Goal: Task Accomplishment & Management: Manage account settings

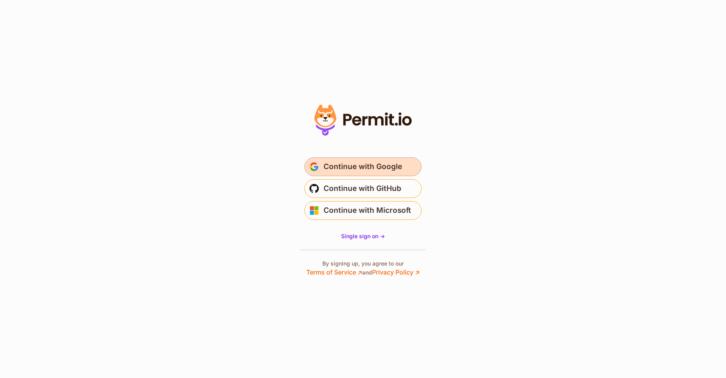
click at [401, 166] on button "Continue with Google" at bounding box center [362, 166] width 117 height 19
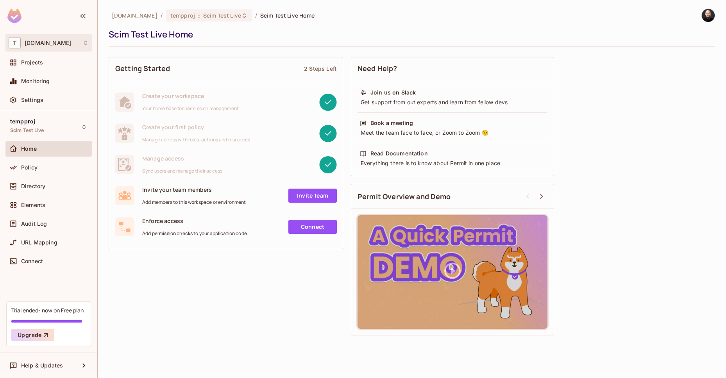
click at [66, 44] on div "T [DOMAIN_NAME]" at bounding box center [49, 42] width 80 height 11
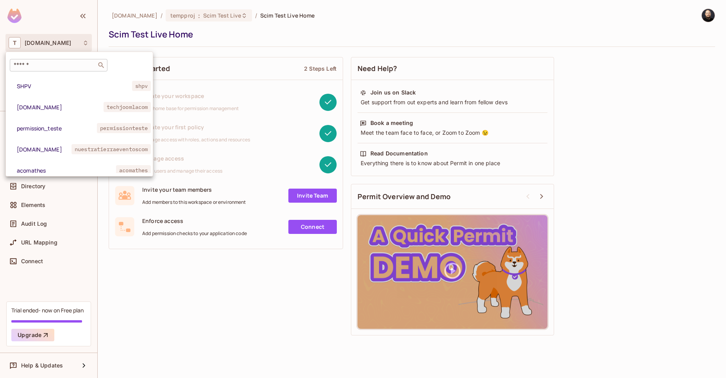
click at [60, 66] on input "text" at bounding box center [53, 65] width 82 height 8
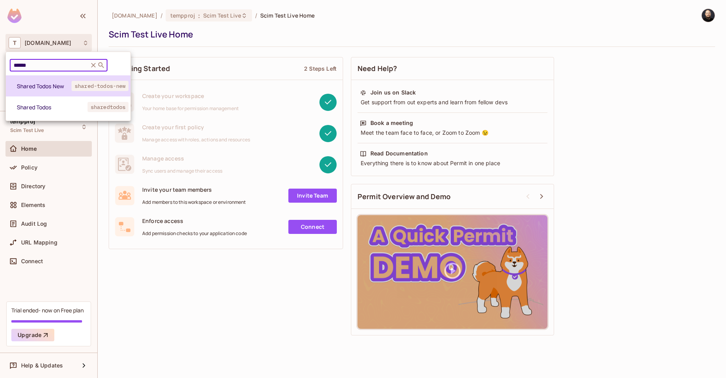
type input "******"
click at [68, 82] on li "Shared Todos New shared-todos-new" at bounding box center [68, 85] width 125 height 21
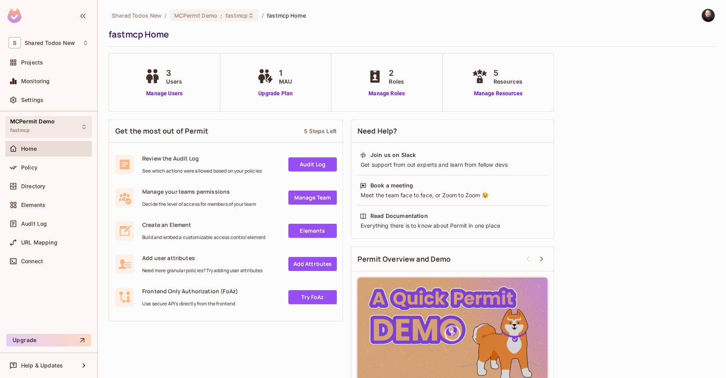
click at [57, 125] on div "MCPermit Demo fastmcp" at bounding box center [48, 126] width 86 height 21
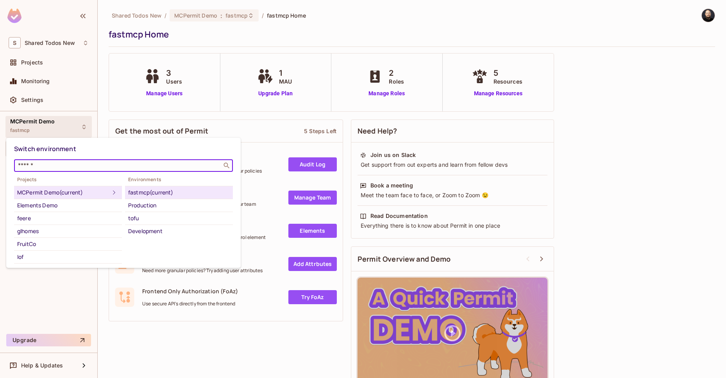
click at [59, 164] on input "text" at bounding box center [117, 166] width 203 height 8
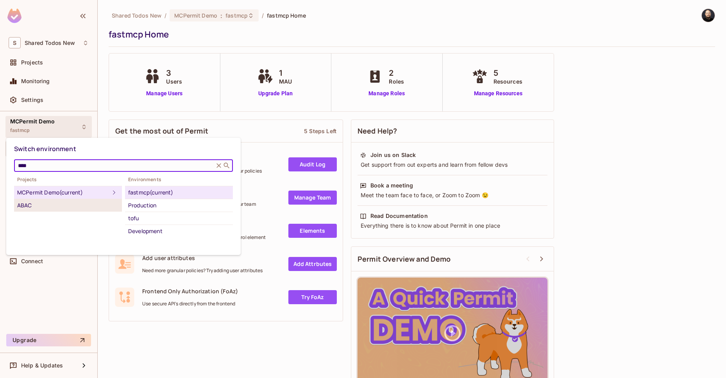
type input "****"
click at [58, 201] on div "ABAC" at bounding box center [68, 205] width 102 height 9
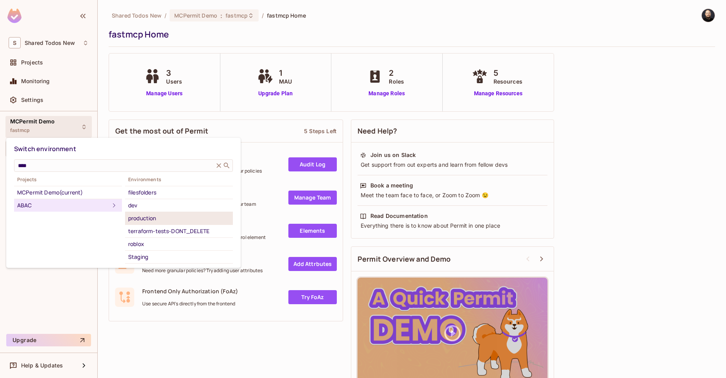
click at [150, 217] on div "production" at bounding box center [179, 218] width 102 height 9
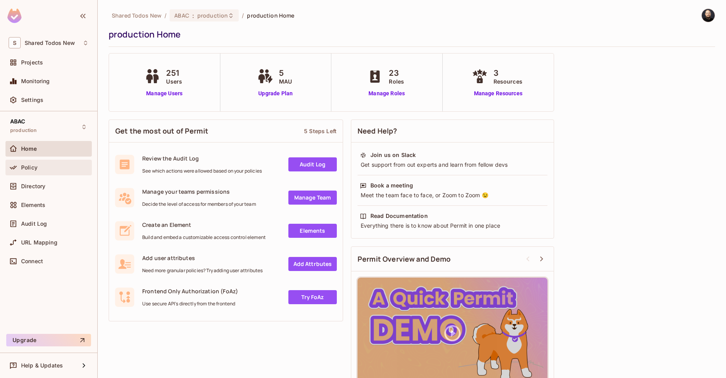
click at [38, 164] on div "Policy" at bounding box center [49, 167] width 80 height 9
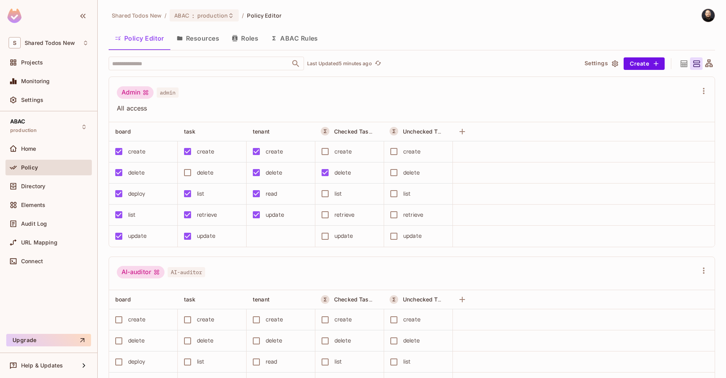
click at [198, 173] on div "delete" at bounding box center [205, 172] width 16 height 9
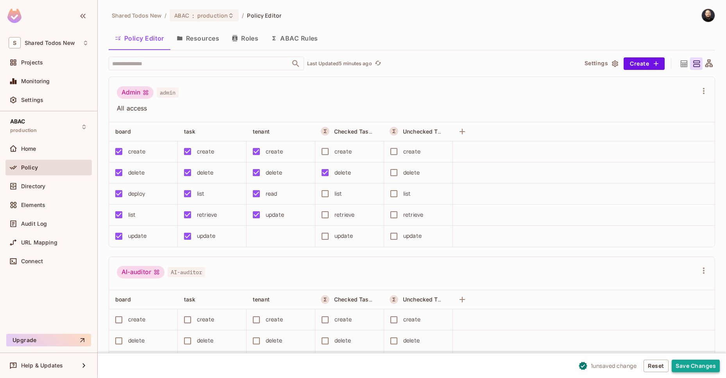
click at [713, 364] on button "Save Changes" at bounding box center [696, 366] width 48 height 13
click at [690, 364] on button "Save Changes" at bounding box center [696, 366] width 48 height 13
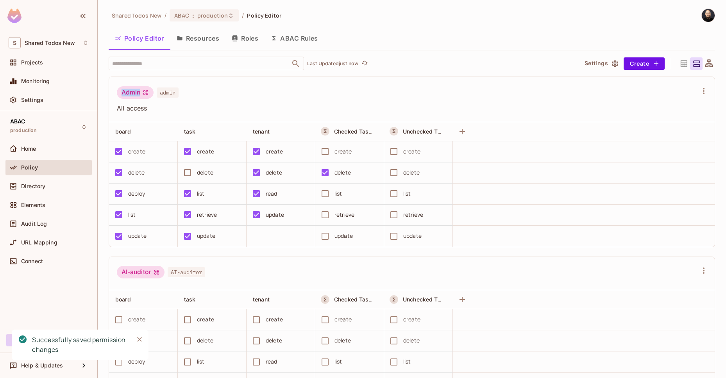
drag, startPoint x: 140, startPoint y: 95, endPoint x: 122, endPoint y: 93, distance: 18.4
click at [122, 93] on div "Admin" at bounding box center [135, 92] width 37 height 13
click at [238, 105] on span "All access" at bounding box center [407, 108] width 581 height 9
click at [467, 129] on button "button" at bounding box center [462, 131] width 13 height 13
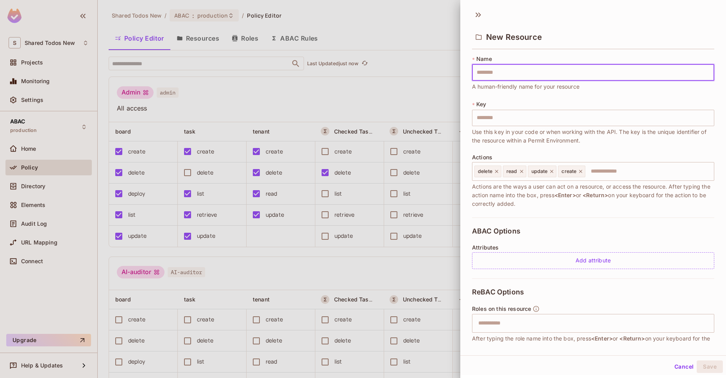
type input "*"
type input "**"
type input "***"
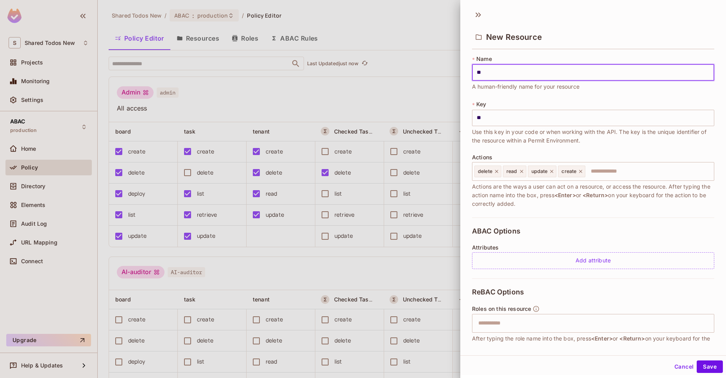
type input "***"
type input "****"
type input "*****"
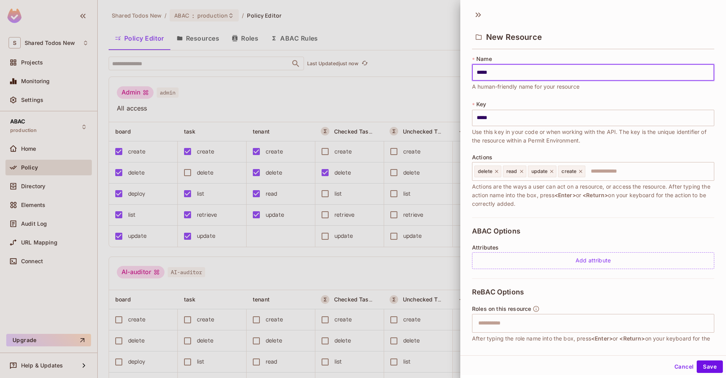
type input "******"
click at [624, 178] on input "text" at bounding box center [648, 172] width 125 height 16
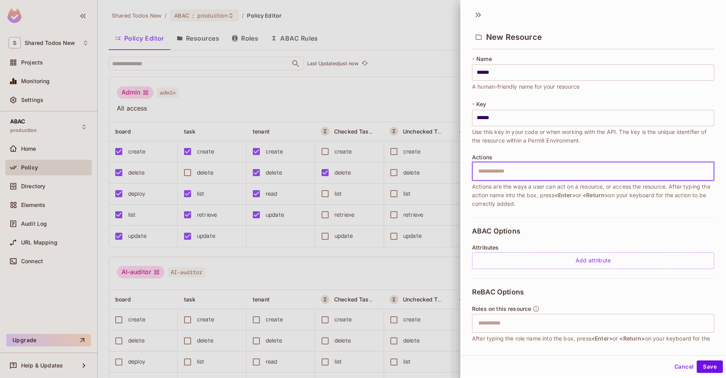
type input "*"
type input "***"
type input "*****"
type input "****"
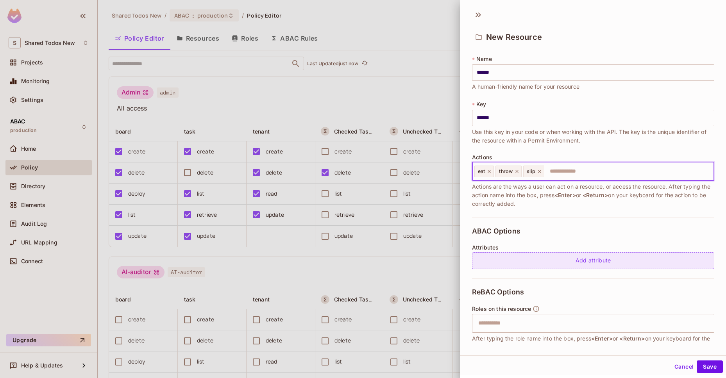
click at [600, 263] on div "Add attribute" at bounding box center [593, 260] width 242 height 17
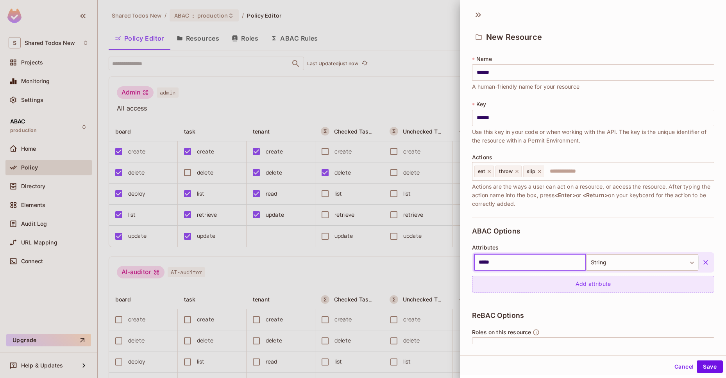
type input "*****"
click at [480, 282] on div "Add attribute" at bounding box center [593, 284] width 242 height 17
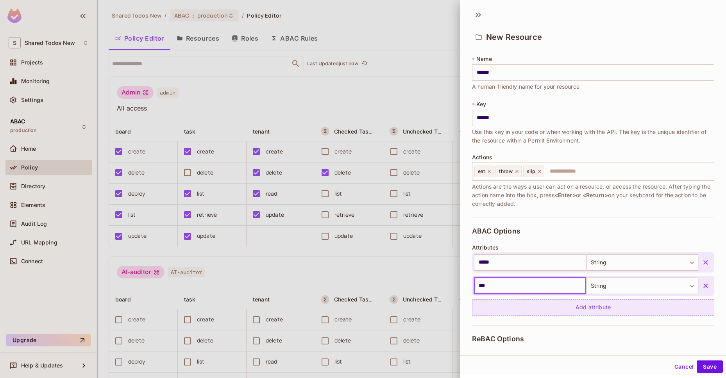
type input "***"
click at [498, 309] on div "Add attribute" at bounding box center [593, 307] width 242 height 17
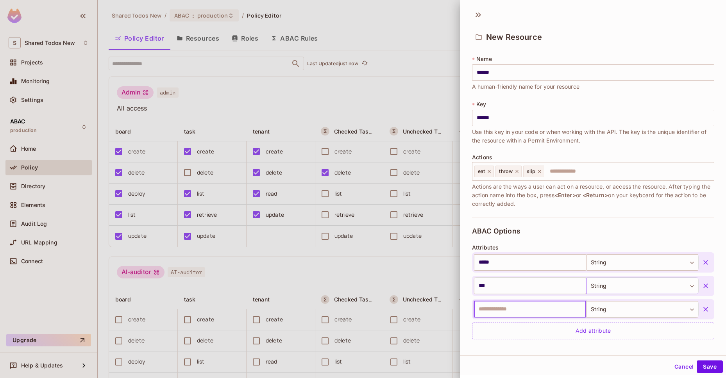
scroll to position [122, 0]
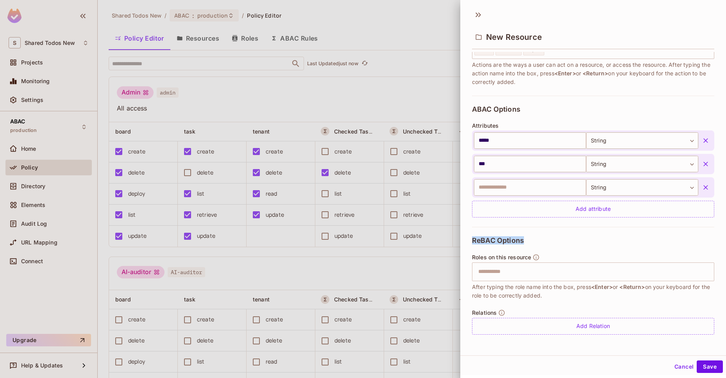
drag, startPoint x: 473, startPoint y: 239, endPoint x: 529, endPoint y: 243, distance: 55.6
click at [529, 243] on div "ReBAC Options Roles on this resource ​ After typing the role name into the box,…" at bounding box center [593, 285] width 242 height 117
click at [522, 271] on input "text" at bounding box center [591, 272] width 237 height 16
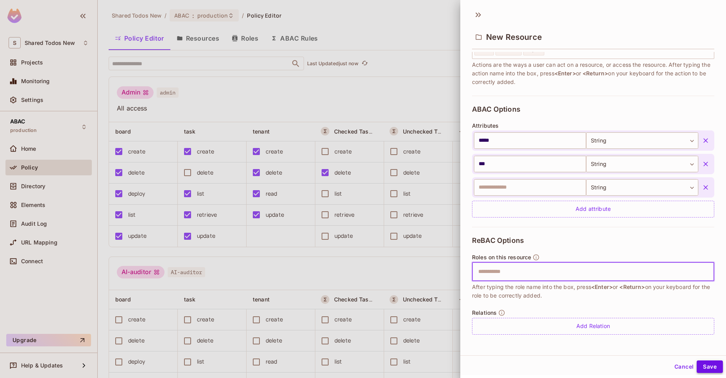
click at [715, 370] on button "Save" at bounding box center [710, 367] width 26 height 13
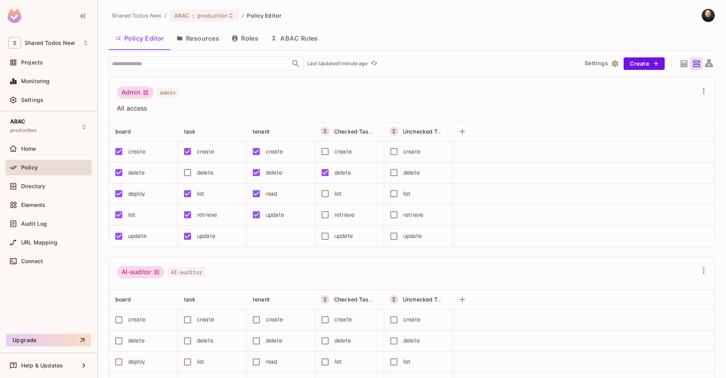
click at [305, 43] on button "ABAC Rules" at bounding box center [294, 39] width 60 height 20
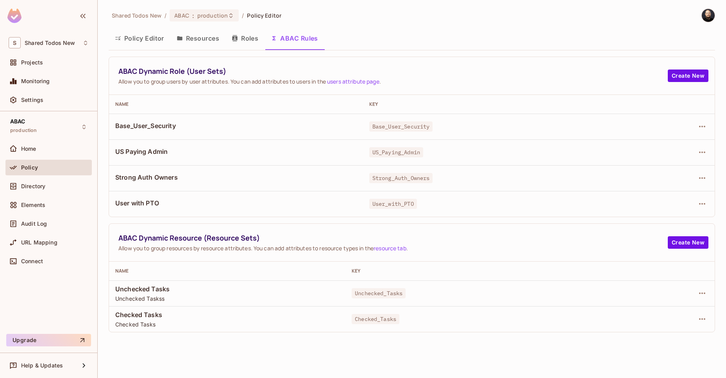
click at [710, 320] on td at bounding box center [664, 319] width 101 height 26
click at [705, 318] on icon "button" at bounding box center [701, 318] width 9 height 9
click at [647, 340] on div "Edit Dynamic Resource (Resource Set)" at bounding box center [635, 343] width 102 height 8
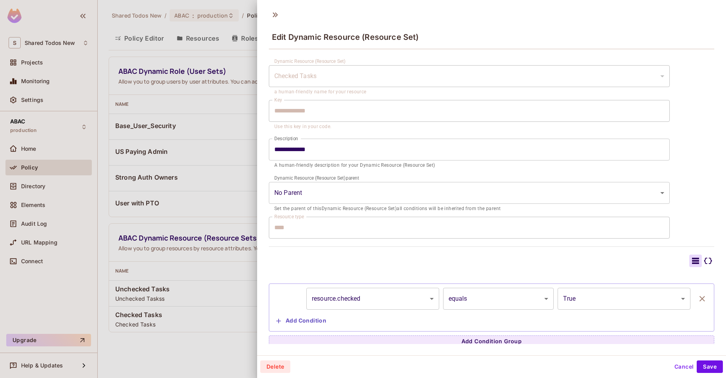
scroll to position [16, 0]
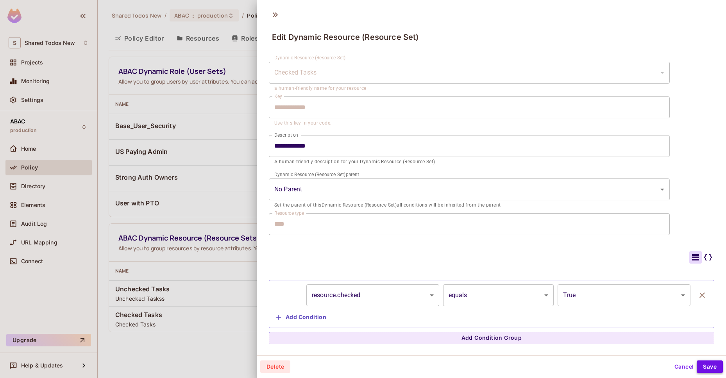
click at [715, 364] on button "Save" at bounding box center [710, 367] width 26 height 13
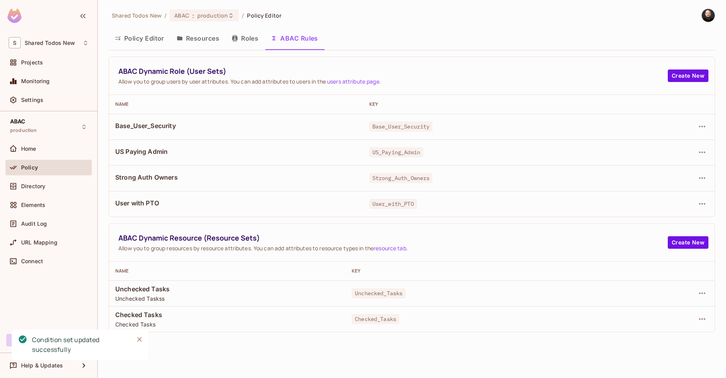
click at [143, 36] on button "Policy Editor" at bounding box center [140, 39] width 62 height 20
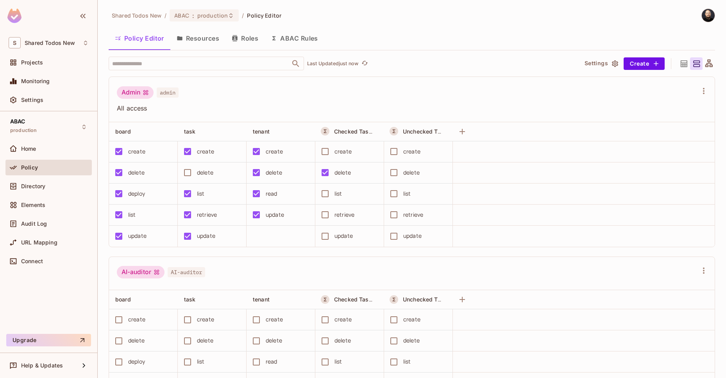
click at [334, 171] on div "delete" at bounding box center [347, 172] width 61 height 16
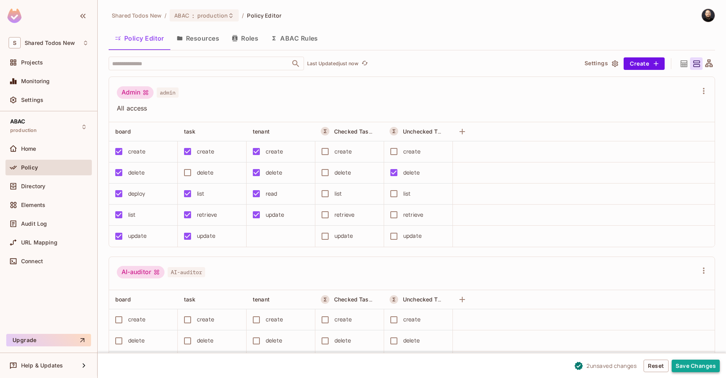
click at [686, 362] on button "Save Changes" at bounding box center [696, 366] width 48 height 13
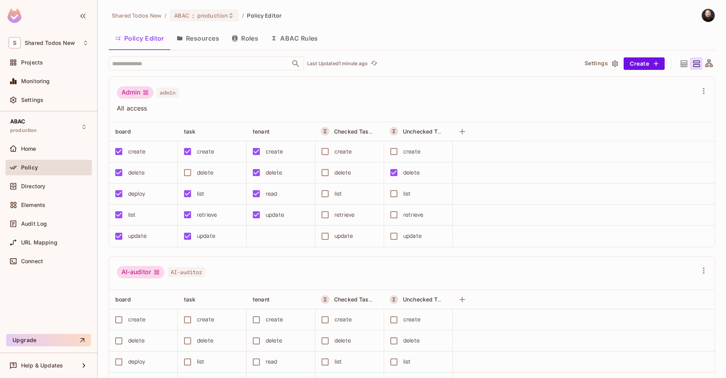
click at [300, 37] on button "ABAC Rules" at bounding box center [294, 39] width 60 height 20
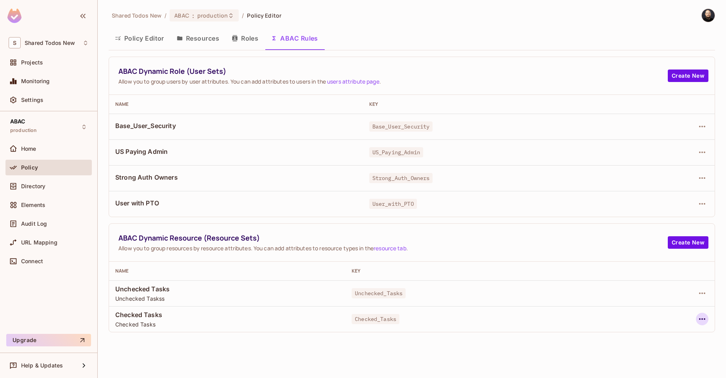
click at [700, 317] on icon "button" at bounding box center [701, 318] width 9 height 9
click at [637, 341] on div "Edit Dynamic Resource (Resource Set)" at bounding box center [635, 343] width 102 height 8
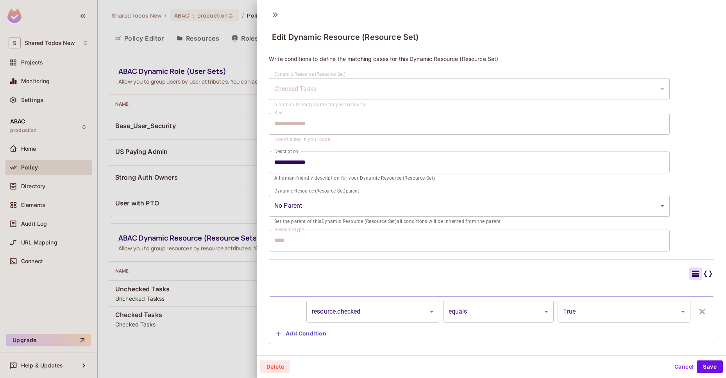
click at [393, 322] on div "**********" at bounding box center [372, 312] width 133 height 22
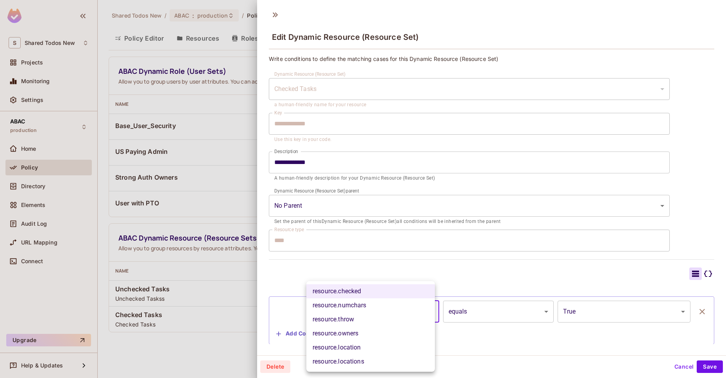
click at [393, 320] on body "S Shared Todos New Projects Monitoring Settings ABAC production Home Policy Dir…" at bounding box center [363, 189] width 726 height 378
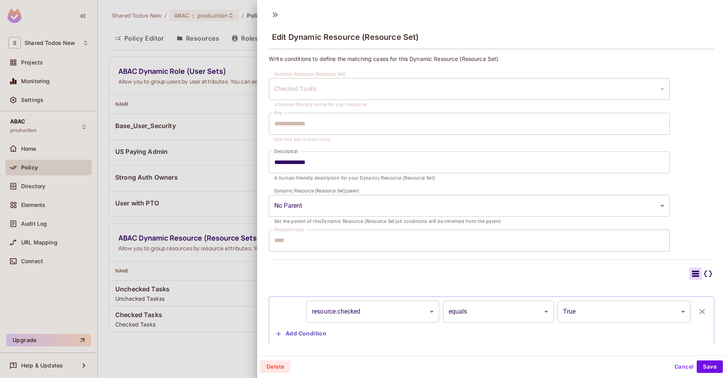
scroll to position [2, 0]
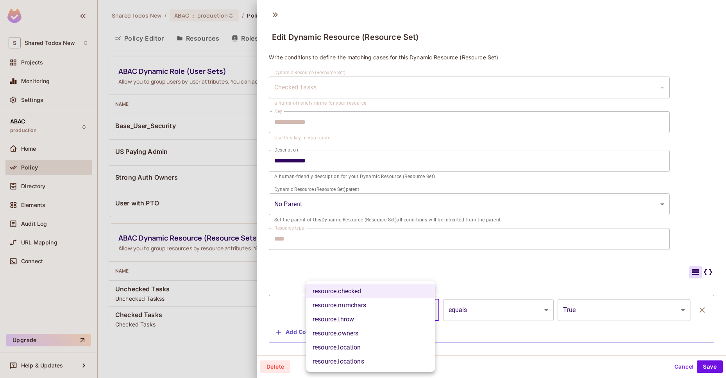
click at [374, 310] on body "S Shared Todos New Projects Monitoring Settings ABAC production Home Policy Dir…" at bounding box center [363, 189] width 726 height 378
click at [393, 272] on div at bounding box center [363, 189] width 726 height 378
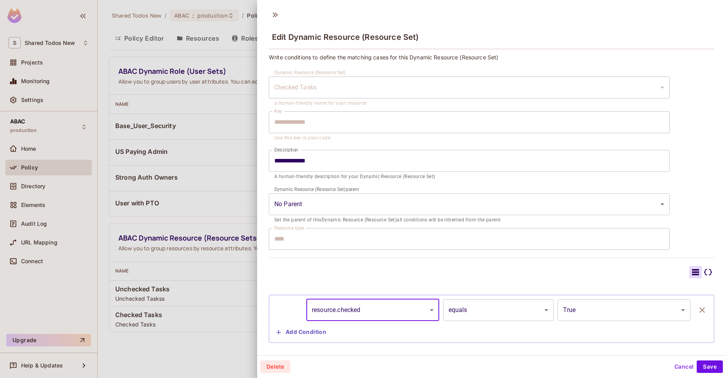
click at [301, 329] on button "Add Condition" at bounding box center [301, 332] width 56 height 13
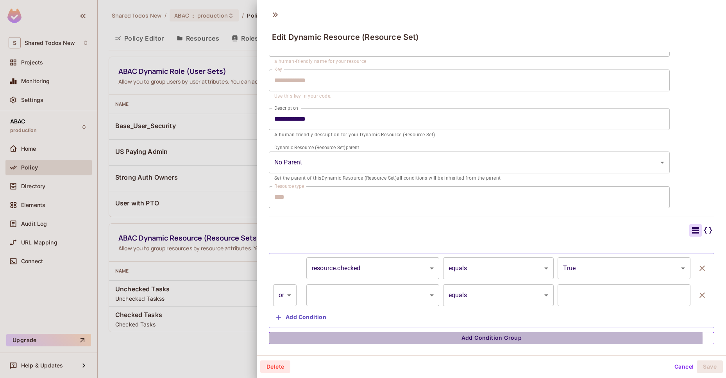
click at [346, 339] on button "Add Condition Group" at bounding box center [491, 338] width 445 height 13
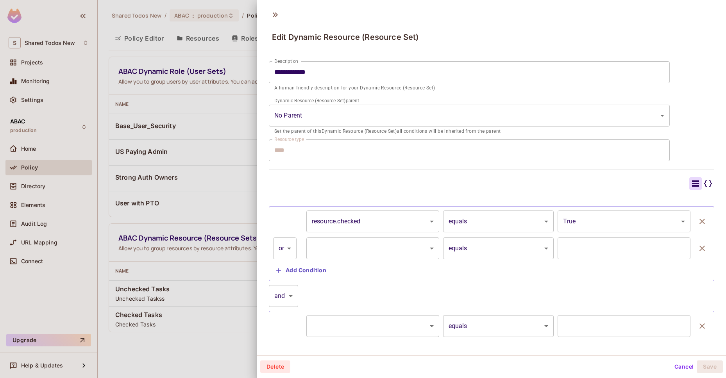
scroll to position [121, 0]
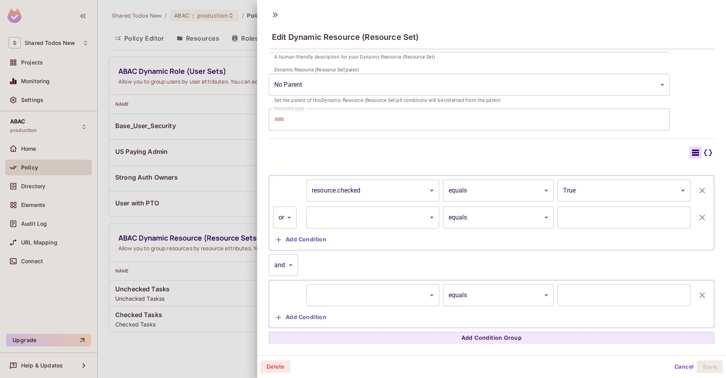
click at [277, 261] on body "S Shared Todos New Projects Monitoring Settings ABAC production Home Policy Dir…" at bounding box center [363, 189] width 726 height 378
click at [692, 217] on div at bounding box center [363, 189] width 726 height 378
click at [697, 217] on icon "button" at bounding box center [701, 217] width 9 height 9
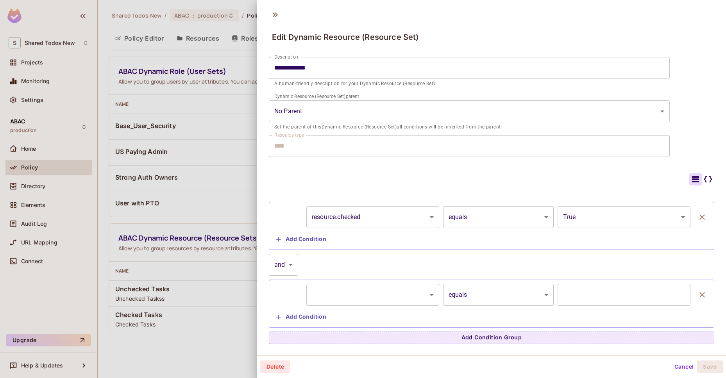
scroll to position [94, 0]
click at [699, 294] on icon "button" at bounding box center [701, 295] width 5 height 5
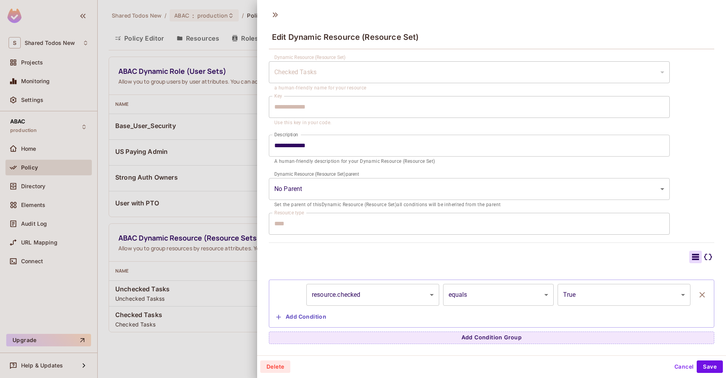
scroll to position [16, 0]
click at [684, 366] on button "Cancel" at bounding box center [683, 367] width 25 height 13
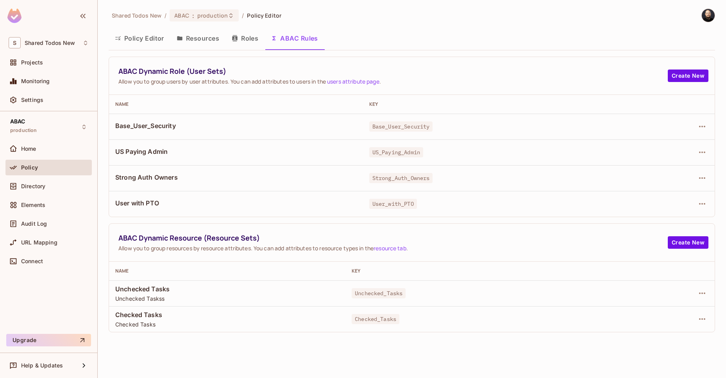
click at [147, 37] on button "Policy Editor" at bounding box center [140, 39] width 62 height 20
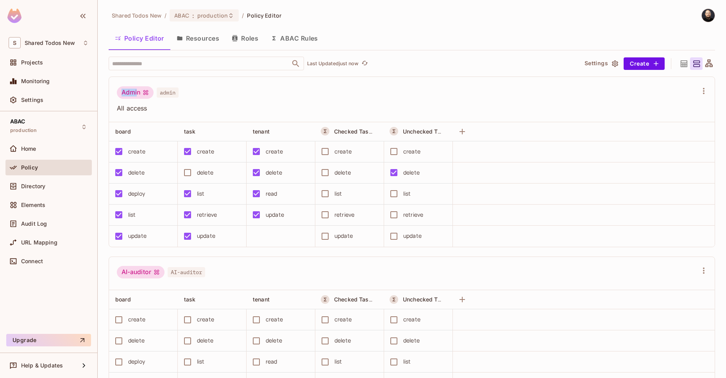
drag, startPoint x: 137, startPoint y: 91, endPoint x: 116, endPoint y: 88, distance: 21.3
click at [116, 88] on div "Admin admin All access" at bounding box center [412, 99] width 606 height 45
click at [288, 35] on button "ABAC Rules" at bounding box center [294, 39] width 60 height 20
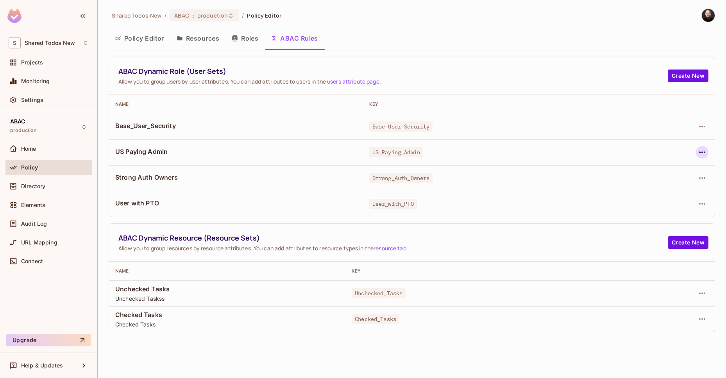
click at [700, 152] on icon "button" at bounding box center [701, 152] width 9 height 9
click at [674, 173] on div "Edit Dynamic Role (User Set)" at bounding box center [648, 170] width 77 height 8
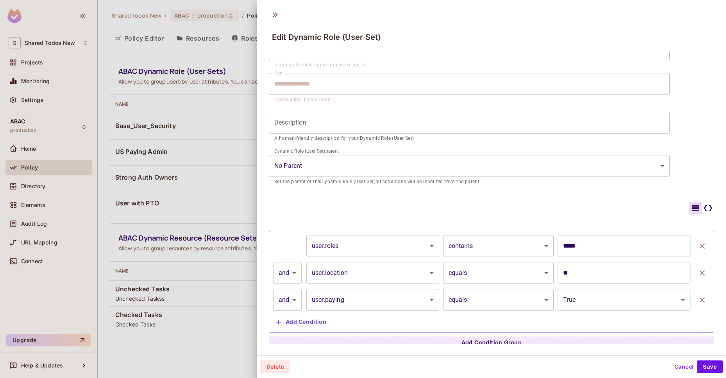
scroll to position [45, 0]
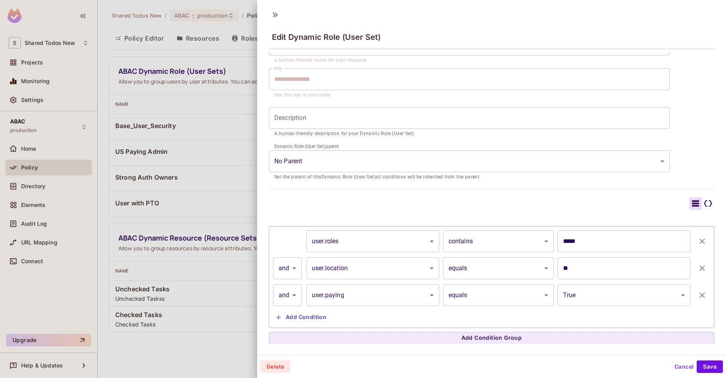
click at [699, 366] on button "Save" at bounding box center [710, 367] width 26 height 13
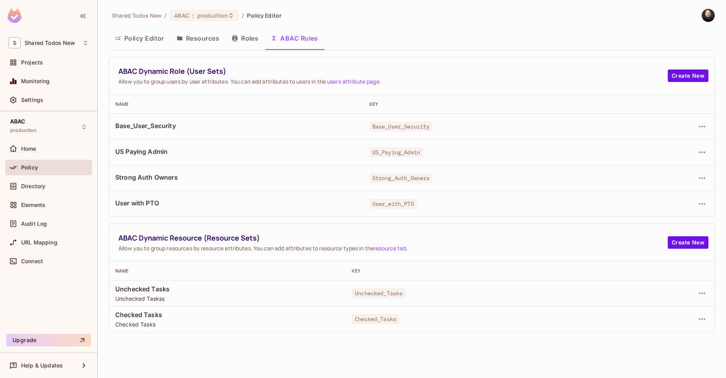
drag, startPoint x: 369, startPoint y: 145, endPoint x: 428, endPoint y: 148, distance: 58.7
click at [428, 148] on td "US_Paying_Admin" at bounding box center [495, 152] width 265 height 26
click at [36, 182] on div "Directory" at bounding box center [49, 186] width 80 height 9
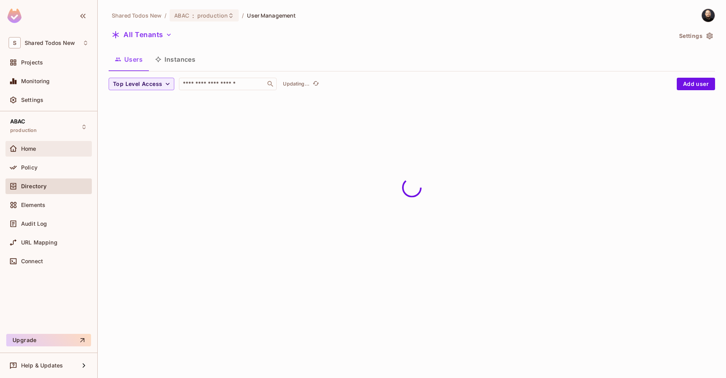
click at [35, 146] on span "Home" at bounding box center [28, 149] width 15 height 6
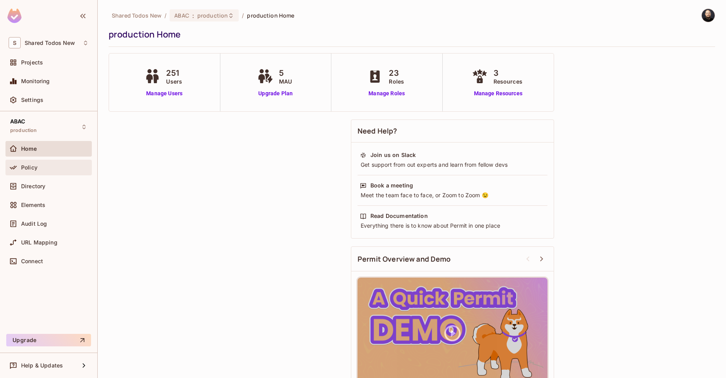
click at [32, 165] on span "Policy" at bounding box center [29, 167] width 16 height 6
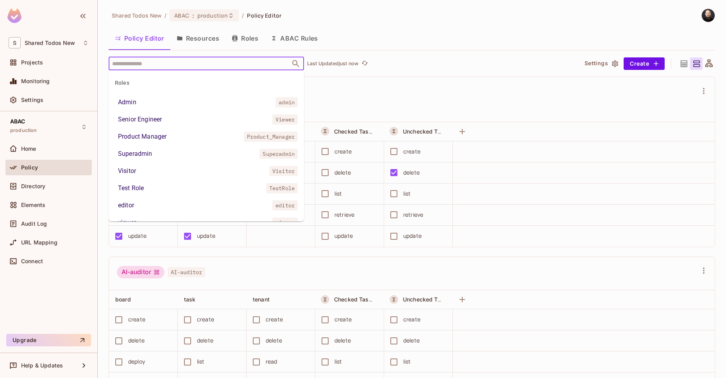
click at [184, 64] on input "text" at bounding box center [199, 64] width 179 height 14
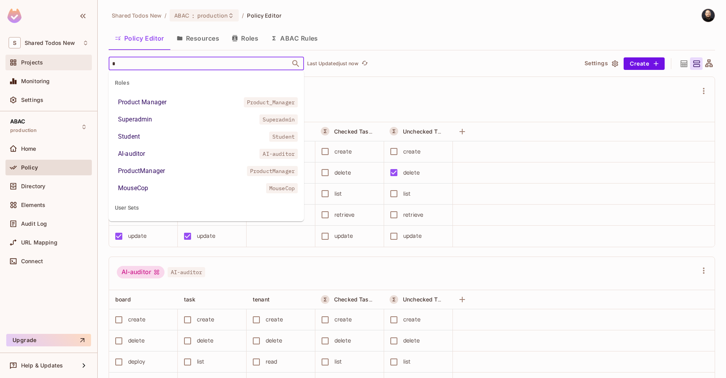
type input "**"
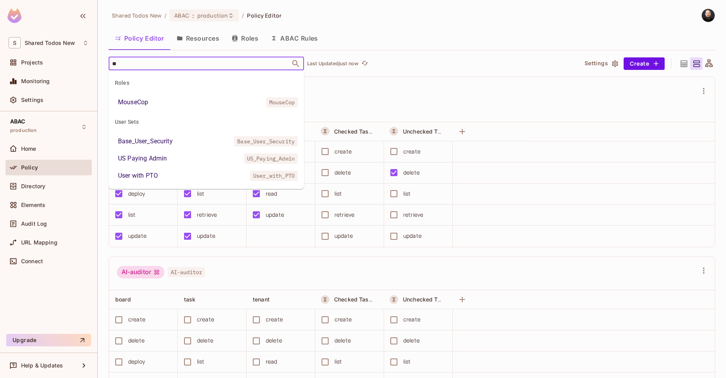
click at [159, 160] on div "US Paying Admin" at bounding box center [142, 158] width 49 height 9
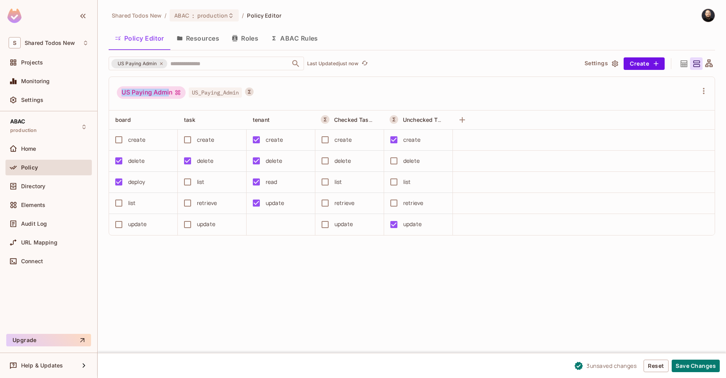
drag, startPoint x: 122, startPoint y: 92, endPoint x: 171, endPoint y: 93, distance: 48.8
click at [171, 93] on div "US Paying Admin" at bounding box center [151, 92] width 69 height 13
click at [42, 167] on div "Policy" at bounding box center [55, 167] width 68 height 6
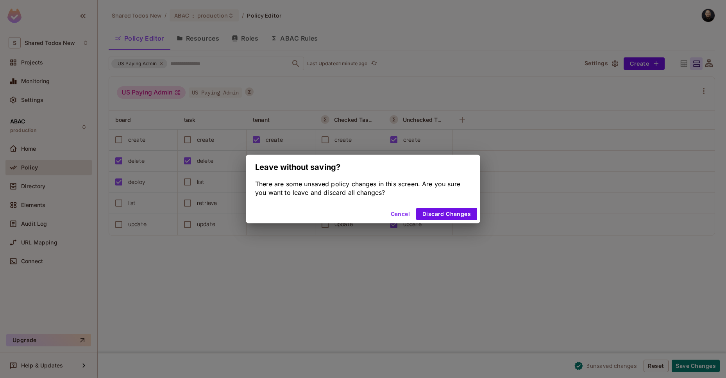
click at [397, 223] on div "Cancel Discard Changes" at bounding box center [363, 214] width 234 height 19
click at [397, 213] on button "Cancel" at bounding box center [400, 214] width 25 height 13
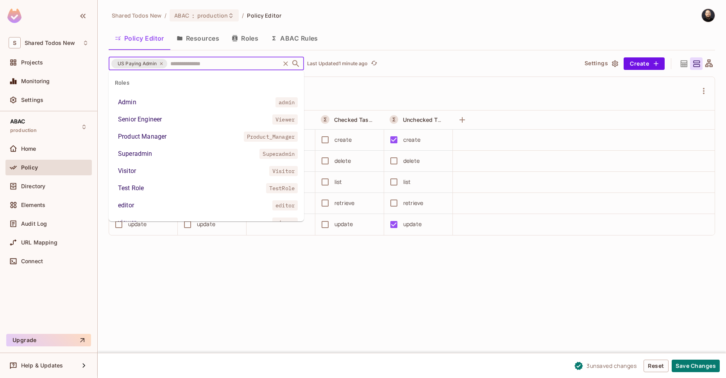
click at [207, 66] on input "text" at bounding box center [223, 64] width 110 height 14
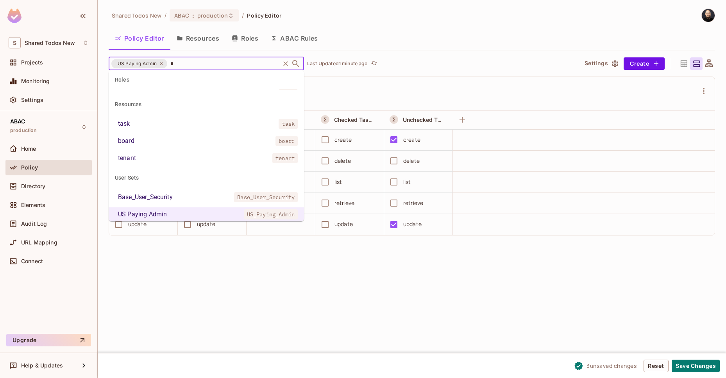
scroll to position [286, 0]
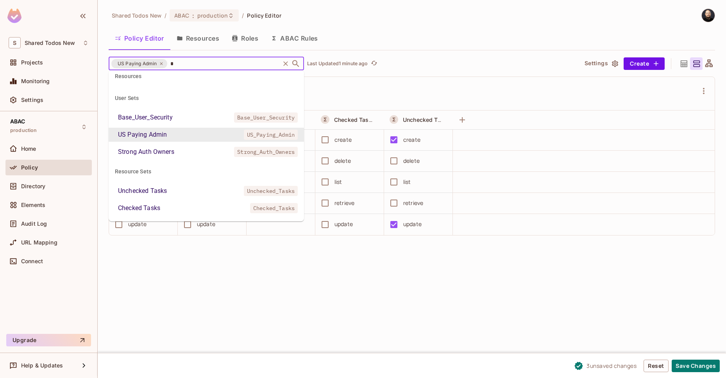
type input "**"
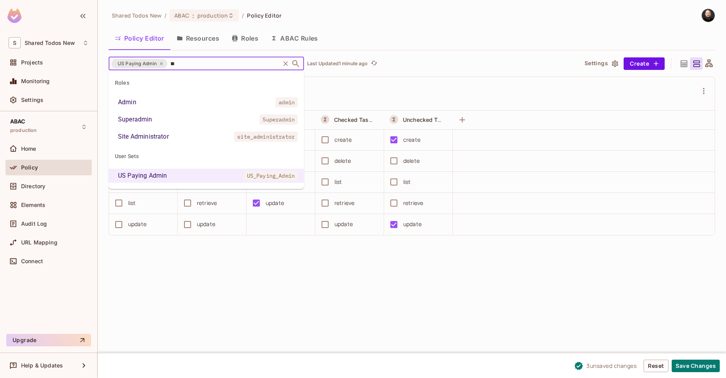
click at [170, 104] on li "Admin admin" at bounding box center [206, 102] width 195 height 14
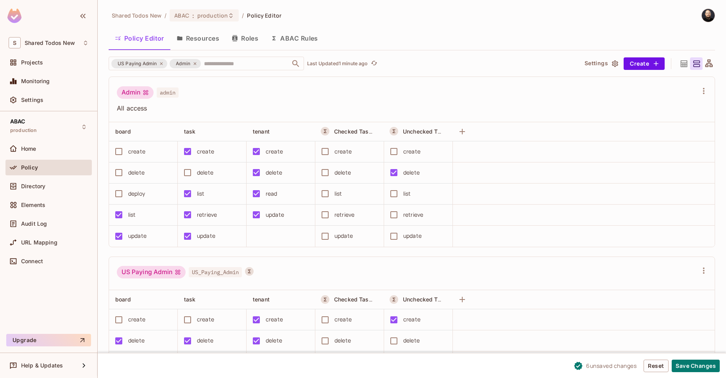
click at [128, 198] on div "deploy" at bounding box center [141, 194] width 61 height 16
click at [359, 99] on div "Admin admin" at bounding box center [407, 93] width 581 height 15
click at [209, 104] on span "All access" at bounding box center [407, 108] width 581 height 9
click at [164, 64] on div "US Paying Admin" at bounding box center [139, 63] width 56 height 9
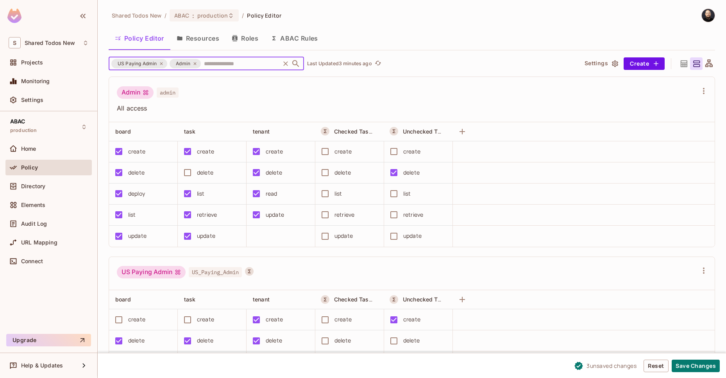
click at [162, 63] on icon at bounding box center [161, 63] width 5 height 5
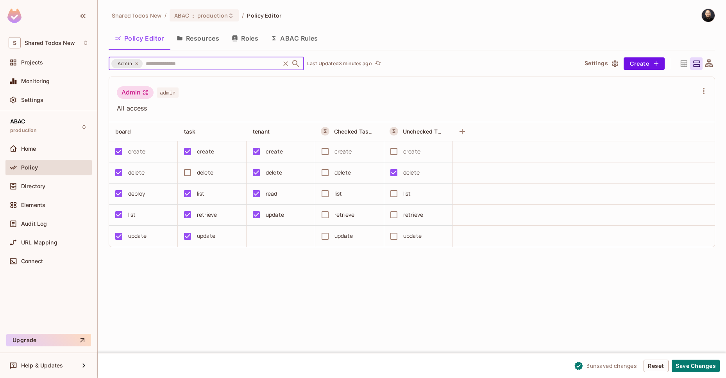
click at [136, 62] on icon at bounding box center [136, 63] width 5 height 5
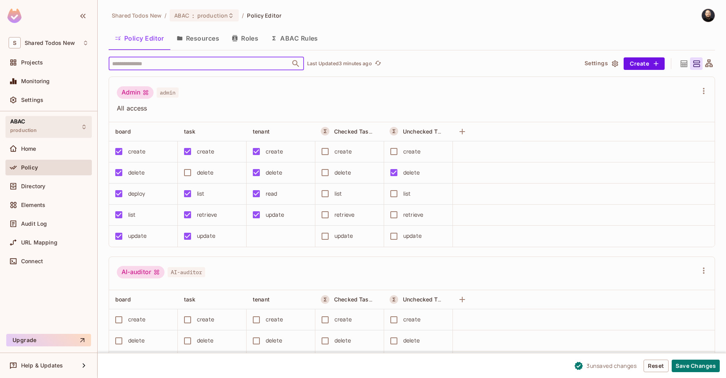
click at [45, 120] on div "ABAC production" at bounding box center [48, 126] width 86 height 21
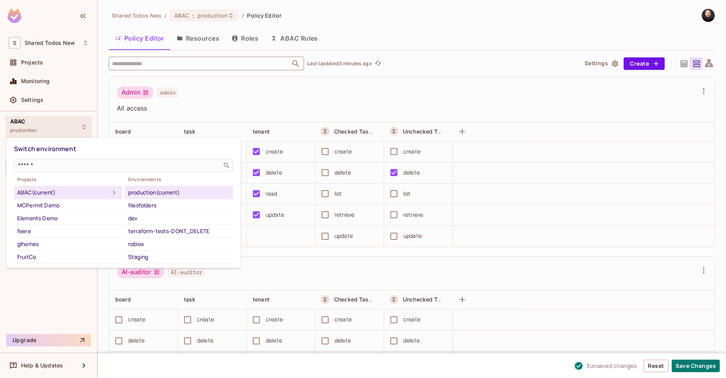
click at [58, 45] on div at bounding box center [363, 189] width 726 height 378
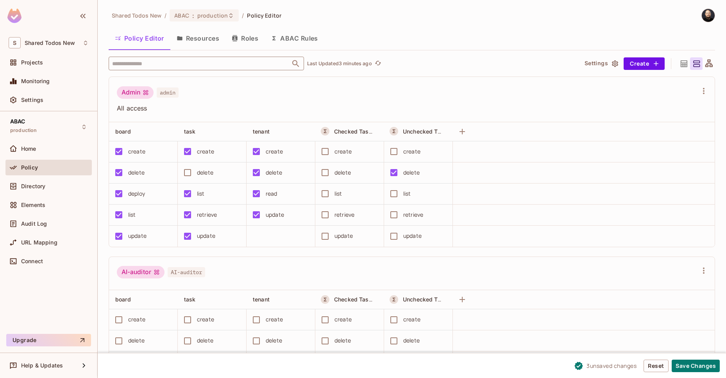
click at [59, 43] on div "Switch environment ​ Projects ABAC (current) MCPermit Demo Elements Demo feere …" at bounding box center [363, 189] width 726 height 378
click at [59, 43] on span "Shared Todos New" at bounding box center [50, 43] width 50 height 6
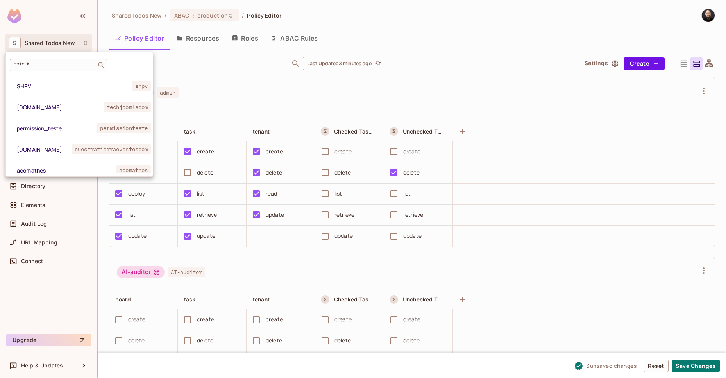
click at [54, 62] on input "text" at bounding box center [53, 65] width 82 height 8
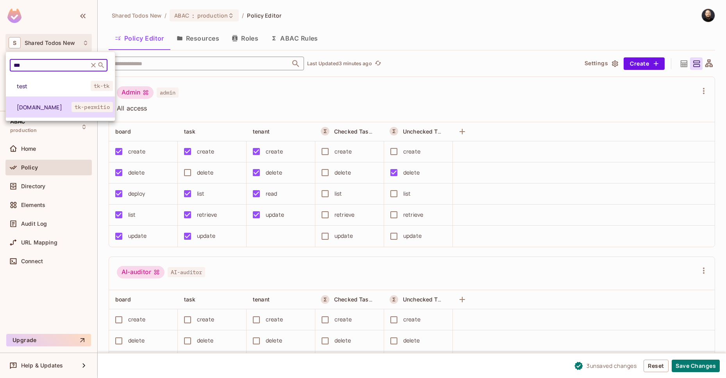
type input "***"
click at [47, 104] on span "[DOMAIN_NAME]" at bounding box center [44, 107] width 55 height 7
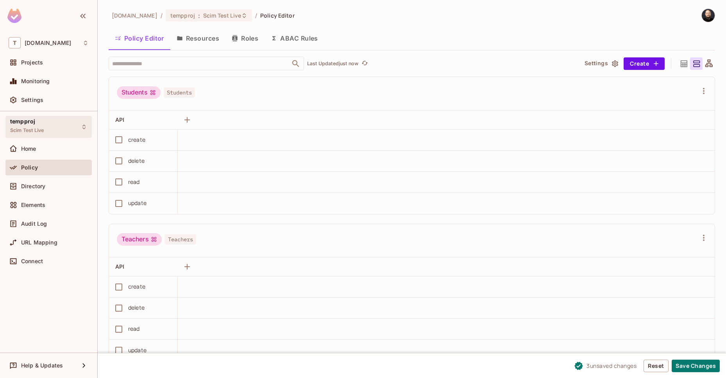
click at [46, 132] on div "tempproj Scim Test Live" at bounding box center [48, 126] width 86 height 21
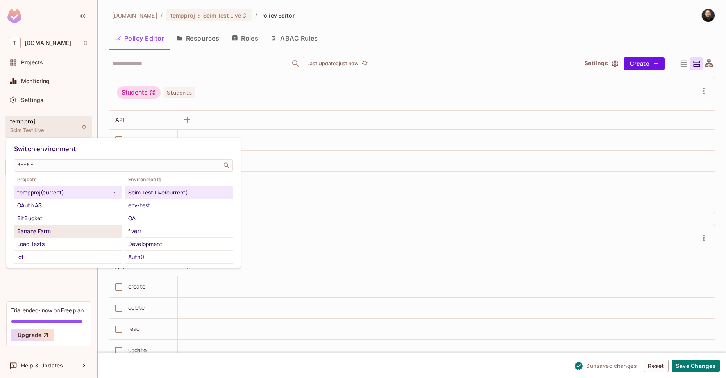
click at [61, 227] on div "Banana Farm" at bounding box center [68, 231] width 102 height 9
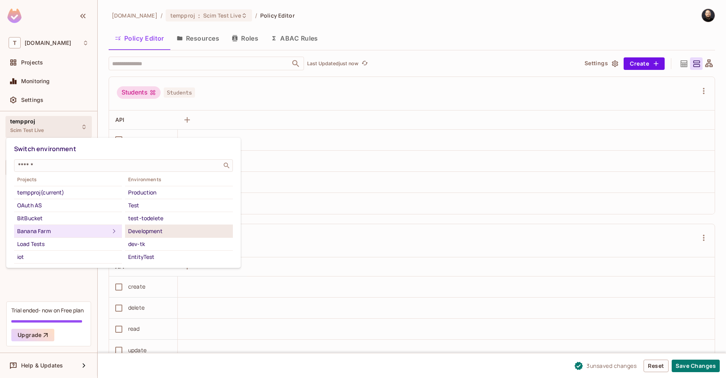
click at [155, 231] on div "Development" at bounding box center [179, 231] width 102 height 9
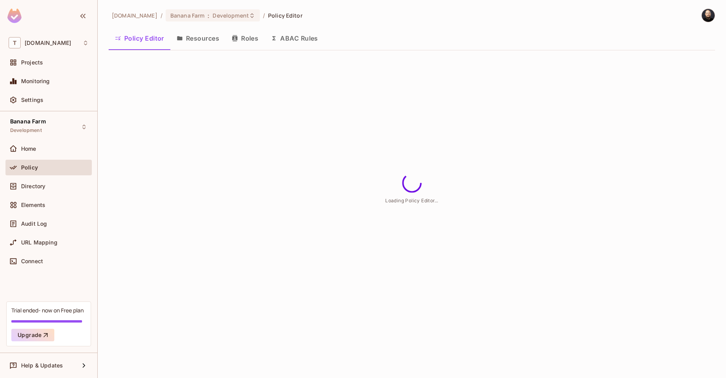
click at [212, 41] on button "Resources" at bounding box center [197, 39] width 55 height 20
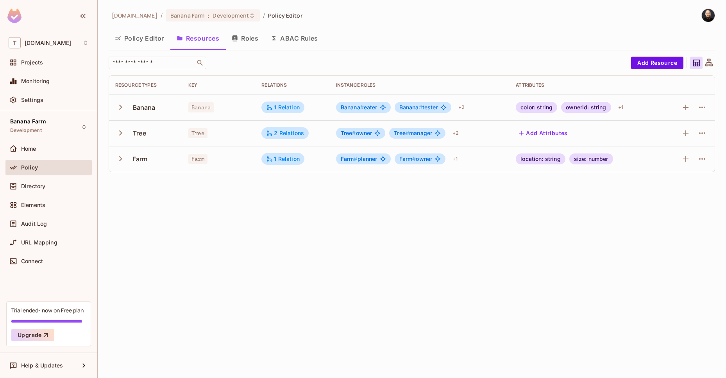
click at [138, 39] on button "Policy Editor" at bounding box center [140, 39] width 62 height 20
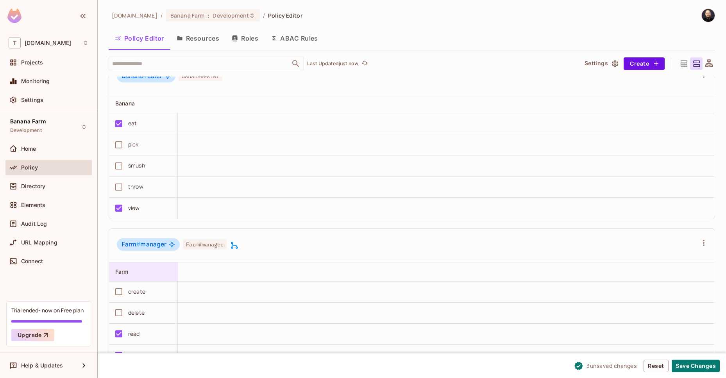
scroll to position [708, 0]
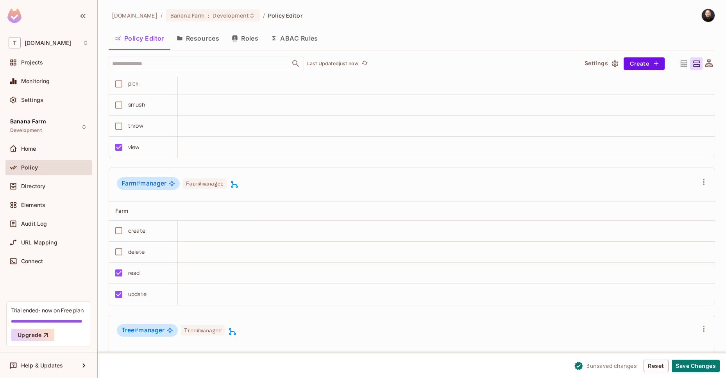
click at [214, 42] on button "Resources" at bounding box center [197, 39] width 55 height 20
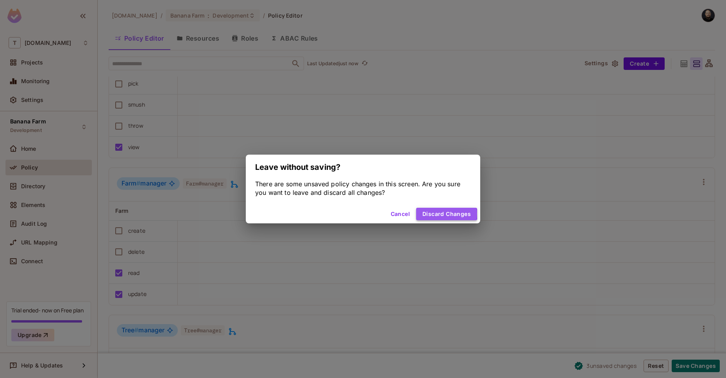
click at [434, 214] on button "Discard Changes" at bounding box center [446, 214] width 61 height 13
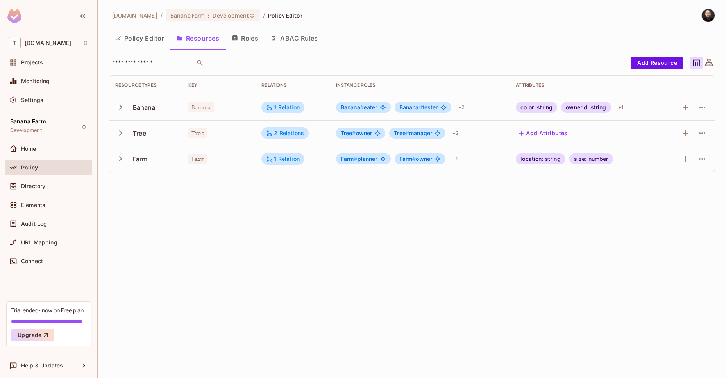
click at [709, 63] on icon at bounding box center [709, 63] width 10 height 10
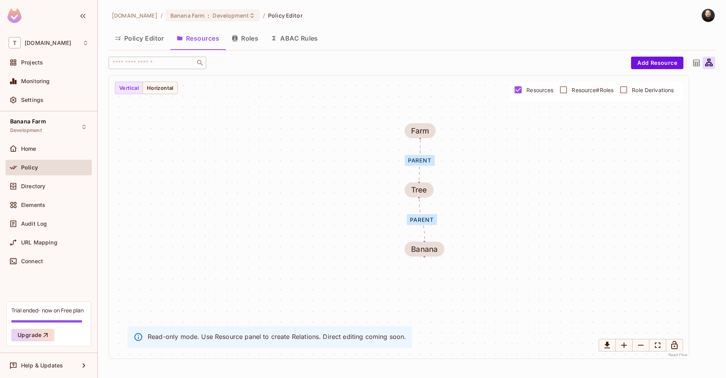
drag, startPoint x: 424, startPoint y: 181, endPoint x: 439, endPoint y: 179, distance: 15.1
click at [439, 179] on div "parent parent Banana Tree Farm" at bounding box center [399, 217] width 580 height 283
drag, startPoint x: 433, startPoint y: 250, endPoint x: 430, endPoint y: 270, distance: 20.6
click at [430, 270] on div "Banana" at bounding box center [422, 269] width 27 height 9
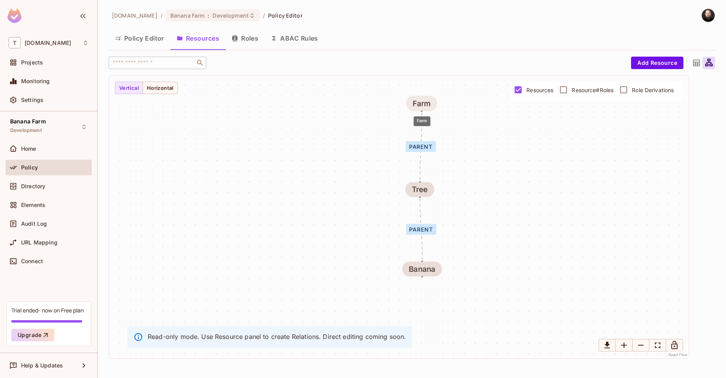
drag, startPoint x: 426, startPoint y: 132, endPoint x: 427, endPoint y: 104, distance: 28.1
click at [427, 104] on div "Farm" at bounding box center [422, 103] width 18 height 9
click at [577, 90] on span "Resource#Roles" at bounding box center [593, 89] width 42 height 7
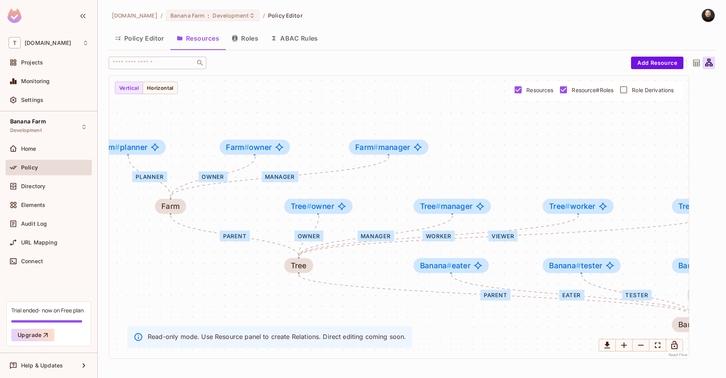
drag, startPoint x: 459, startPoint y: 204, endPoint x: 212, endPoint y: 211, distance: 247.4
click at [204, 216] on div "eater tester viewer picker parent owner manager worker viewer parent planner ow…" at bounding box center [399, 217] width 580 height 283
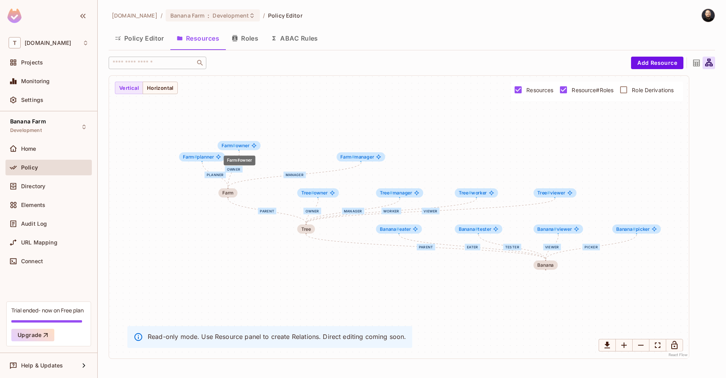
drag, startPoint x: 276, startPoint y: 157, endPoint x: 285, endPoint y: 140, distance: 18.9
click at [235, 143] on span "Farm # owner" at bounding box center [236, 145] width 28 height 5
drag, startPoint x: 361, startPoint y: 155, endPoint x: 283, endPoint y: 144, distance: 78.5
click at [276, 125] on span "Farm # manager" at bounding box center [272, 127] width 34 height 5
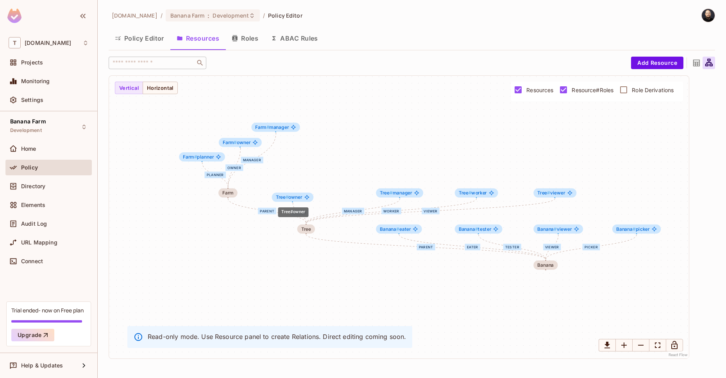
drag, startPoint x: 320, startPoint y: 196, endPoint x: 288, endPoint y: 199, distance: 32.6
click at [288, 199] on div "Tree # owner" at bounding box center [292, 197] width 41 height 9
drag, startPoint x: 389, startPoint y: 196, endPoint x: 326, endPoint y: 193, distance: 63.4
click at [324, 193] on div "Tree # manager" at bounding box center [333, 191] width 47 height 9
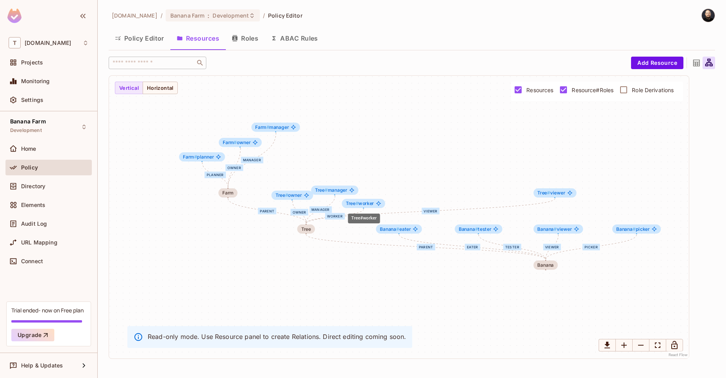
drag, startPoint x: 472, startPoint y: 192, endPoint x: 546, endPoint y: 176, distance: 75.9
click at [359, 202] on span "Tree # worker" at bounding box center [360, 203] width 28 height 5
drag, startPoint x: 548, startPoint y: 194, endPoint x: 294, endPoint y: 184, distance: 254.1
click at [294, 184] on span "#" at bounding box center [292, 182] width 3 height 5
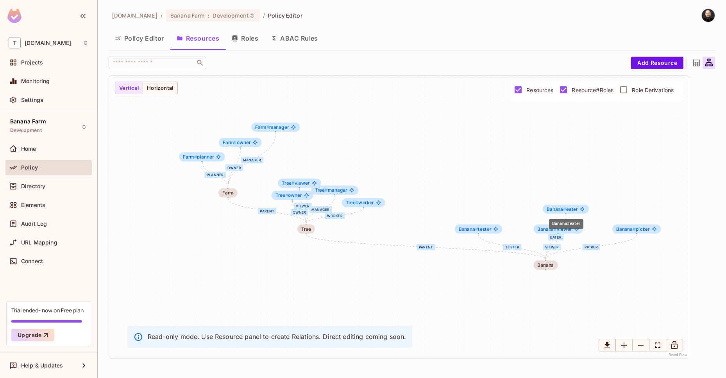
drag, startPoint x: 411, startPoint y: 226, endPoint x: 560, endPoint y: 211, distance: 150.0
click at [575, 210] on div "Banana # eater" at bounding box center [566, 209] width 46 height 9
drag, startPoint x: 478, startPoint y: 230, endPoint x: 500, endPoint y: 232, distance: 22.4
click at [496, 233] on span "Banana #" at bounding box center [495, 232] width 20 height 5
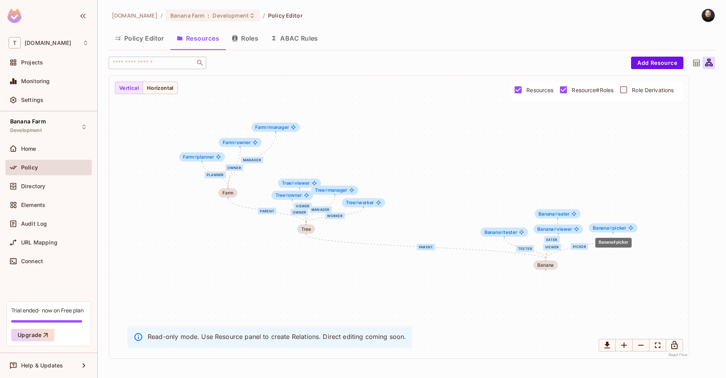
drag, startPoint x: 629, startPoint y: 230, endPoint x: 606, endPoint y: 229, distance: 23.5
click at [606, 229] on span "Banana #" at bounding box center [603, 227] width 20 height 5
click at [564, 228] on span "Banana # viewer" at bounding box center [553, 226] width 34 height 5
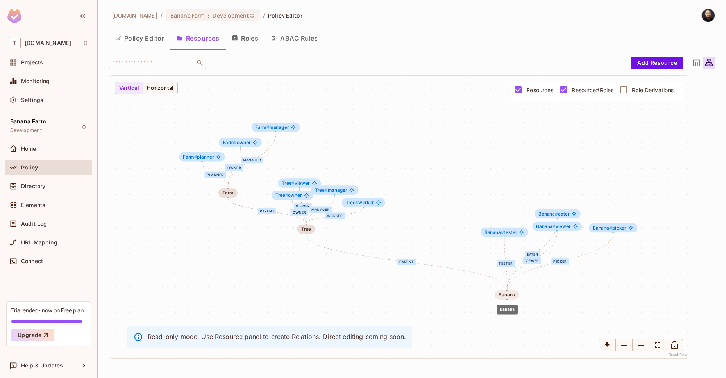
drag, startPoint x: 545, startPoint y: 264, endPoint x: 506, endPoint y: 294, distance: 49.0
click at [506, 294] on div "Banana" at bounding box center [506, 294] width 16 height 5
click at [634, 92] on span "Role Derivations" at bounding box center [653, 89] width 42 height 7
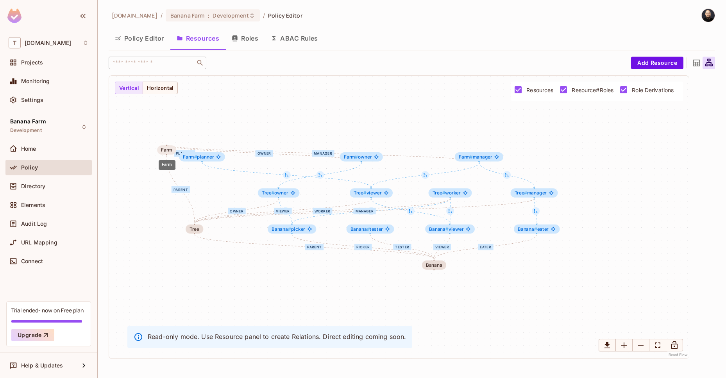
drag, startPoint x: 191, startPoint y: 193, endPoint x: 166, endPoint y: 146, distance: 53.1
click at [166, 147] on div "Farm" at bounding box center [166, 149] width 11 height 5
drag, startPoint x: 166, startPoint y: 146, endPoint x: 189, endPoint y: 173, distance: 35.5
click at [185, 179] on div "eater tester viewer picker parent owner manager worker viewer parent planner ow…" at bounding box center [399, 217] width 580 height 283
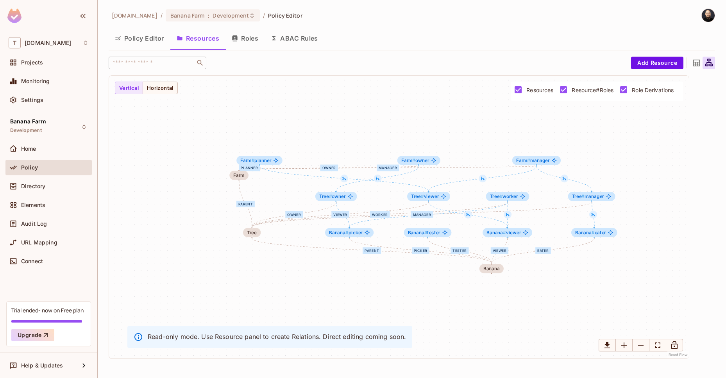
click at [349, 159] on div "eater tester viewer picker parent owner manager worker viewer parent planner ow…" at bounding box center [399, 217] width 580 height 283
drag, startPoint x: 420, startPoint y: 160, endPoint x: 322, endPoint y: 100, distance: 115.2
click at [322, 100] on div "Farm # owner" at bounding box center [325, 103] width 43 height 9
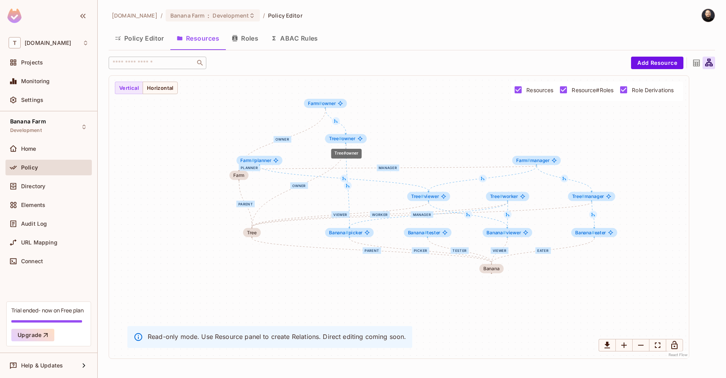
drag, startPoint x: 348, startPoint y: 182, endPoint x: 352, endPoint y: 137, distance: 45.8
click at [352, 137] on span "Tree # owner" at bounding box center [342, 138] width 27 height 5
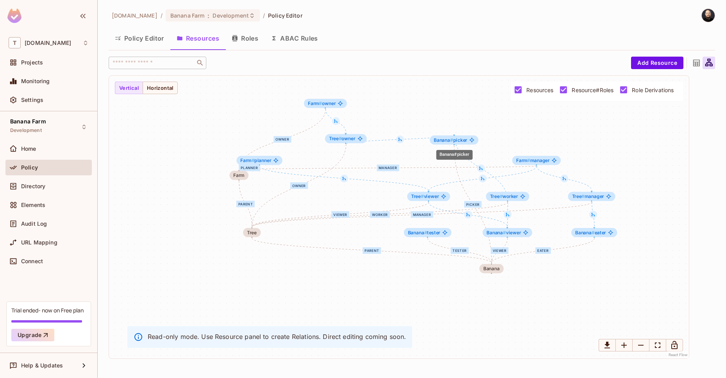
drag, startPoint x: 361, startPoint y: 230, endPoint x: 466, endPoint y: 137, distance: 140.3
click at [466, 137] on div "Banana # picker" at bounding box center [454, 140] width 48 height 9
drag, startPoint x: 365, startPoint y: 136, endPoint x: 394, endPoint y: 127, distance: 30.3
click at [394, 127] on span "Tree # owner" at bounding box center [383, 126] width 27 height 5
click at [236, 36] on icon "button" at bounding box center [235, 38] width 6 height 6
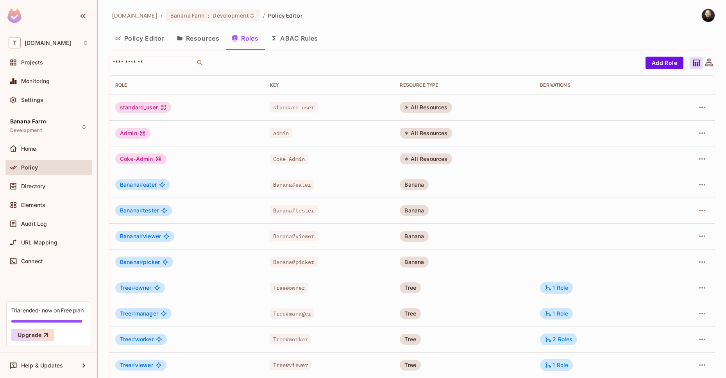
scroll to position [84, 0]
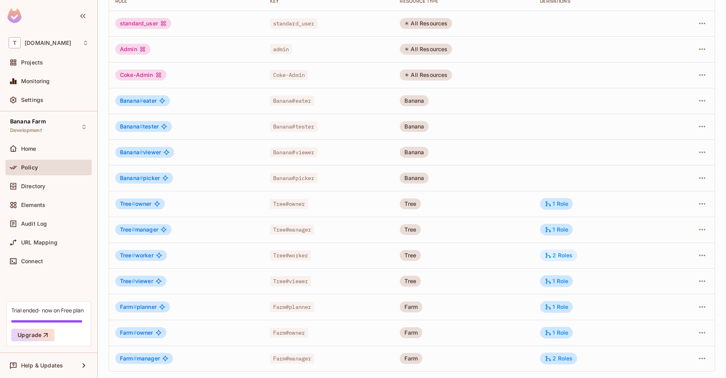
click at [559, 254] on div "2 Roles" at bounding box center [559, 255] width 28 height 7
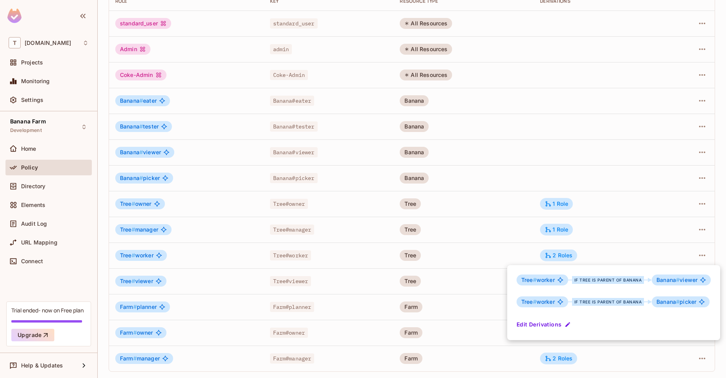
click at [164, 50] on div at bounding box center [363, 189] width 726 height 378
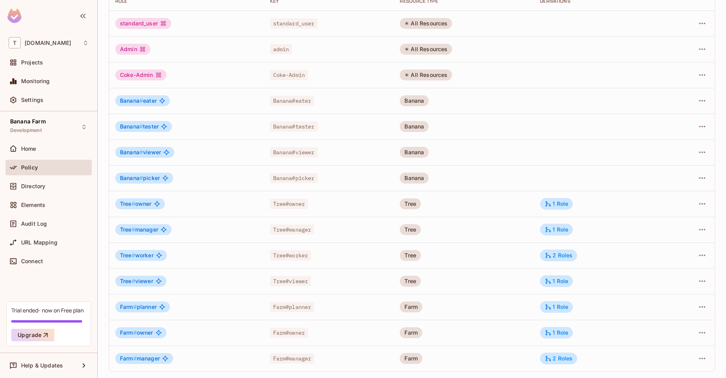
scroll to position [0, 0]
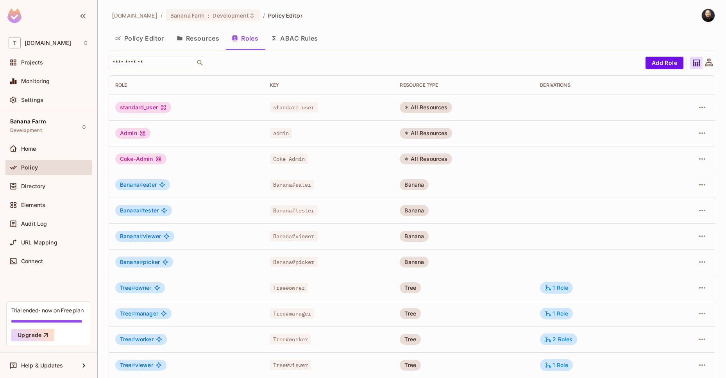
click at [144, 35] on button "Policy Editor" at bounding box center [140, 39] width 62 height 20
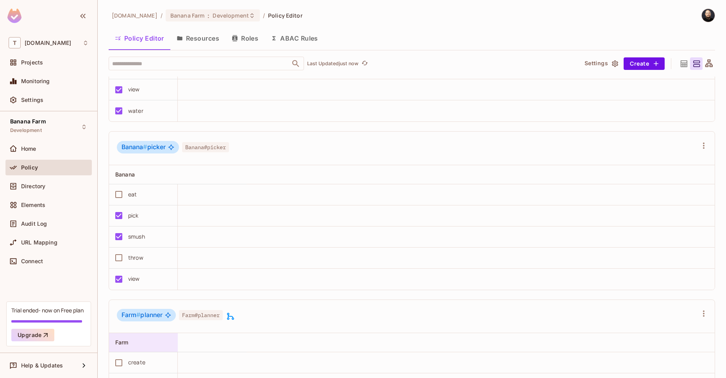
scroll to position [1688, 0]
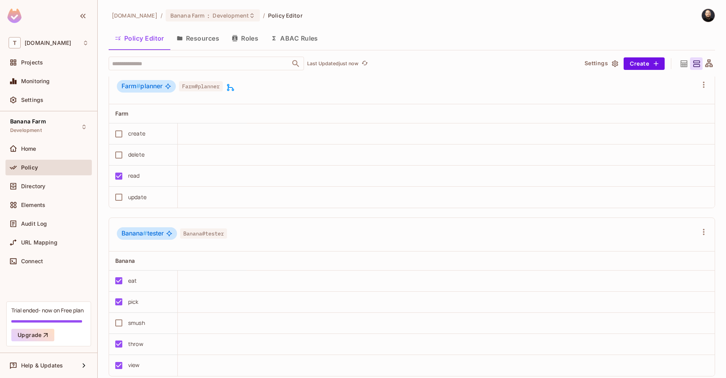
click at [247, 38] on button "Roles" at bounding box center [244, 39] width 39 height 20
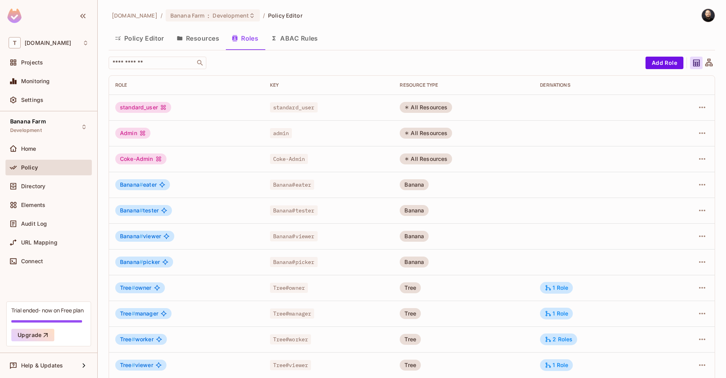
click at [704, 61] on icon at bounding box center [709, 63] width 10 height 10
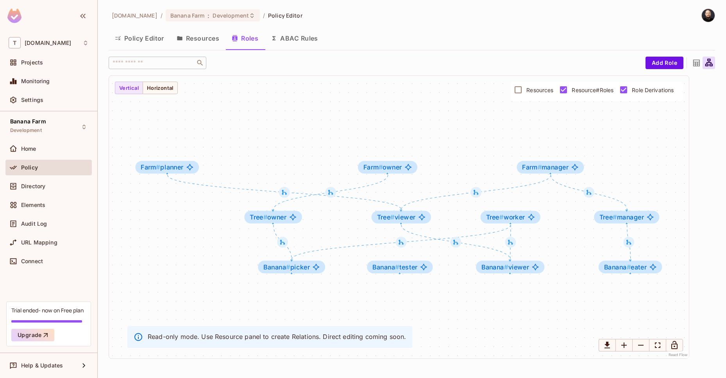
click at [540, 94] on label "Resources" at bounding box center [531, 90] width 43 height 16
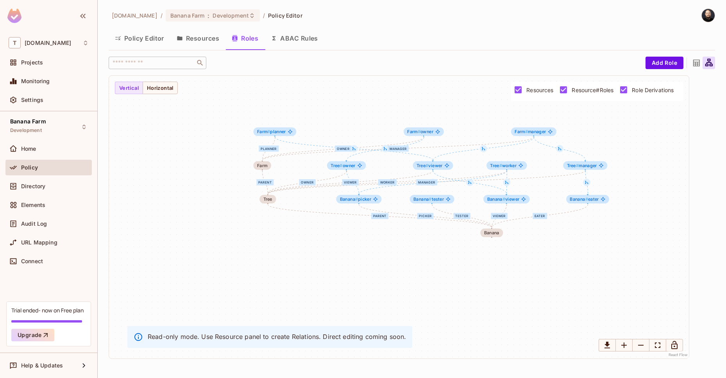
drag, startPoint x: 492, startPoint y: 288, endPoint x: 344, endPoint y: 223, distance: 161.8
click at [499, 240] on div "eater tester viewer picker parent owner manager worker viewer parent planner ow…" at bounding box center [399, 217] width 580 height 283
drag, startPoint x: 272, startPoint y: 200, endPoint x: 423, endPoint y: 243, distance: 157.9
click at [294, 267] on div "Tree" at bounding box center [290, 266] width 9 height 5
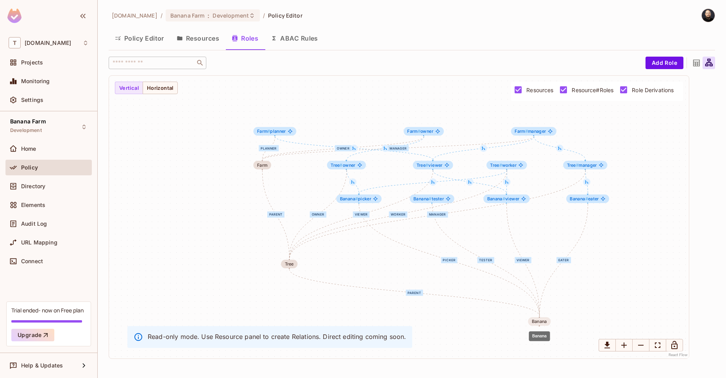
drag, startPoint x: 494, startPoint y: 238, endPoint x: 535, endPoint y: 321, distance: 91.9
click at [538, 323] on div "Banana" at bounding box center [539, 321] width 15 height 5
drag, startPoint x: 268, startPoint y: 166, endPoint x: 163, endPoint y: 202, distance: 111.2
click at [151, 219] on div "Farm" at bounding box center [154, 214] width 18 height 9
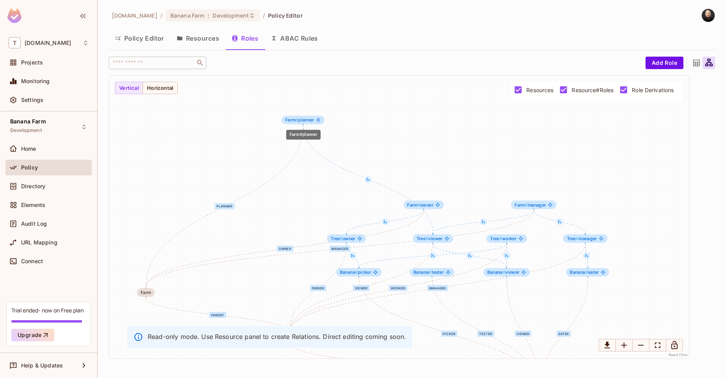
drag, startPoint x: 273, startPoint y: 130, endPoint x: 313, endPoint y: 123, distance: 40.2
click at [311, 122] on span "Farm # planner" at bounding box center [299, 120] width 29 height 5
drag, startPoint x: 425, startPoint y: 243, endPoint x: 334, endPoint y: 175, distance: 113.8
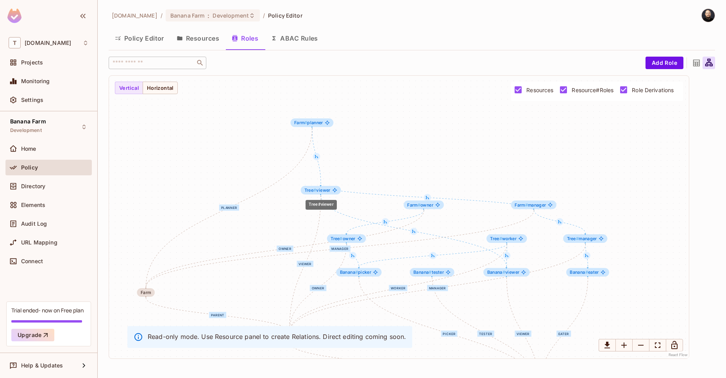
drag, startPoint x: 429, startPoint y: 240, endPoint x: 319, endPoint y: 191, distance: 120.5
click at [317, 191] on span "Tree # viewer" at bounding box center [317, 190] width 26 height 5
drag, startPoint x: 311, startPoint y: 124, endPoint x: 297, endPoint y: 99, distance: 29.0
click at [297, 99] on div "eater tester viewer picker parent owner manager worker viewer parent planner ow…" at bounding box center [399, 217] width 580 height 283
drag, startPoint x: 318, startPoint y: 191, endPoint x: 306, endPoint y: 196, distance: 12.4
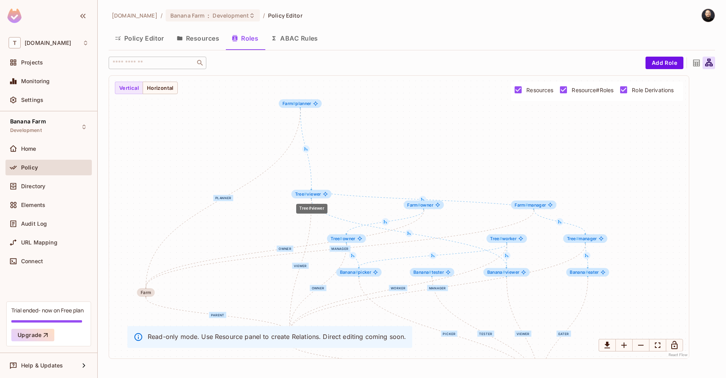
click at [306, 196] on div "Tree # viewer" at bounding box center [311, 194] width 40 height 9
drag, startPoint x: 311, startPoint y: 197, endPoint x: 368, endPoint y: 147, distance: 75.6
click at [368, 147] on div "Tree # viewer" at bounding box center [362, 149] width 40 height 9
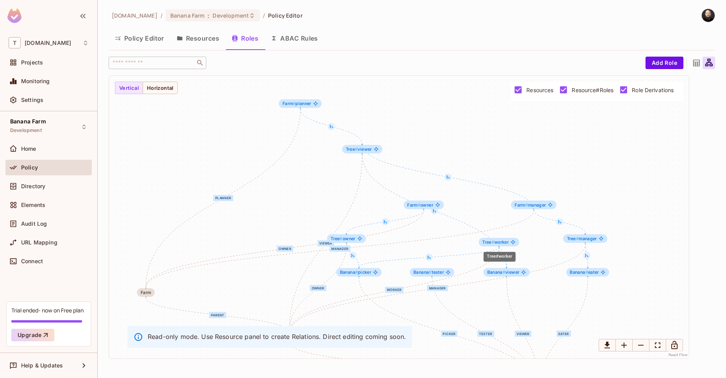
drag, startPoint x: 501, startPoint y: 241, endPoint x: 493, endPoint y: 243, distance: 8.2
click at [493, 243] on div "Tree # worker" at bounding box center [499, 242] width 40 height 9
drag, startPoint x: 504, startPoint y: 240, endPoint x: 479, endPoint y: 297, distance: 61.9
click at [483, 243] on span "Tree # worker" at bounding box center [496, 240] width 26 height 5
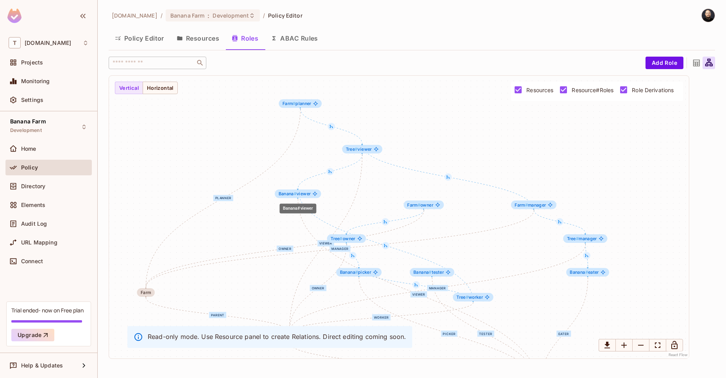
drag, startPoint x: 517, startPoint y: 274, endPoint x: 306, endPoint y: 195, distance: 225.4
click at [306, 195] on span "Banana # viewer" at bounding box center [295, 193] width 32 height 5
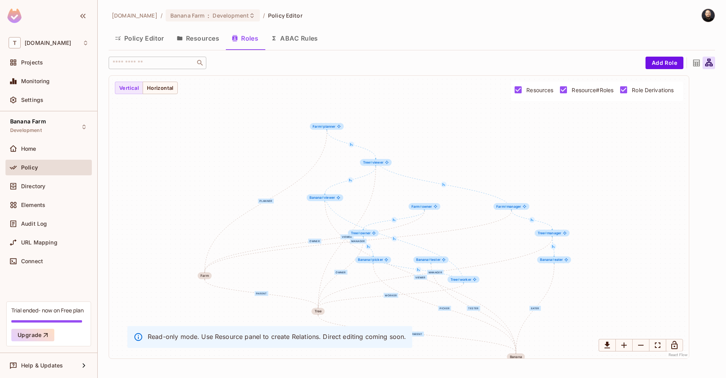
drag, startPoint x: 427, startPoint y: 233, endPoint x: 430, endPoint y: 202, distance: 31.0
click at [430, 202] on div "eater tester viewer picker parent owner manager worker viewer parent planner ow…" at bounding box center [399, 217] width 580 height 283
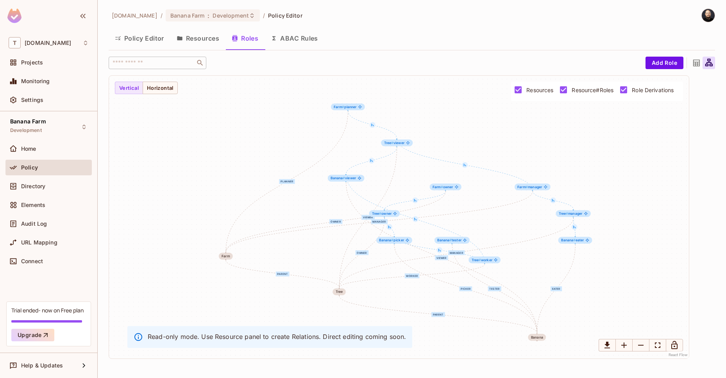
drag, startPoint x: 443, startPoint y: 191, endPoint x: 457, endPoint y: 176, distance: 20.4
click at [457, 176] on div "eater tester viewer picker parent owner manager worker viewer parent planner ow…" at bounding box center [399, 217] width 580 height 283
click at [17, 184] on span at bounding box center [13, 186] width 9 height 9
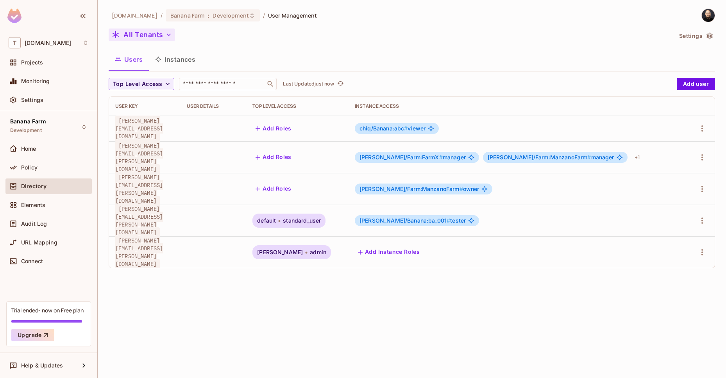
click at [145, 36] on button "All Tenants" at bounding box center [142, 35] width 66 height 13
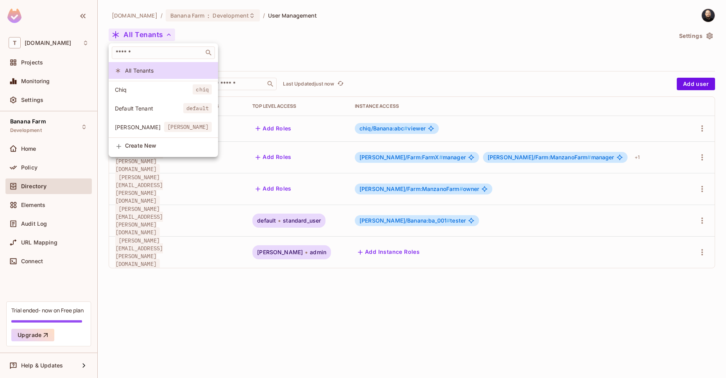
click at [139, 129] on span "[PERSON_NAME]" at bounding box center [139, 126] width 49 height 7
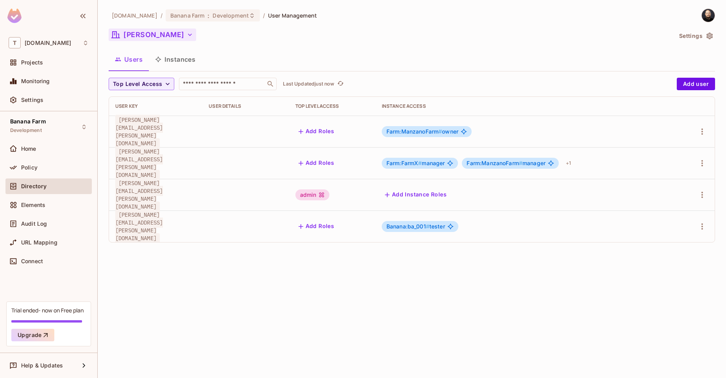
click at [138, 39] on button "[PERSON_NAME]" at bounding box center [153, 35] width 88 height 13
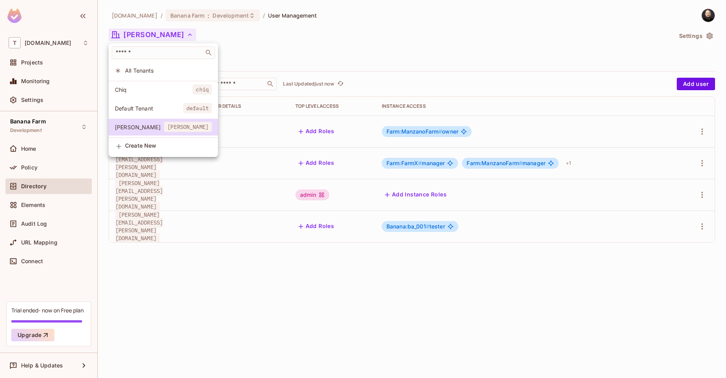
click at [139, 91] on span "Chiq" at bounding box center [154, 89] width 78 height 7
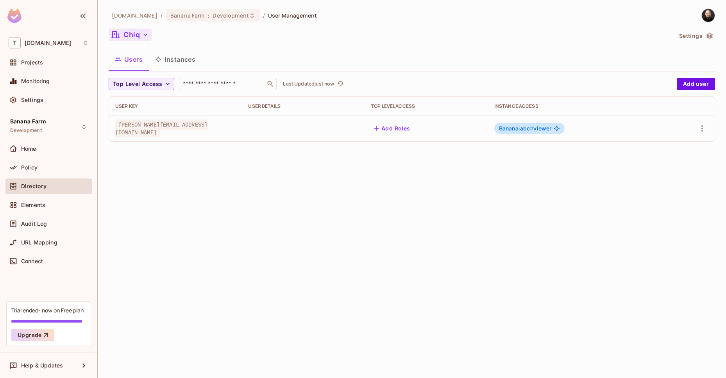
click at [136, 39] on button "Chiq" at bounding box center [130, 35] width 43 height 13
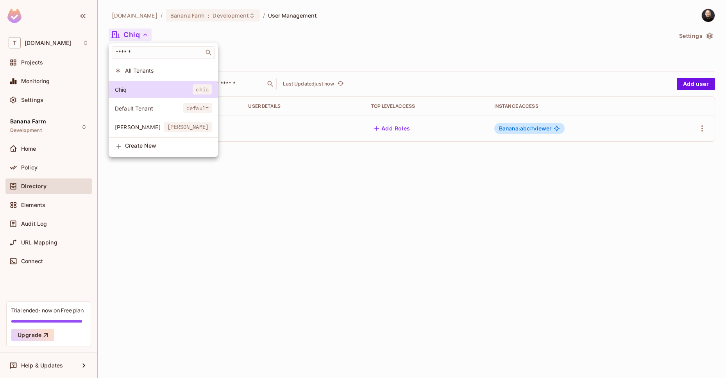
click at [139, 126] on span "[PERSON_NAME]" at bounding box center [139, 126] width 49 height 7
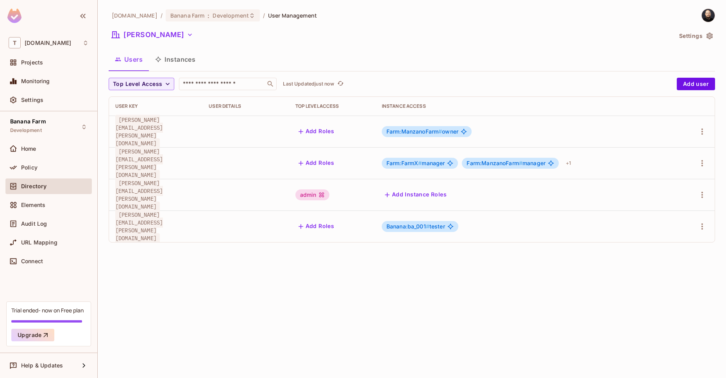
click at [316, 189] on div "admin" at bounding box center [312, 194] width 34 height 11
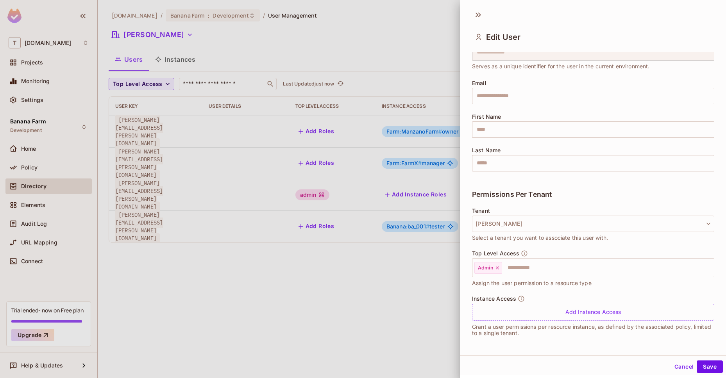
scroll to position [1, 0]
click at [404, 275] on div at bounding box center [363, 189] width 726 height 378
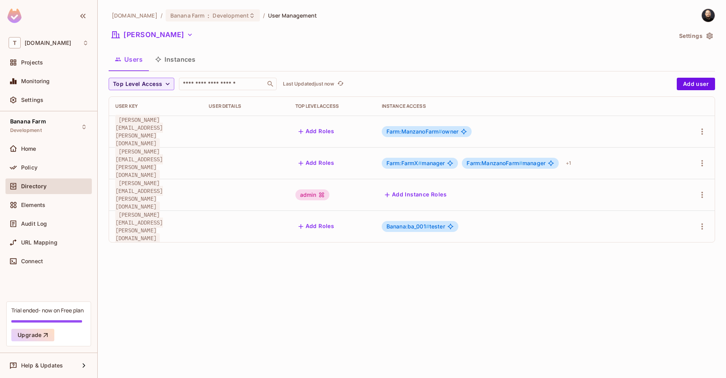
click at [183, 64] on button "Instances" at bounding box center [175, 60] width 53 height 20
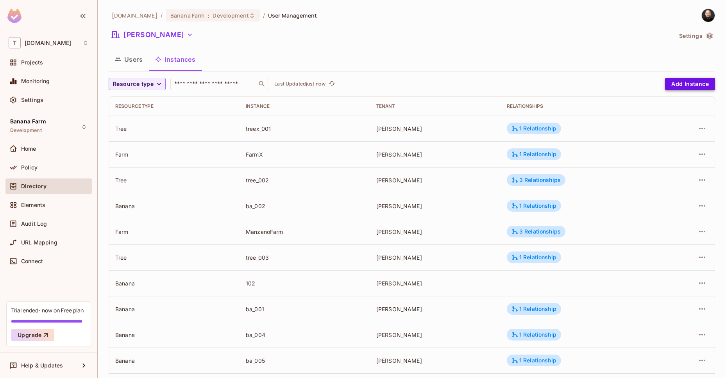
click at [675, 83] on button "Add Instance" at bounding box center [690, 84] width 50 height 13
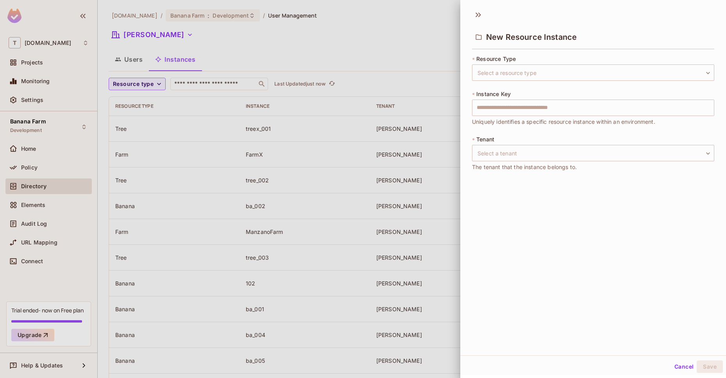
click at [410, 128] on div at bounding box center [363, 189] width 726 height 378
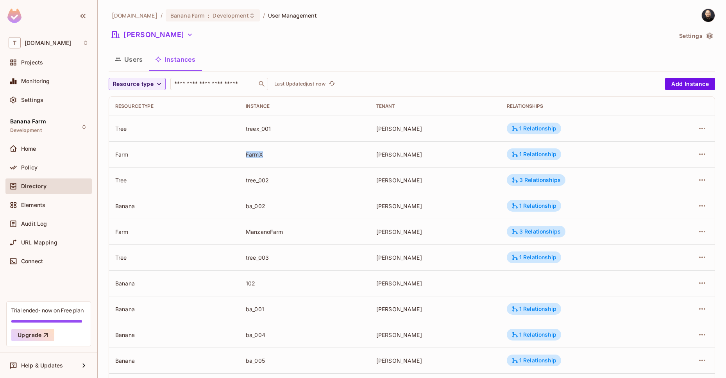
drag, startPoint x: 234, startPoint y: 154, endPoint x: 292, endPoint y: 154, distance: 57.4
click at [292, 154] on tr "Farm FarmX [PERSON_NAME] 1 Relationship" at bounding box center [412, 154] width 606 height 26
click at [120, 84] on span "Resource type" at bounding box center [133, 84] width 41 height 10
click at [129, 135] on span "Farm" at bounding box center [128, 135] width 27 height 7
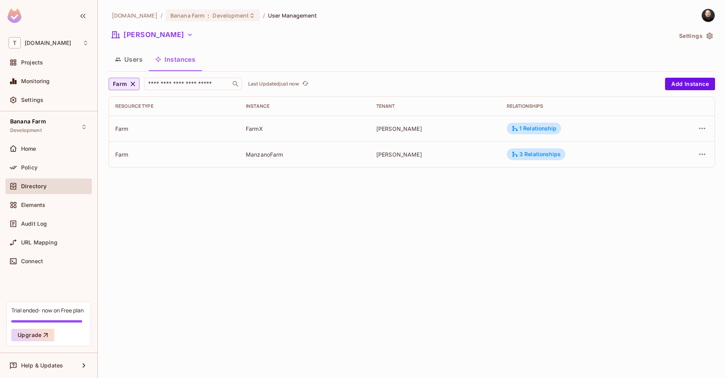
click at [123, 79] on button "Farm" at bounding box center [124, 84] width 31 height 13
click at [132, 84] on div at bounding box center [363, 189] width 726 height 378
click at [132, 85] on icon "button" at bounding box center [132, 84] width 5 height 5
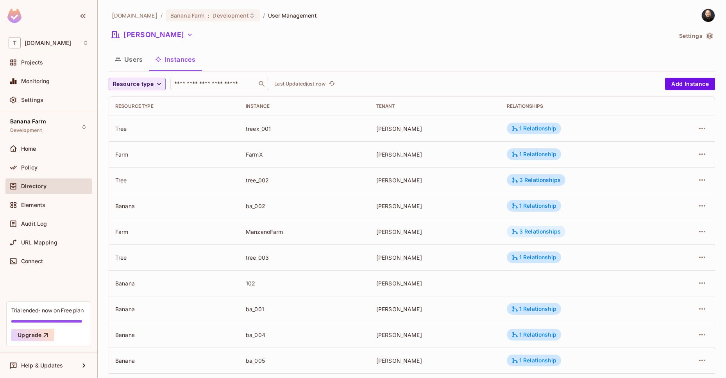
click at [532, 231] on div "3 Relationships" at bounding box center [535, 231] width 49 height 7
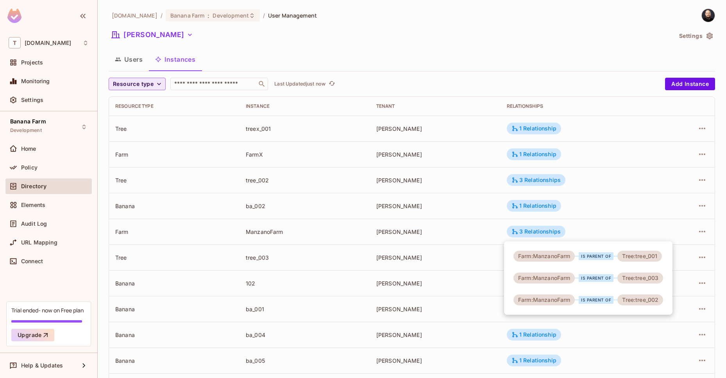
click at [499, 290] on div at bounding box center [363, 189] width 726 height 378
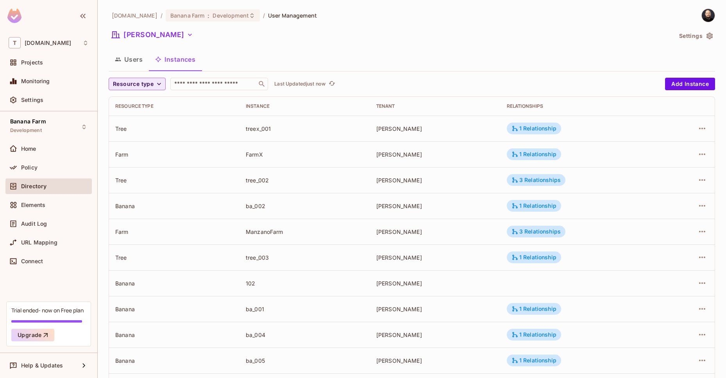
scroll to position [90, 0]
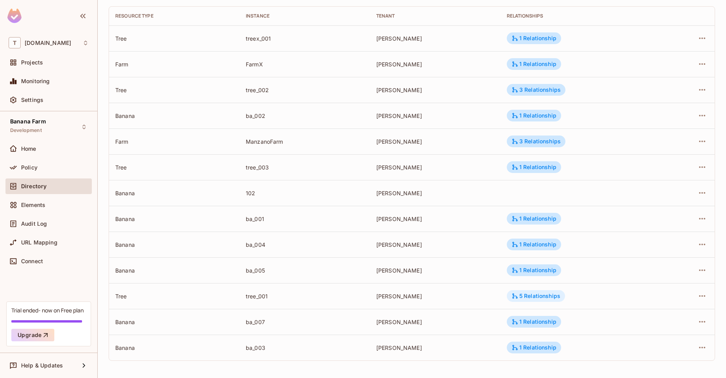
click at [522, 296] on div "5 Relationships" at bounding box center [535, 296] width 49 height 7
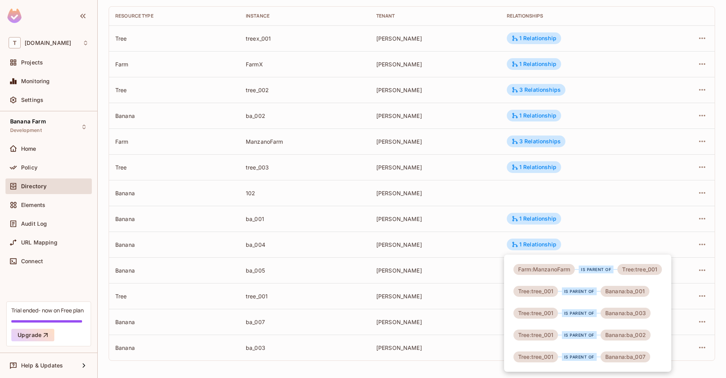
drag, startPoint x: 208, startPoint y: 139, endPoint x: 204, endPoint y: 136, distance: 5.0
click at [208, 138] on div at bounding box center [363, 189] width 726 height 378
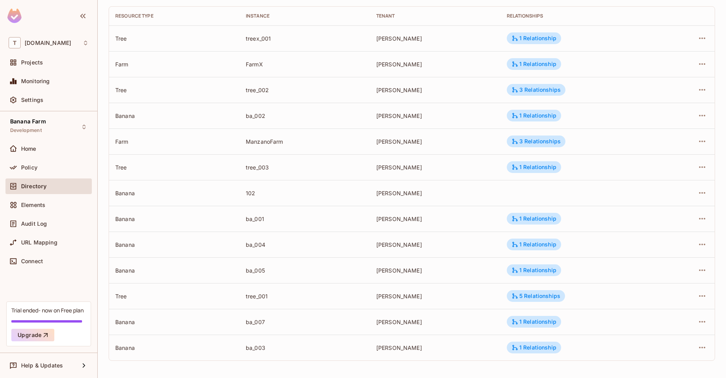
scroll to position [0, 0]
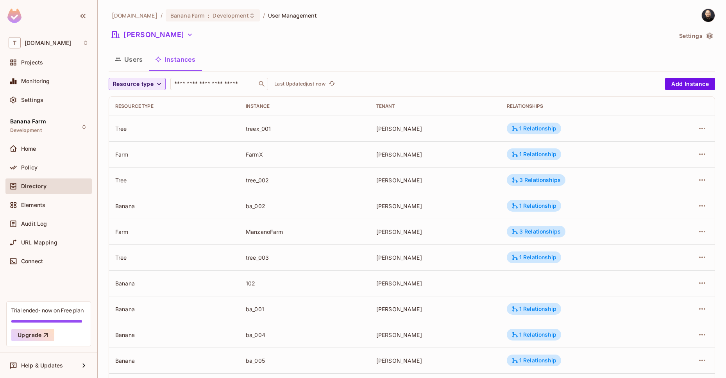
click at [125, 63] on button "Users" at bounding box center [129, 60] width 40 height 20
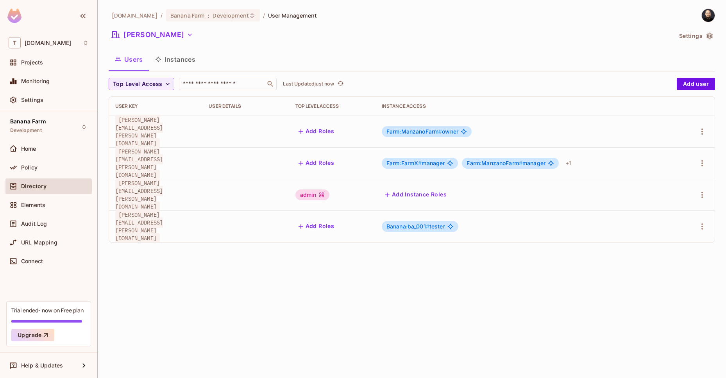
click at [125, 128] on span "[PERSON_NAME][EMAIL_ADDRESS][PERSON_NAME][DOMAIN_NAME]" at bounding box center [139, 132] width 48 height 34
click at [425, 132] on span "Farm:ManzanoFarm #" at bounding box center [414, 131] width 56 height 7
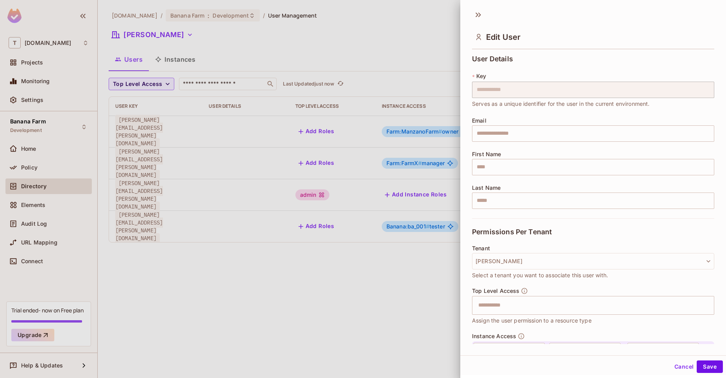
drag, startPoint x: 382, startPoint y: 239, endPoint x: 379, endPoint y: 232, distance: 8.1
click at [380, 237] on div at bounding box center [363, 189] width 726 height 378
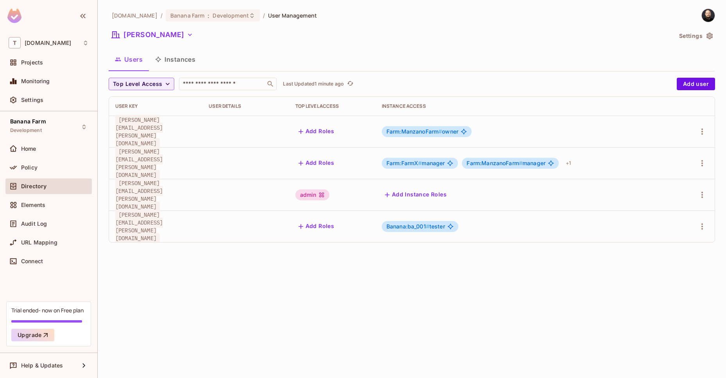
click at [488, 160] on span "Farm:ManzanoFarm #" at bounding box center [494, 163] width 56 height 7
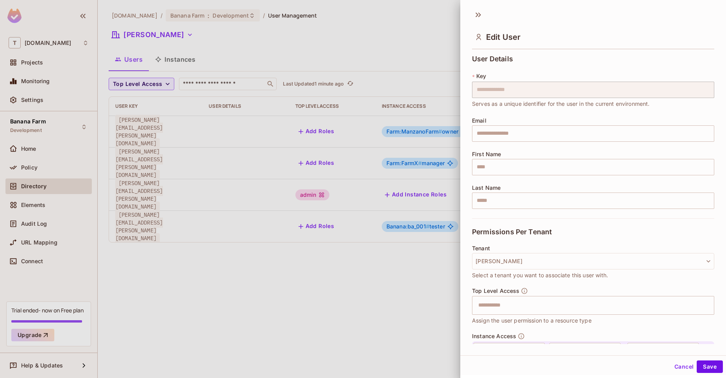
scroll to position [105, 0]
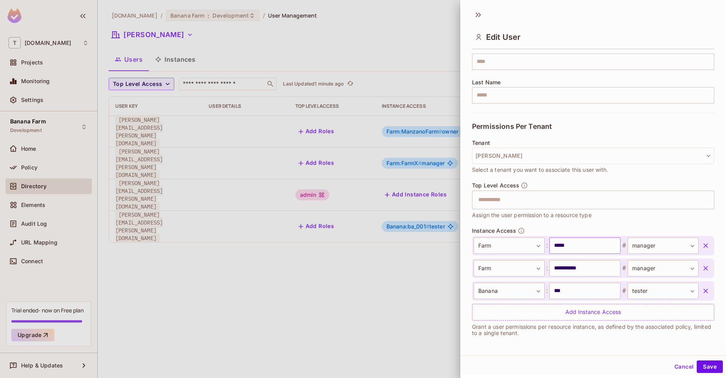
click at [558, 247] on input "*****" at bounding box center [584, 246] width 71 height 16
click at [702, 269] on icon "button" at bounding box center [706, 268] width 8 height 8
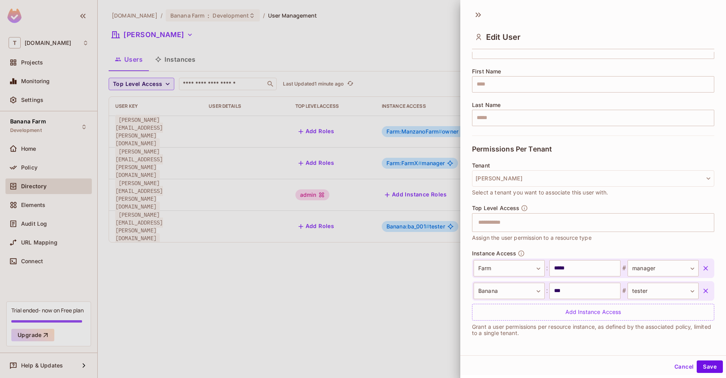
scroll to position [83, 0]
click at [702, 290] on icon "button" at bounding box center [706, 291] width 8 height 8
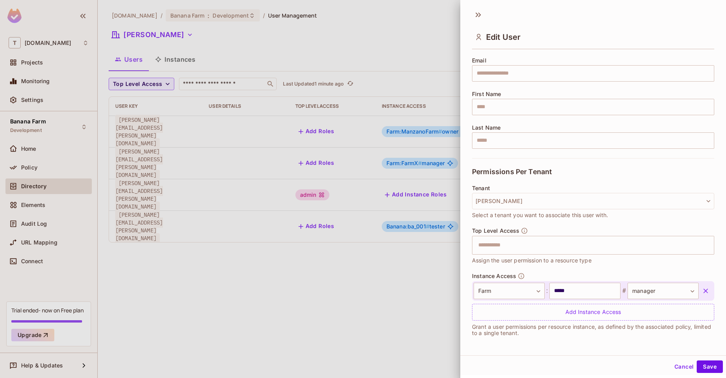
scroll to position [60, 0]
click at [705, 370] on button "Save" at bounding box center [710, 367] width 26 height 13
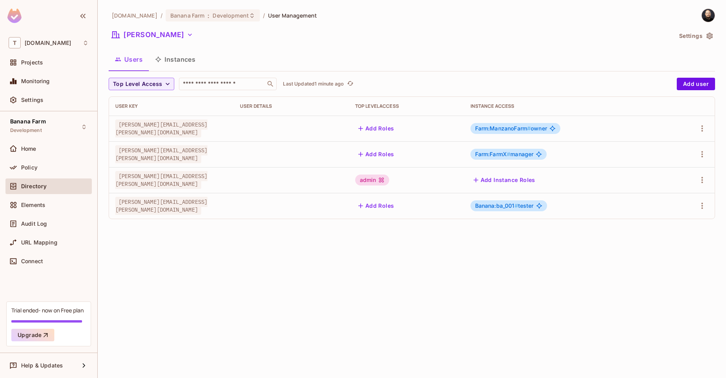
click at [168, 62] on button "Instances" at bounding box center [175, 60] width 53 height 20
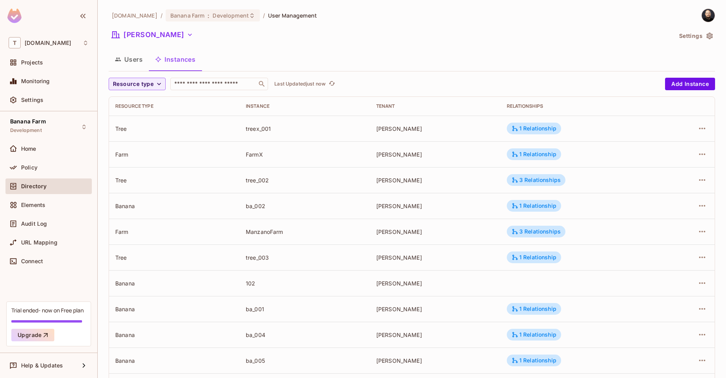
click at [331, 36] on div "[PERSON_NAME]" at bounding box center [390, 36] width 563 height 15
click at [142, 59] on button "Users" at bounding box center [129, 60] width 40 height 20
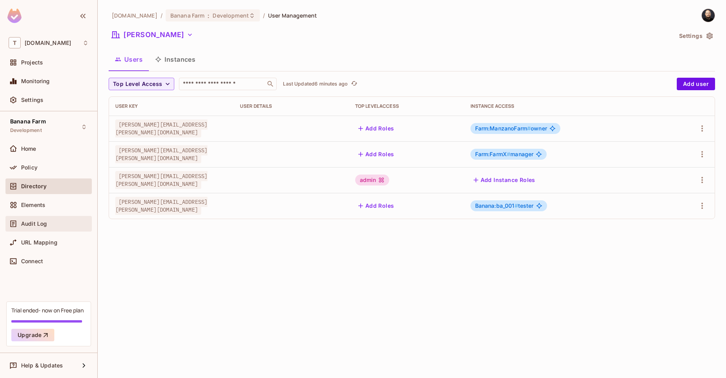
click at [74, 221] on div "Audit Log" at bounding box center [55, 224] width 68 height 6
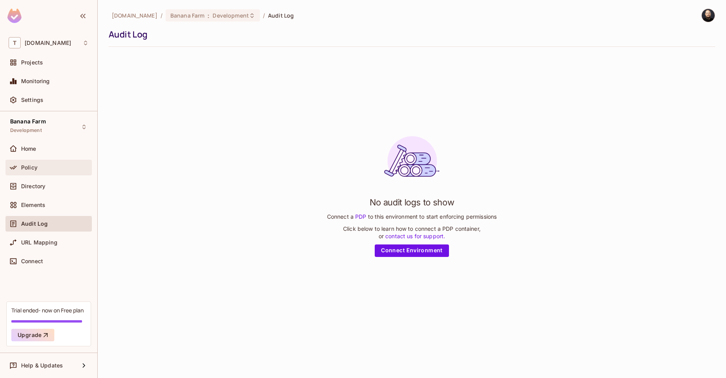
click at [48, 170] on div "Policy" at bounding box center [55, 167] width 68 height 6
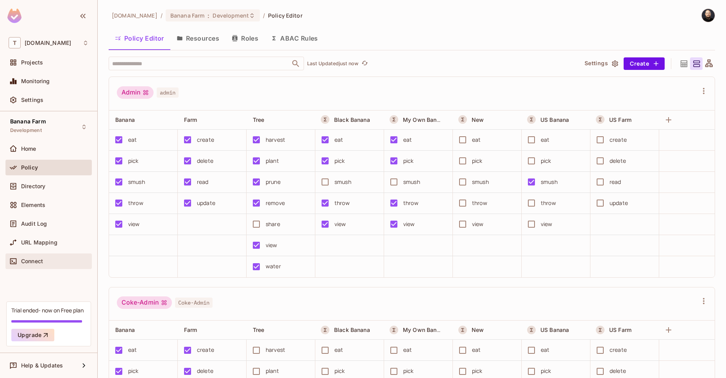
click at [63, 261] on div "Connect" at bounding box center [55, 261] width 68 height 6
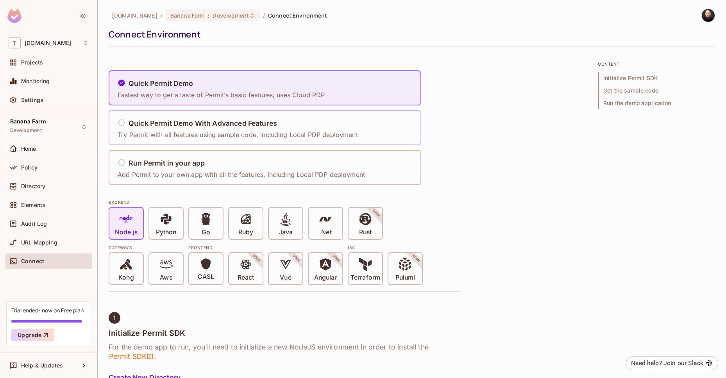
click at [188, 118] on div "Quick Permit Demo With Advanced Features Try Permit with all features using sam…" at bounding box center [238, 127] width 240 height 23
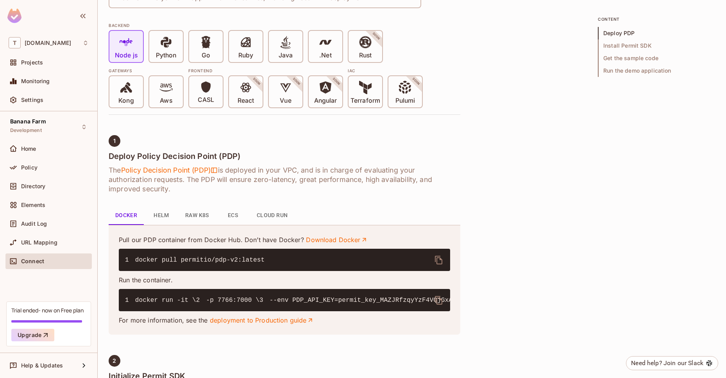
scroll to position [243, 0]
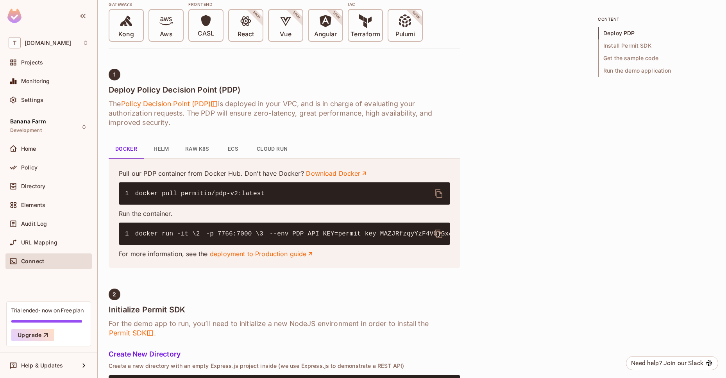
click at [438, 235] on icon "delete" at bounding box center [438, 233] width 9 height 9
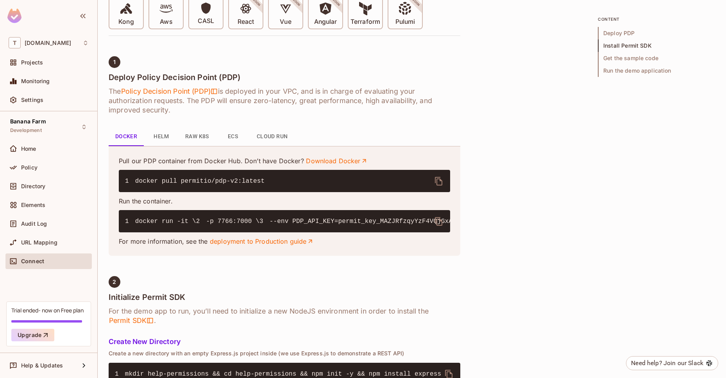
scroll to position [347, 0]
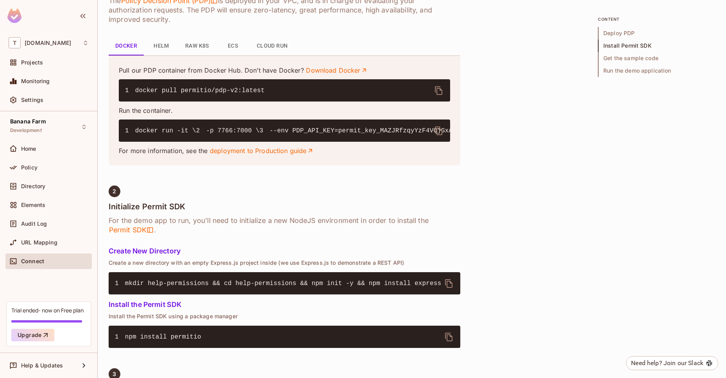
drag, startPoint x: 188, startPoint y: 128, endPoint x: 249, endPoint y: 180, distance: 79.8
click at [249, 142] on pre "1 docker run -it \ 2 -p 7766:7000 \ 3 --env PDP_API_KEY=permit_key_MAZJRfzqyYzF…" at bounding box center [284, 131] width 331 height 22
click at [153, 134] on code "1 docker run -it \ 2 -p 7766:7000 \ 3 --env PDP_API_KEY=permit_key_MAZJRfzqyYzF…" at bounding box center [514, 130] width 778 height 7
click at [166, 134] on code "1 docker run -it \ 2 -p 7766:7000 \ 3 --env PDP_API_KEY=permit_key_MAZJRfzqyYzF…" at bounding box center [514, 130] width 778 height 7
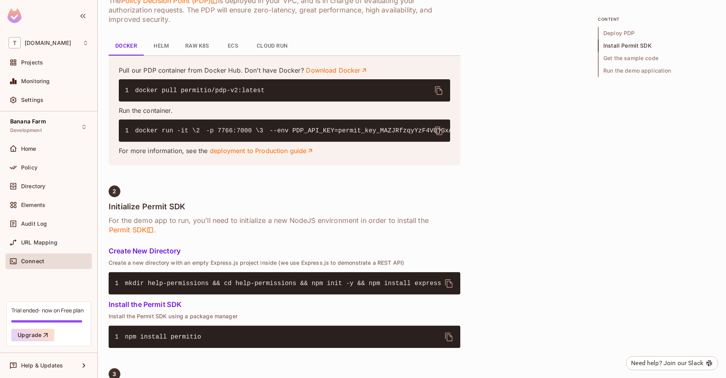
click at [162, 134] on code "1 docker run -it \ 2 -p 7766:7000 \ 3 --env PDP_API_KEY=permit_key_MAZJRfzqyYzF…" at bounding box center [514, 130] width 778 height 7
click at [33, 182] on div "Directory" at bounding box center [49, 186] width 80 height 9
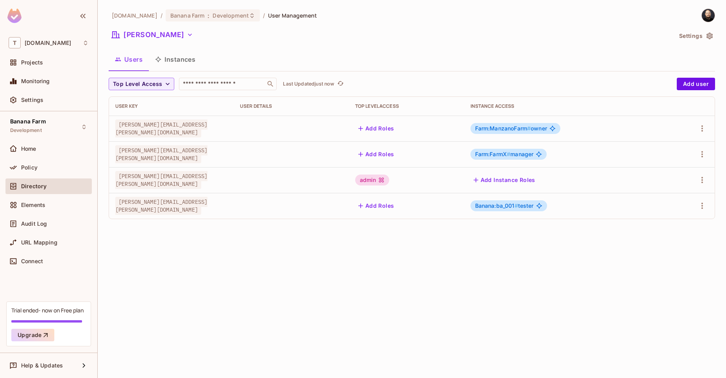
click at [124, 130] on span "[PERSON_NAME][EMAIL_ADDRESS][PERSON_NAME][DOMAIN_NAME]" at bounding box center [161, 129] width 92 height 18
copy span "[PERSON_NAME][EMAIL_ADDRESS][PERSON_NAME][DOMAIN_NAME]"
click at [157, 54] on button "Instances" at bounding box center [175, 60] width 53 height 20
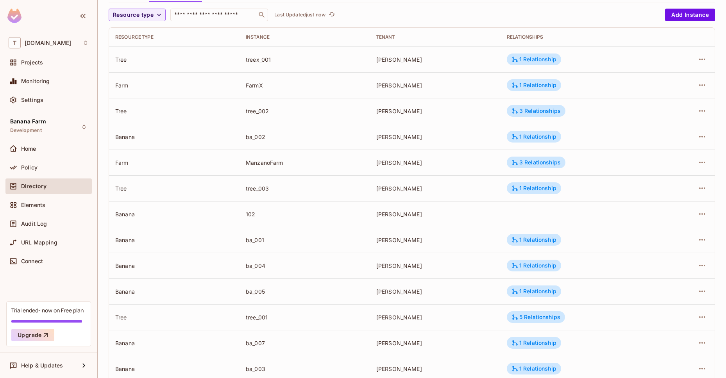
scroll to position [90, 0]
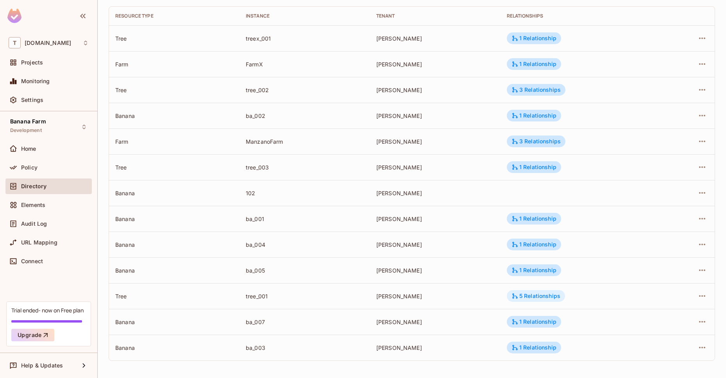
click at [523, 299] on div "5 Relationships" at bounding box center [535, 296] width 49 height 7
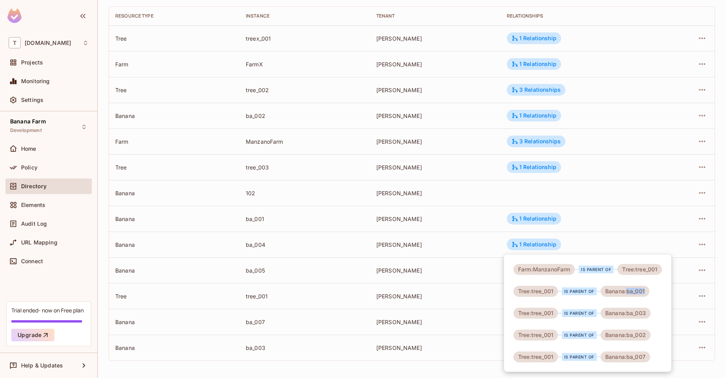
drag, startPoint x: 626, startPoint y: 291, endPoint x: 645, endPoint y: 290, distance: 19.1
click at [645, 290] on div "Banana:ba_001" at bounding box center [624, 291] width 49 height 11
copy div "ba_001"
click at [24, 257] on div at bounding box center [363, 189] width 726 height 378
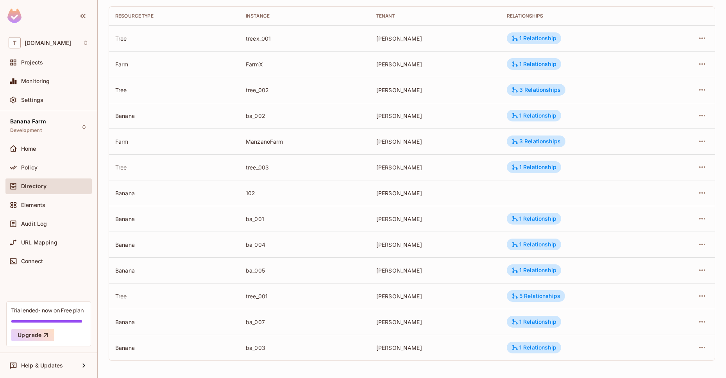
click at [24, 259] on div "Farm:ManzanoFarm is parent of Tree:tree_001 Tree:tree_001 is parent of Banana:b…" at bounding box center [363, 189] width 726 height 378
click at [43, 260] on span "Connect" at bounding box center [32, 261] width 22 height 6
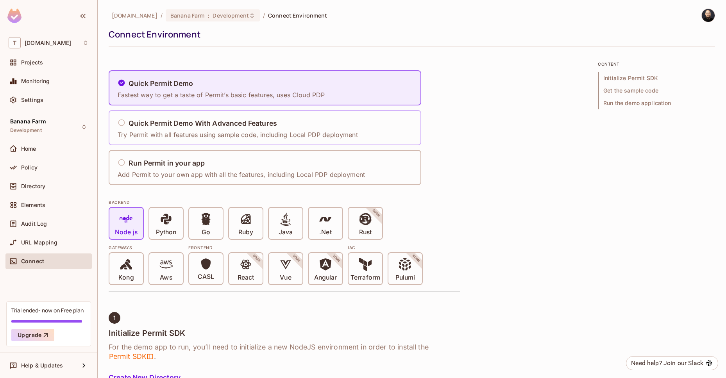
click at [162, 128] on div "Quick Permit Demo With Advanced Features" at bounding box center [238, 124] width 240 height 10
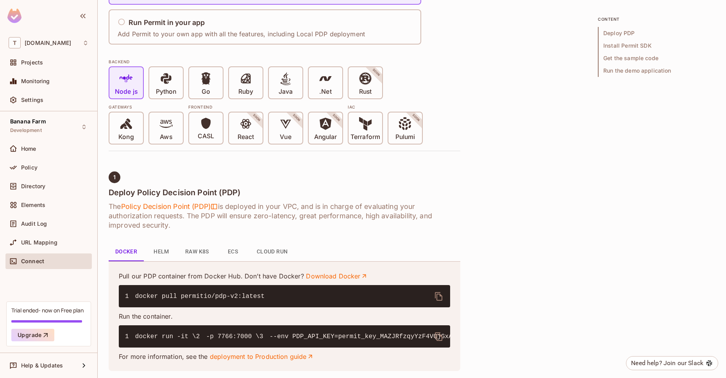
scroll to position [157, 0]
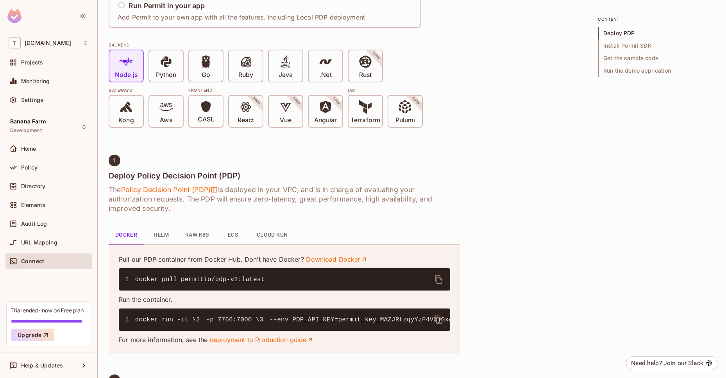
click at [282, 323] on code "1 docker run -it \ 2 -p 7766:7000 \ 3 --env PDP_API_KEY=permit_key_MAZJRfzqyYzF…" at bounding box center [514, 319] width 778 height 7
copy code "permit_key_MAZJRfzqyYzF4VQjGxAAzkccs6KgnP6vhfzKtcCqGT4HyHhQQIl23NbsaYzFbI45jCc1…"
click at [49, 187] on div "Directory" at bounding box center [55, 186] width 68 height 6
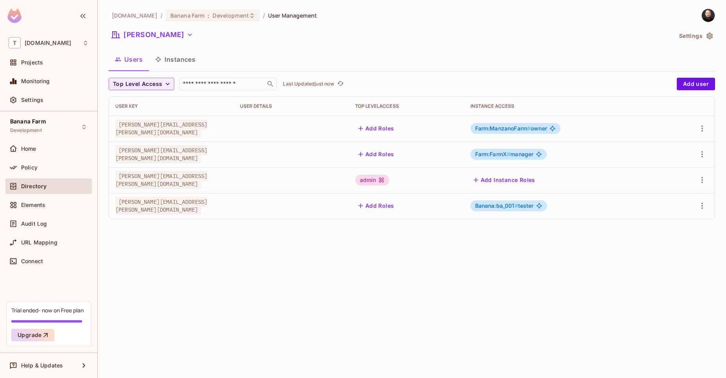
click at [505, 127] on span "Farm:ManzanoFarm #" at bounding box center [503, 128] width 56 height 7
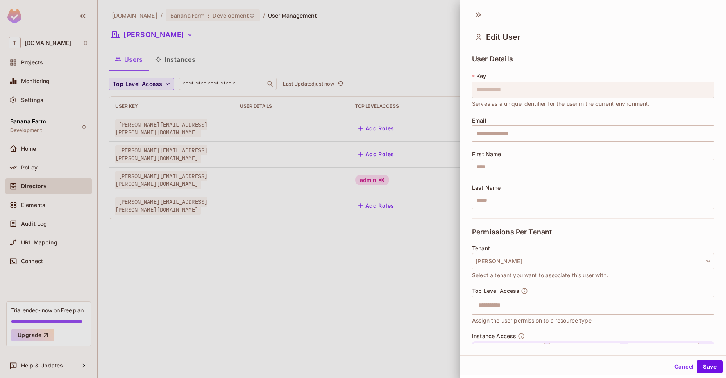
scroll to position [60, 0]
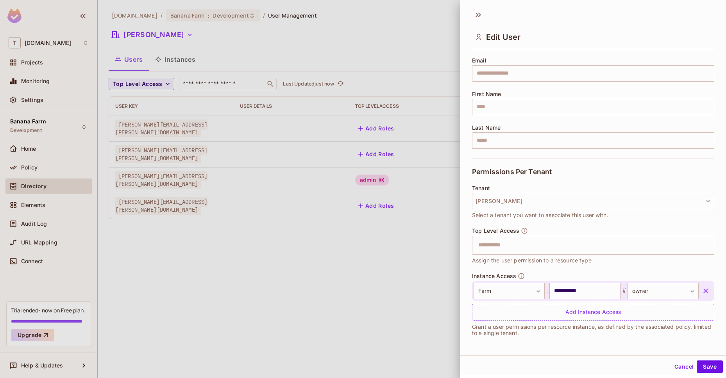
drag, startPoint x: 303, startPoint y: 231, endPoint x: 230, endPoint y: 215, distance: 74.7
click at [302, 231] on div at bounding box center [363, 189] width 726 height 378
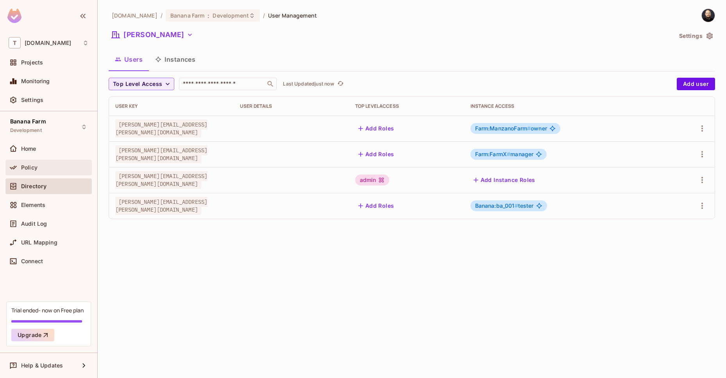
click at [33, 166] on span "Policy" at bounding box center [29, 167] width 16 height 6
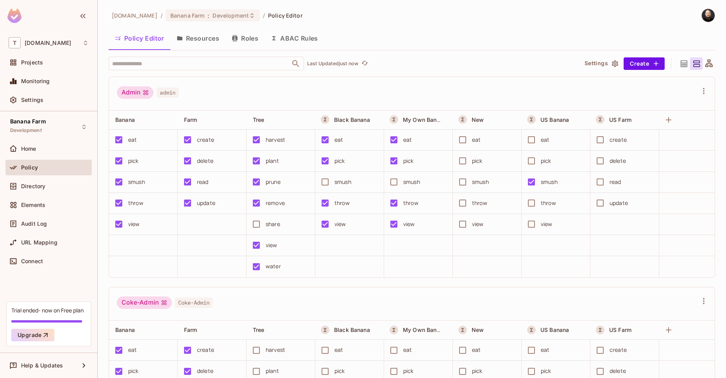
scroll to position [921, 0]
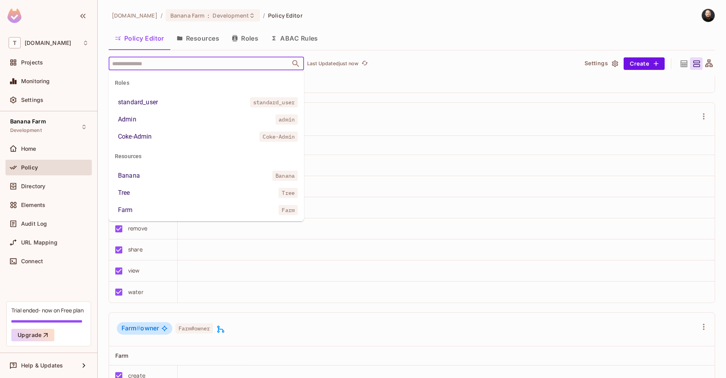
click at [146, 62] on input "text" at bounding box center [199, 64] width 179 height 14
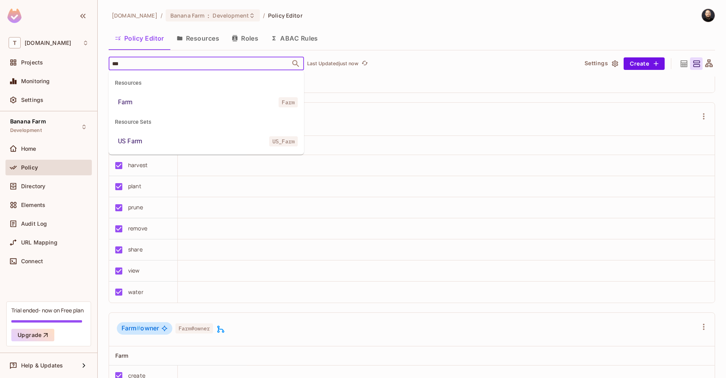
type input "****"
click at [156, 106] on li "Farm Farm" at bounding box center [206, 102] width 195 height 14
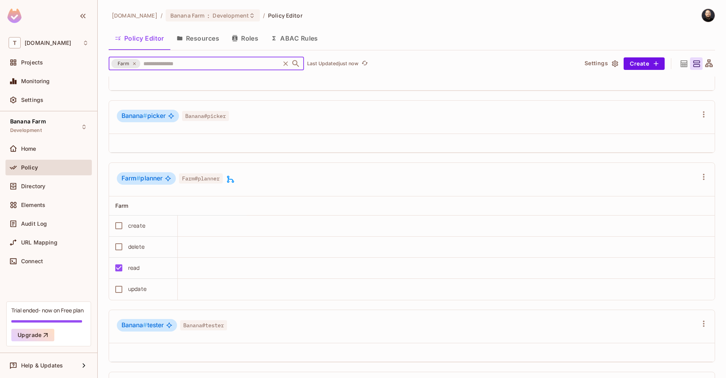
scroll to position [1166, 0]
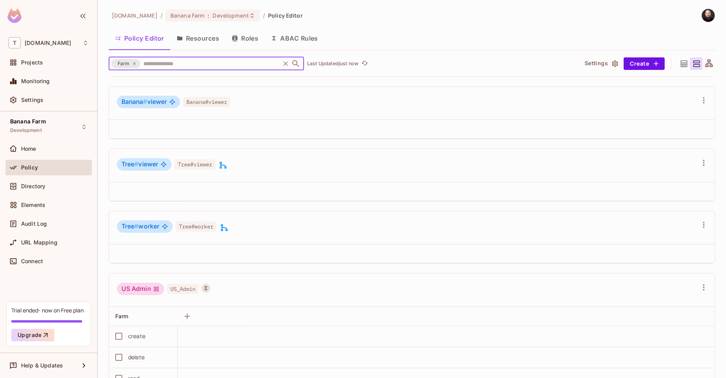
click at [136, 64] on div "Farm" at bounding box center [125, 63] width 29 height 9
click at [134, 63] on icon at bounding box center [134, 63] width 5 height 5
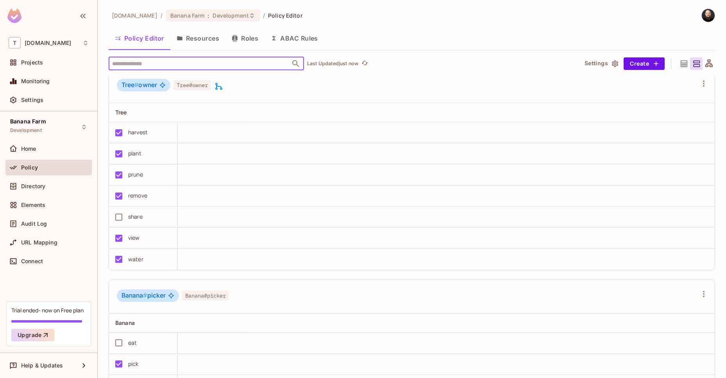
scroll to position [2249, 0]
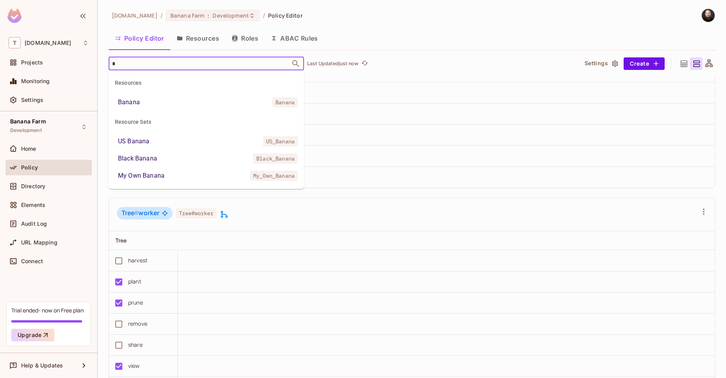
type input "**"
click at [141, 104] on li "Banana Banana" at bounding box center [206, 102] width 195 height 14
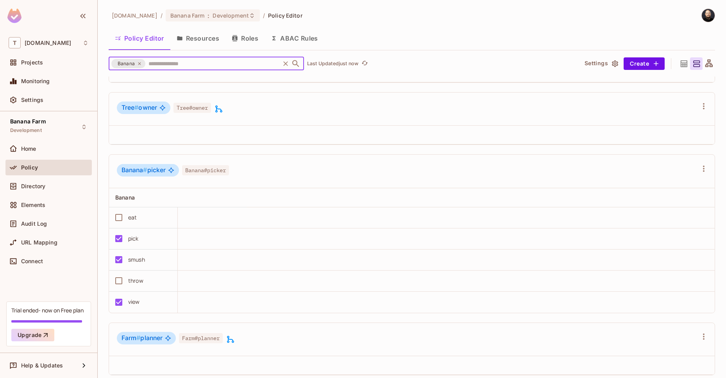
scroll to position [670, 0]
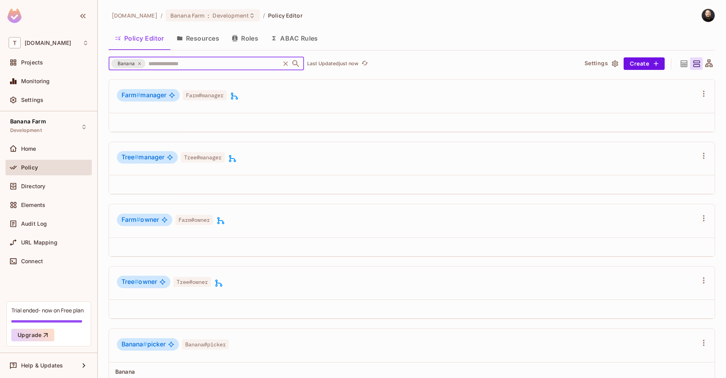
click at [256, 37] on button "Roles" at bounding box center [244, 39] width 39 height 20
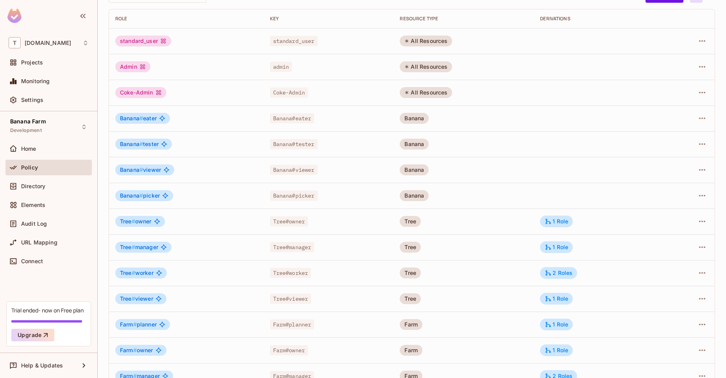
scroll to position [84, 0]
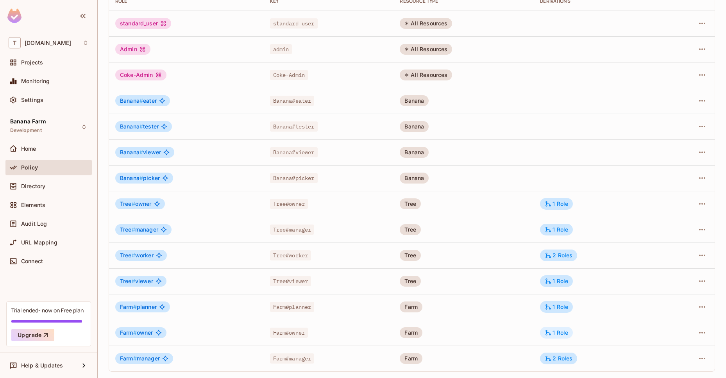
click at [549, 334] on div "1 Role" at bounding box center [556, 332] width 23 height 7
click at [561, 208] on div "1 Role" at bounding box center [556, 204] width 33 height 12
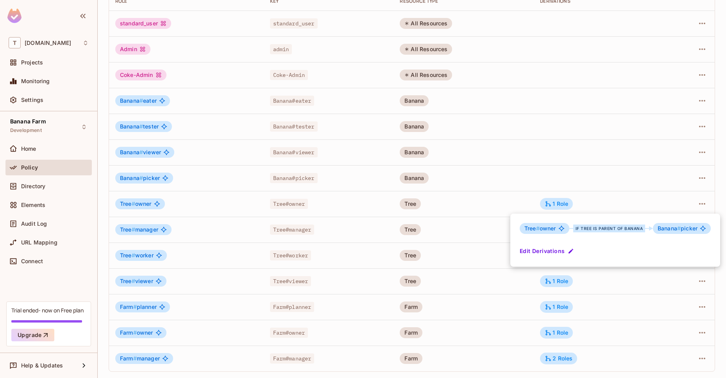
click at [550, 252] on button "Edit Derivations" at bounding box center [548, 251] width 56 height 13
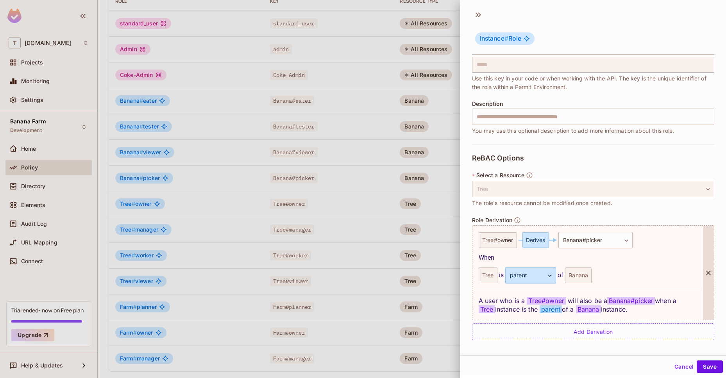
scroll to position [59, 0]
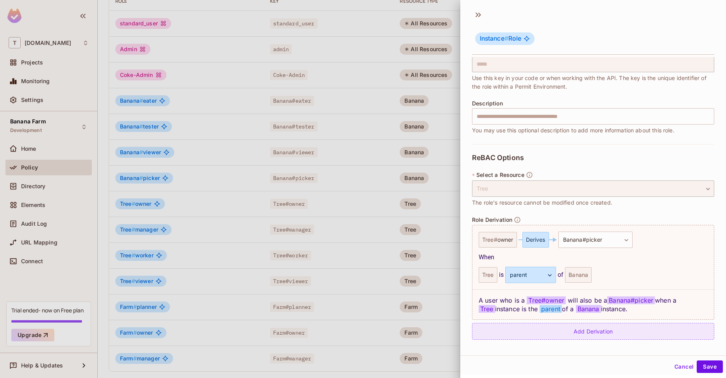
click at [549, 330] on div "Add Derivation" at bounding box center [593, 331] width 242 height 17
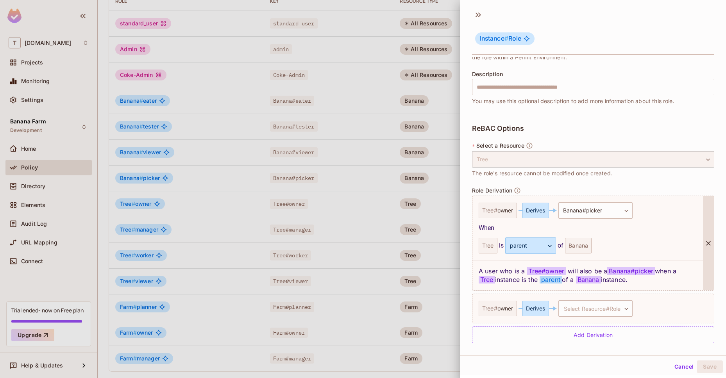
scroll to position [92, 0]
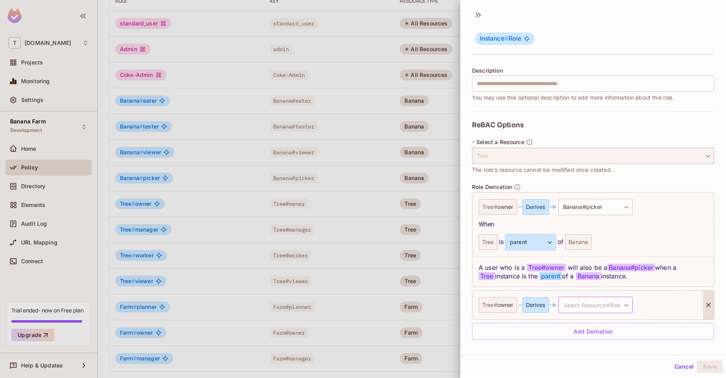
click at [568, 303] on body "T [DOMAIN_NAME] Projects Monitoring Settings Banana Farm Development Home Polic…" at bounding box center [363, 189] width 726 height 378
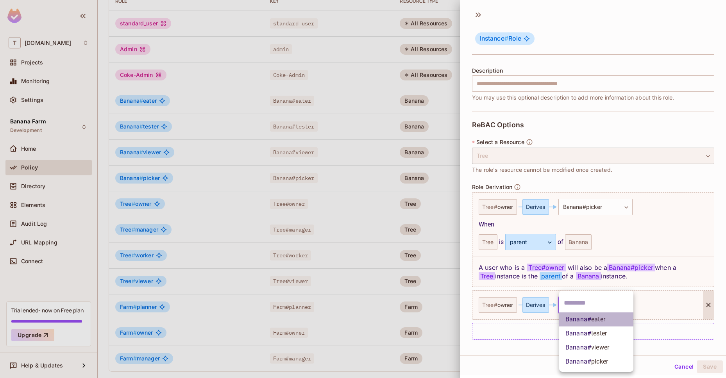
click at [578, 322] on span "Banana # eater" at bounding box center [585, 319] width 40 height 9
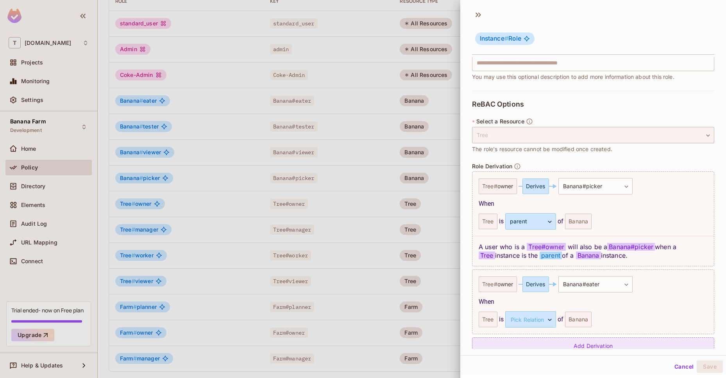
scroll to position [127, 0]
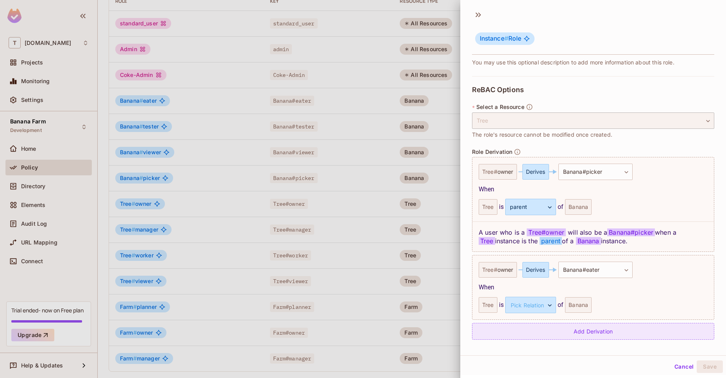
click at [545, 339] on div "Add Derivation" at bounding box center [593, 331] width 242 height 17
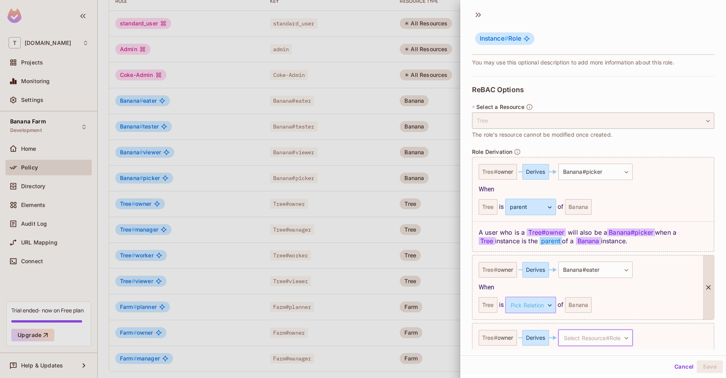
click at [536, 310] on body "T [DOMAIN_NAME] Projects Monitoring Settings Banana Farm Development Home Polic…" at bounding box center [363, 189] width 726 height 378
click at [531, 341] on li "parent" at bounding box center [529, 342] width 72 height 14
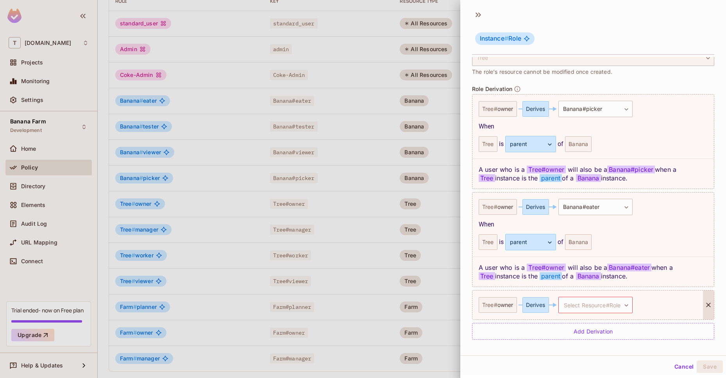
click at [704, 306] on icon at bounding box center [708, 305] width 8 height 8
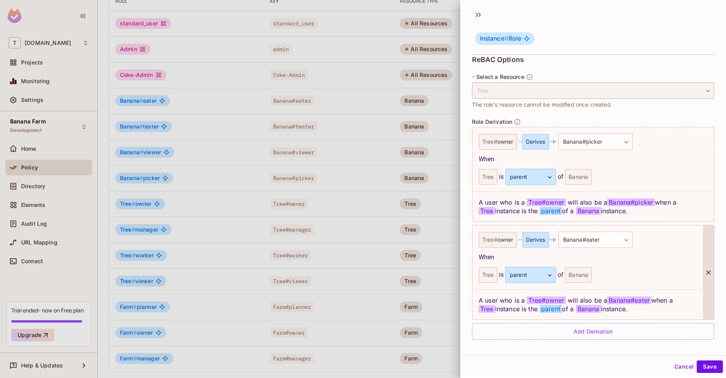
scroll to position [157, 0]
click at [700, 362] on button "Save" at bounding box center [710, 367] width 26 height 13
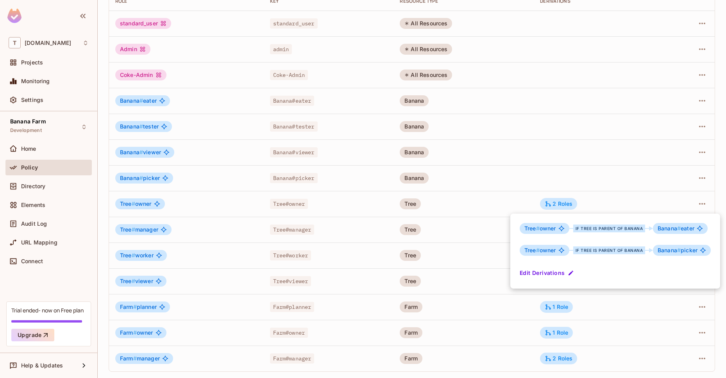
click at [40, 186] on div at bounding box center [363, 189] width 726 height 378
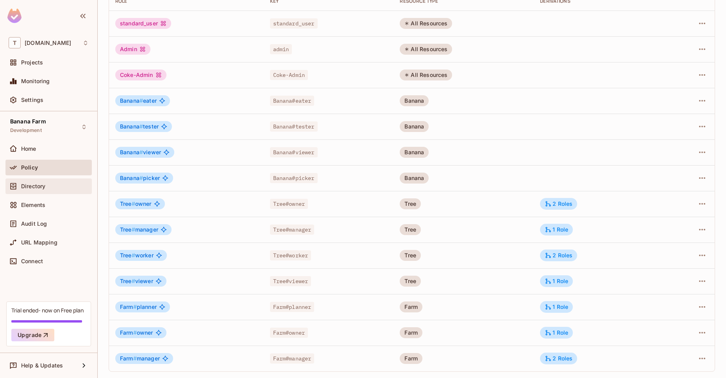
click at [38, 185] on span "Directory" at bounding box center [33, 186] width 24 height 6
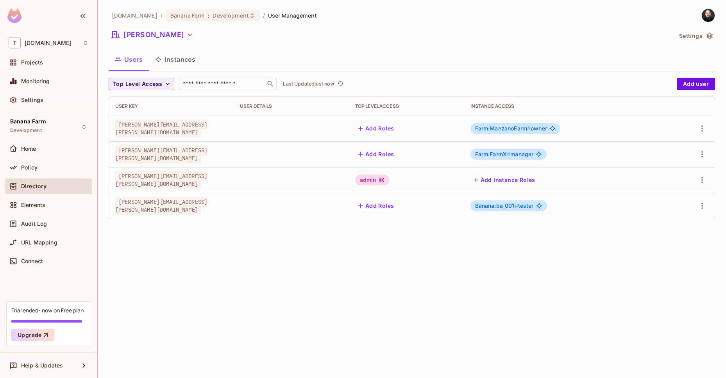
click at [363, 125] on icon "button" at bounding box center [361, 129] width 8 height 8
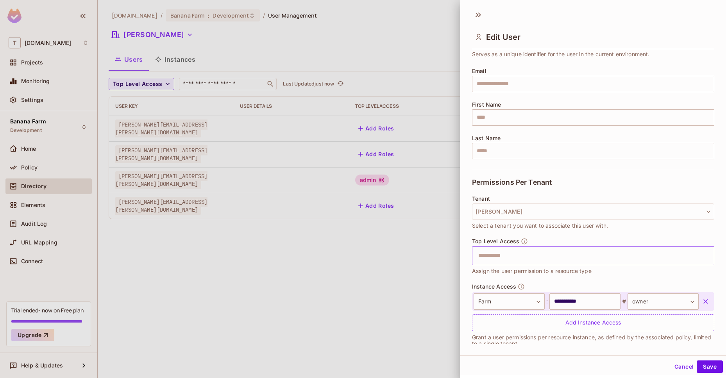
scroll to position [60, 0]
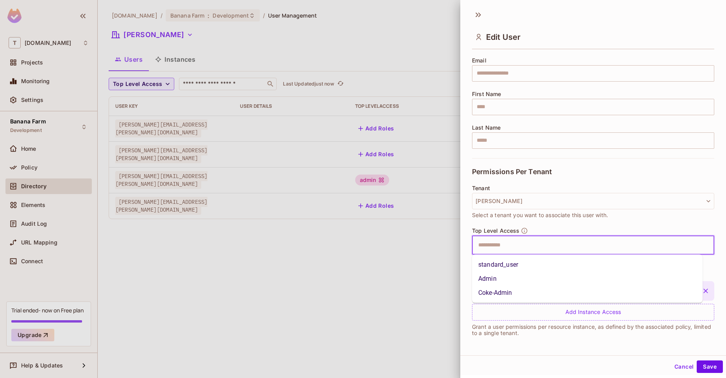
click at [522, 239] on input "text" at bounding box center [585, 246] width 225 height 16
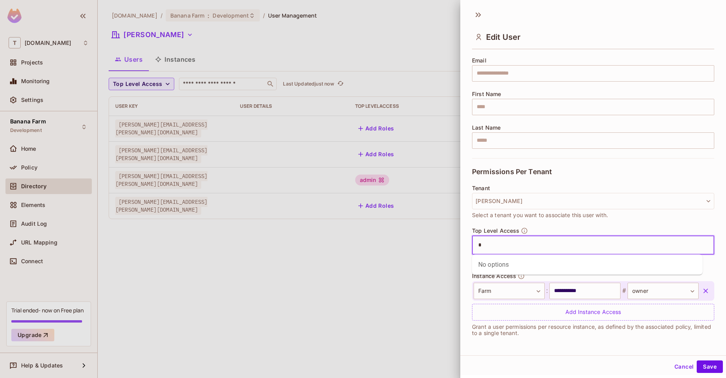
type input "**"
click at [494, 266] on li "Admin" at bounding box center [587, 265] width 230 height 14
click at [706, 364] on button "Save" at bounding box center [710, 367] width 26 height 13
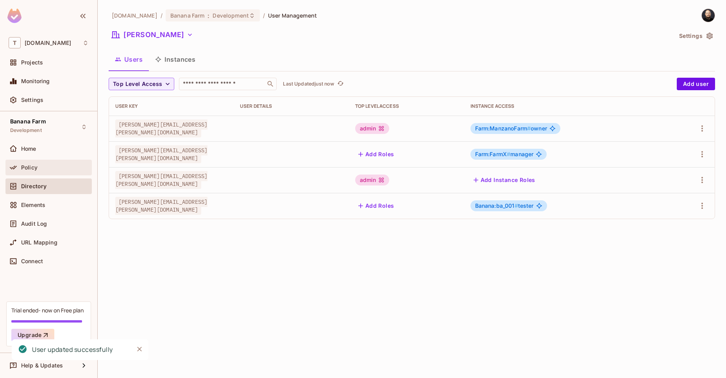
click at [20, 163] on div at bounding box center [15, 167] width 13 height 9
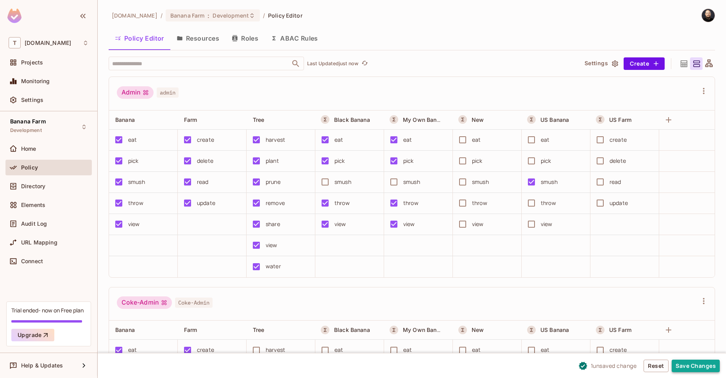
click at [709, 363] on button "Save Changes" at bounding box center [696, 366] width 48 height 13
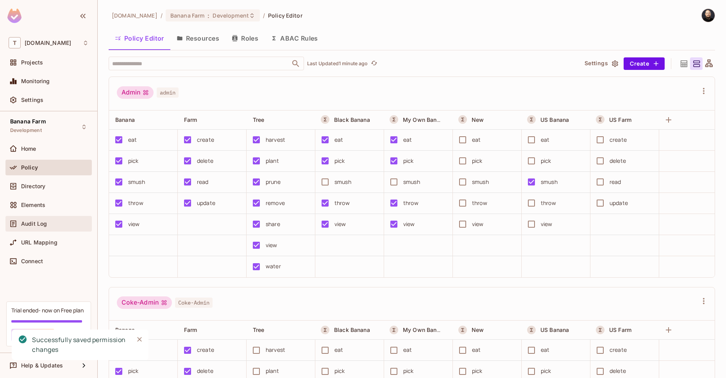
click at [67, 221] on div "Audit Log" at bounding box center [55, 224] width 68 height 6
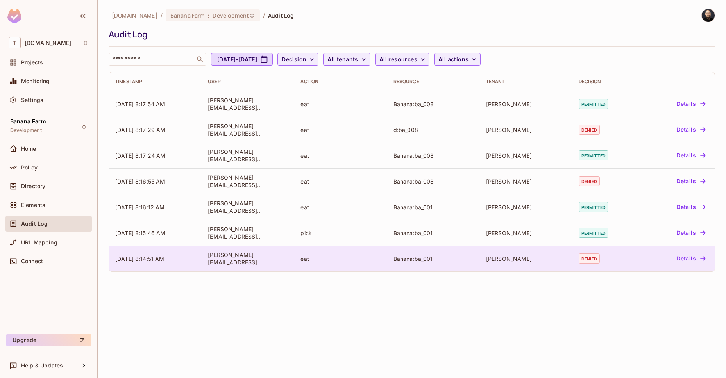
click at [426, 256] on div "Banana:ba_001" at bounding box center [433, 258] width 80 height 7
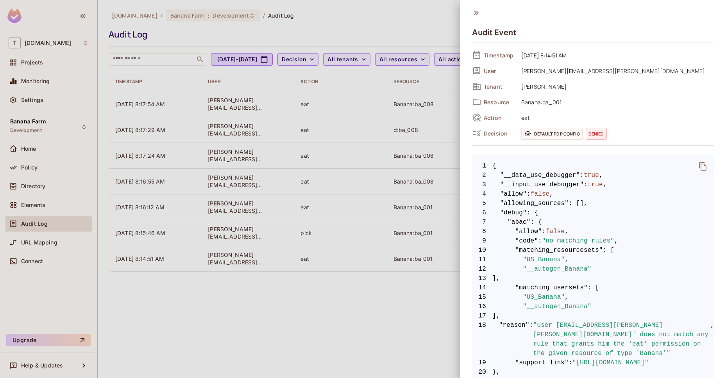
click at [390, 309] on div at bounding box center [363, 189] width 726 height 378
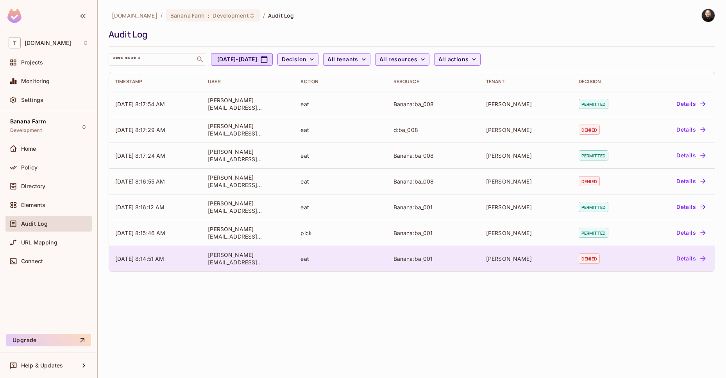
click at [567, 260] on td "[PERSON_NAME]" at bounding box center [526, 259] width 93 height 26
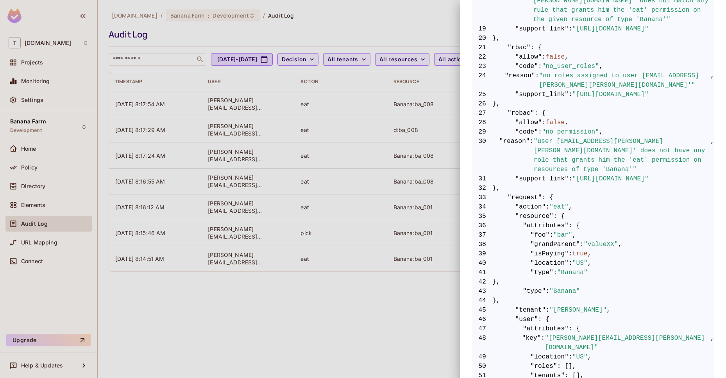
scroll to position [361, 0]
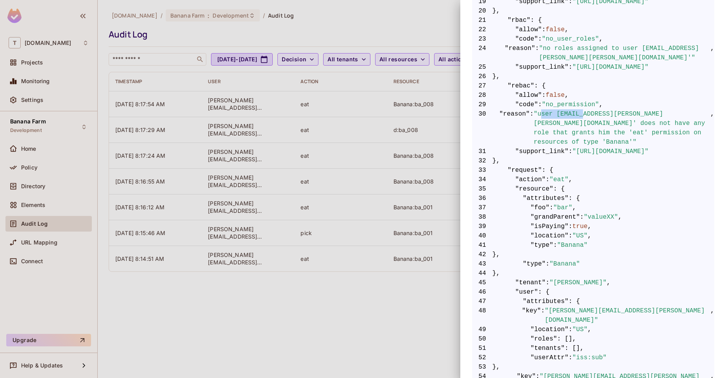
drag, startPoint x: 542, startPoint y: 105, endPoint x: 586, endPoint y: 108, distance: 43.8
click at [586, 109] on span ""user [EMAIL_ADDRESS][PERSON_NAME][PERSON_NAME][DOMAIN_NAME]' does not have any…" at bounding box center [622, 128] width 177 height 38
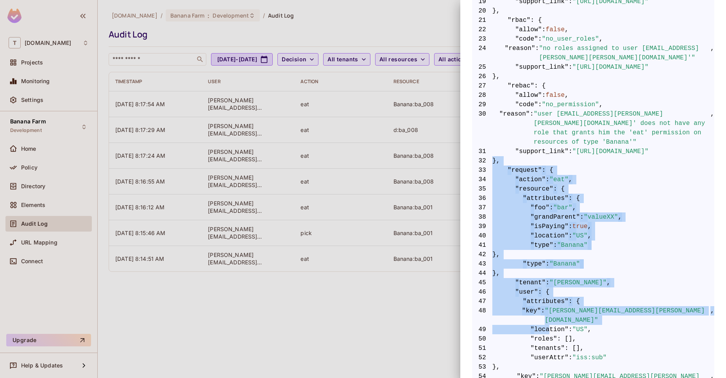
drag, startPoint x: 525, startPoint y: 137, endPoint x: 549, endPoint y: 302, distance: 166.6
click at [549, 302] on code "1 { 2 "__data_use_debugger" : true , 3 "__input_use_debugger" : true , 4 "allow…" at bounding box center [593, 123] width 242 height 647
drag, startPoint x: 425, startPoint y: 309, endPoint x: 432, endPoint y: 303, distance: 9.2
click at [425, 309] on div at bounding box center [363, 189] width 726 height 378
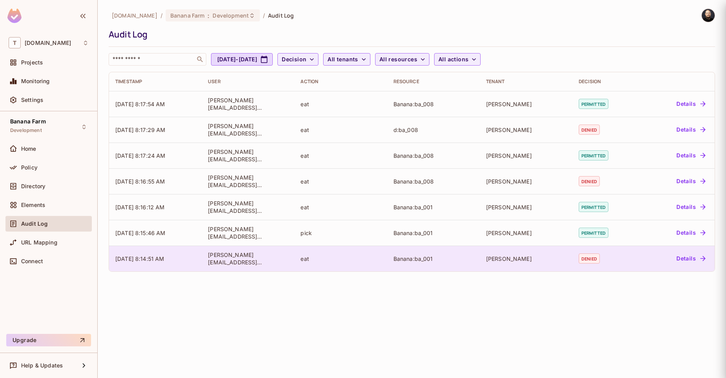
scroll to position [0, 0]
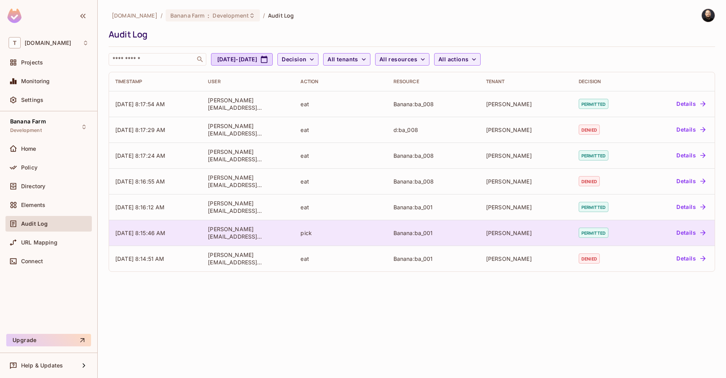
click at [565, 229] on div "[PERSON_NAME]" at bounding box center [526, 232] width 80 height 7
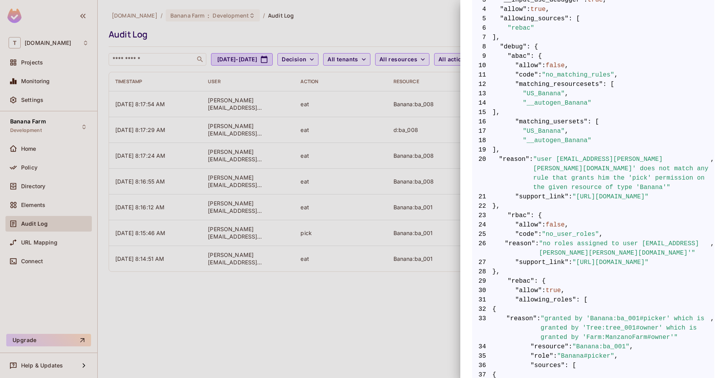
scroll to position [279, 0]
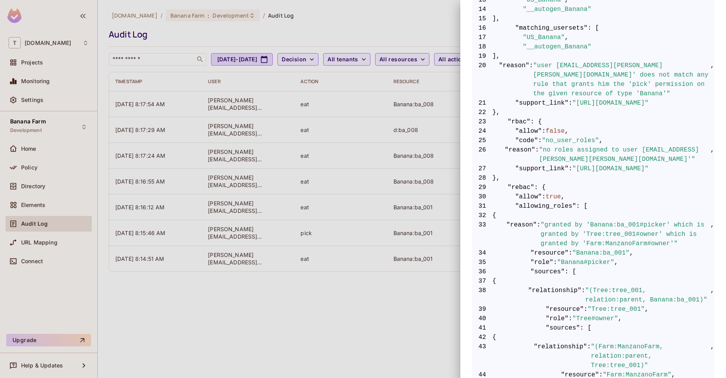
click at [516, 183] on span ""rebac"" at bounding box center [520, 187] width 27 height 9
click at [520, 117] on span ""rbac"" at bounding box center [518, 121] width 23 height 9
drag, startPoint x: 552, startPoint y: 120, endPoint x: 569, endPoint y: 143, distance: 28.1
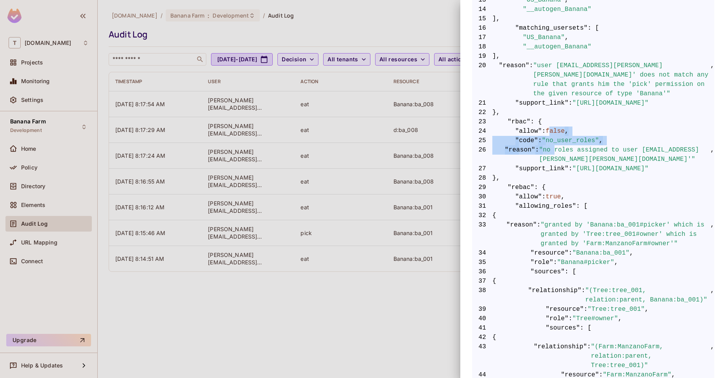
click at [569, 143] on code "1 { 2 "__data_use_debugger" : true , 3 "__input_use_debugger" : true , 4 "allow…" at bounding box center [593, 380] width 242 height 994
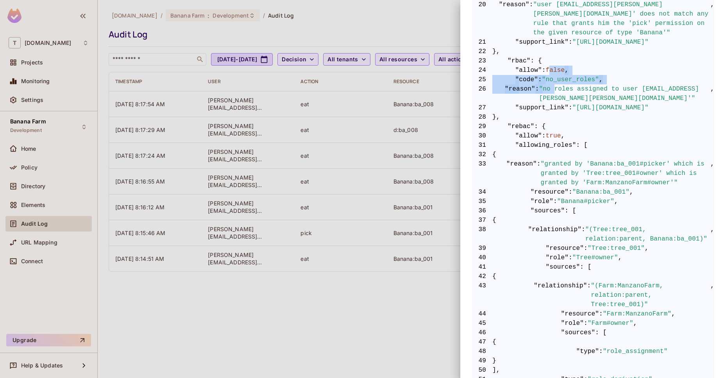
scroll to position [419, 0]
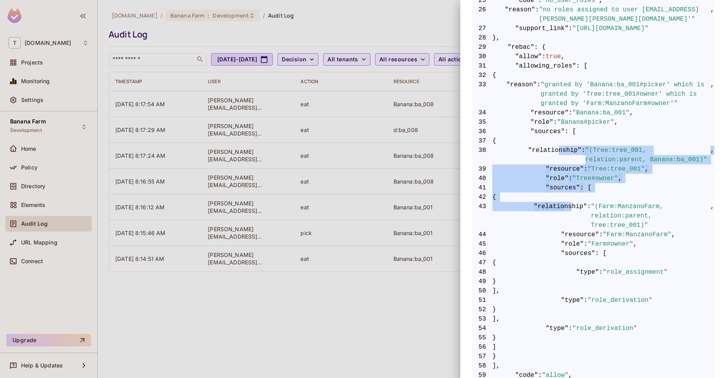
drag, startPoint x: 557, startPoint y: 144, endPoint x: 569, endPoint y: 203, distance: 59.8
click at [569, 203] on code "1 { 2 "__data_use_debugger" : true , 3 "__input_use_debugger" : true , 4 "allow…" at bounding box center [593, 240] width 242 height 994
click at [569, 203] on span ""relationship"" at bounding box center [561, 216] width 54 height 28
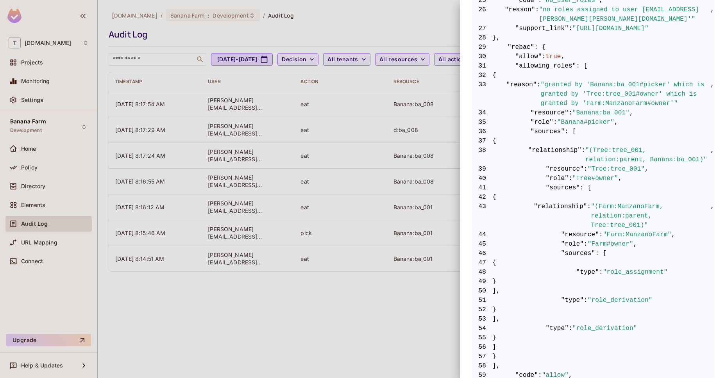
click at [627, 209] on span ""(Farm:ManzanoFarm, relation:parent, Tree:tree_001)"" at bounding box center [651, 216] width 120 height 28
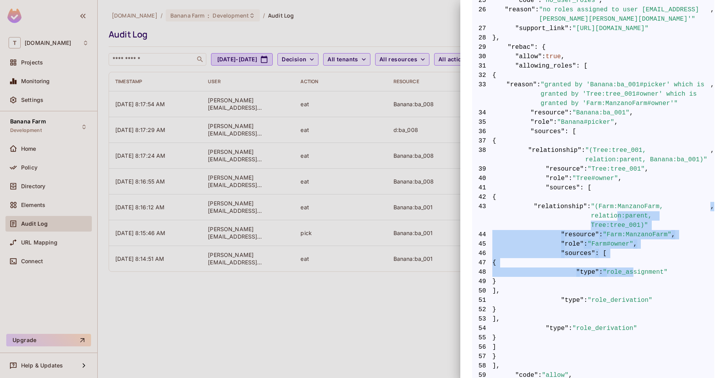
drag, startPoint x: 638, startPoint y: 273, endPoint x: 617, endPoint y: 214, distance: 62.6
click at [617, 214] on code "1 { 2 "__data_use_debugger" : true , 3 "__input_use_debugger" : true , 4 "allow…" at bounding box center [593, 240] width 242 height 994
click at [614, 248] on span ""Farm#owner"" at bounding box center [611, 243] width 46 height 9
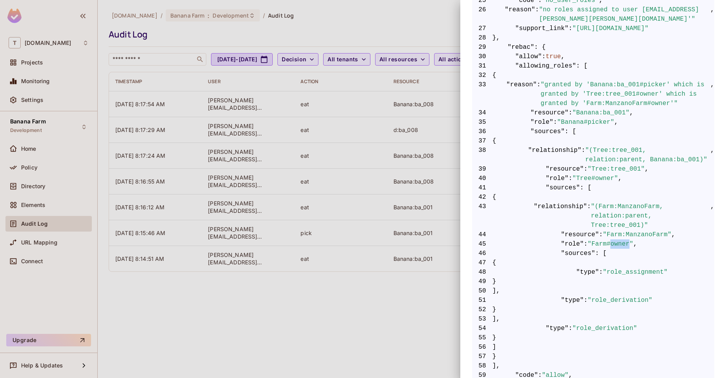
click at [614, 247] on span ""Farm#owner"" at bounding box center [611, 243] width 46 height 9
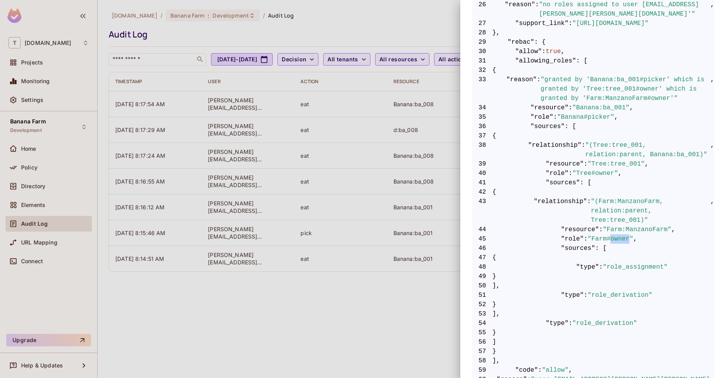
scroll to position [426, 0]
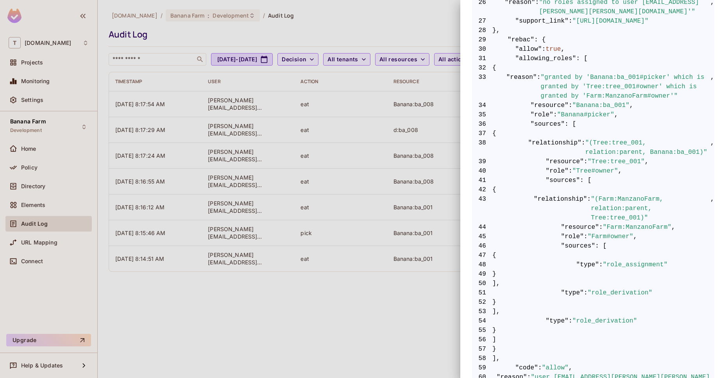
click at [230, 300] on div at bounding box center [363, 189] width 726 height 378
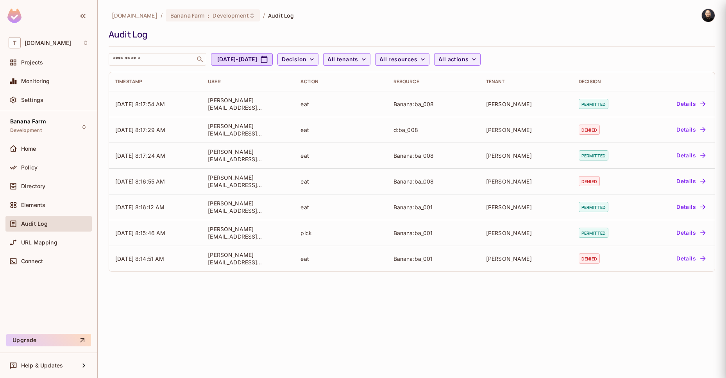
scroll to position [0, 0]
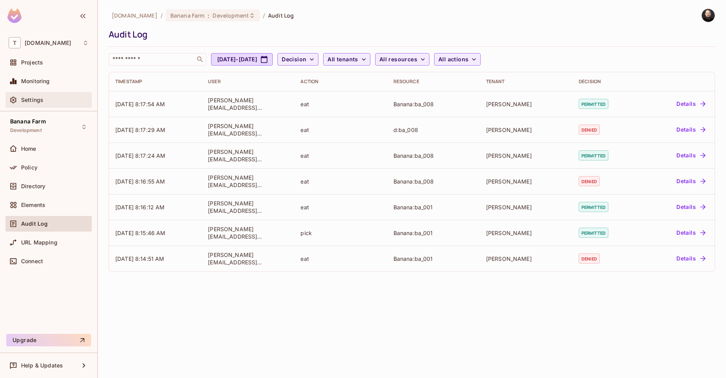
click at [65, 97] on div "Settings" at bounding box center [55, 100] width 68 height 6
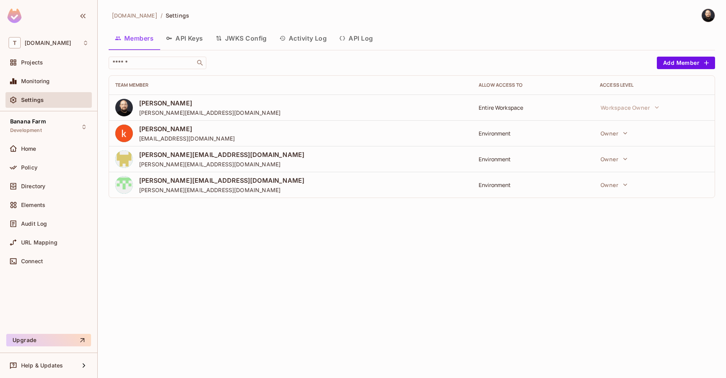
click at [372, 38] on button "API Log" at bounding box center [356, 39] width 46 height 20
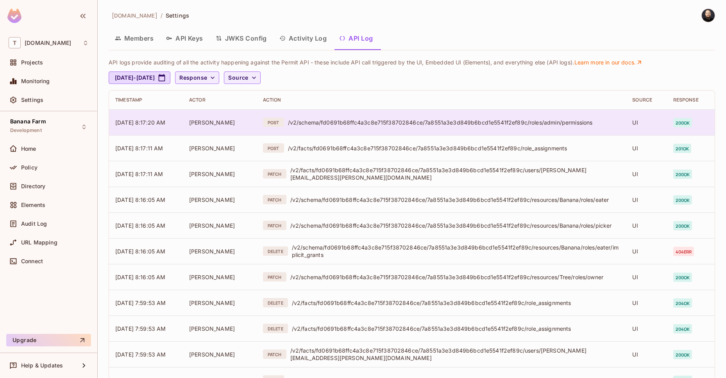
click at [201, 125] on span "[PERSON_NAME]" at bounding box center [212, 122] width 46 height 7
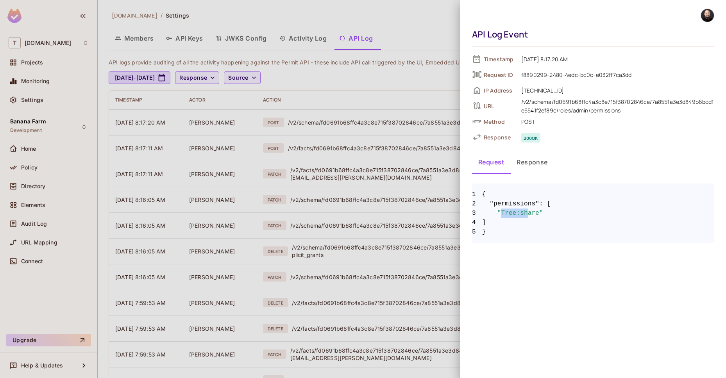
drag, startPoint x: 501, startPoint y: 213, endPoint x: 529, endPoint y: 216, distance: 28.6
click at [529, 216] on span ""Tree:share"" at bounding box center [520, 213] width 46 height 9
click at [333, 148] on div at bounding box center [363, 189] width 726 height 378
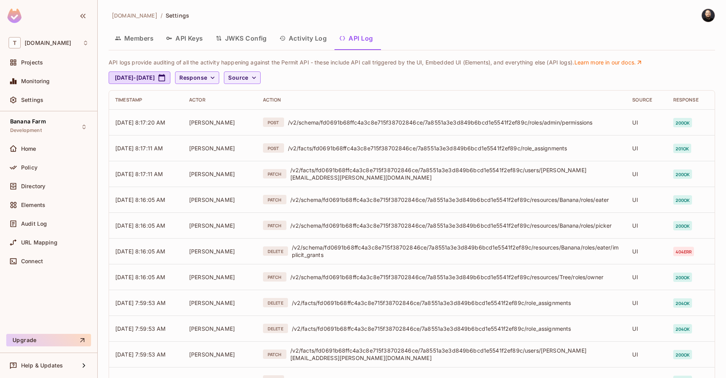
click at [332, 145] on div "/v2/facts/fd0691b68ffc4a3c8e715f38702846ce/7a8551a3e3d849b6bcd1e5541f2ef89c/rol…" at bounding box center [454, 148] width 332 height 7
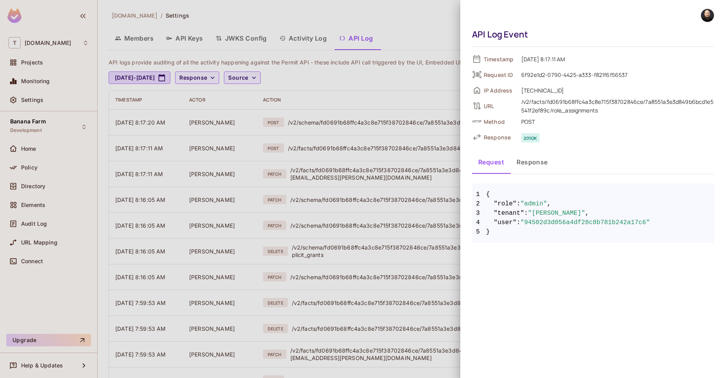
click at [340, 190] on div at bounding box center [363, 189] width 726 height 378
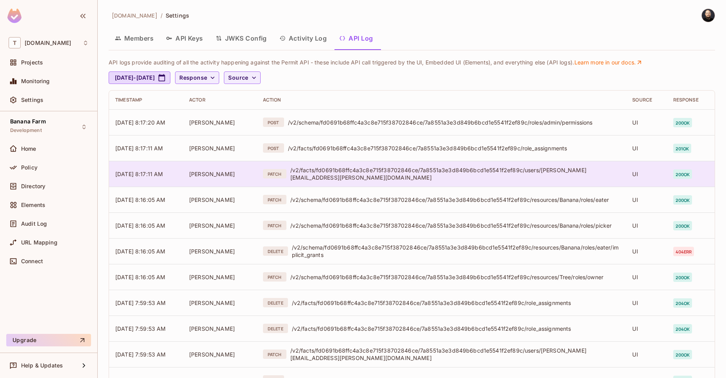
click at [347, 172] on div "/v2/facts/fd0691b68ffc4a3c8e715f38702846ce/7a8551a3e3d849b6bcd1e5541f2ef89c/use…" at bounding box center [455, 173] width 330 height 15
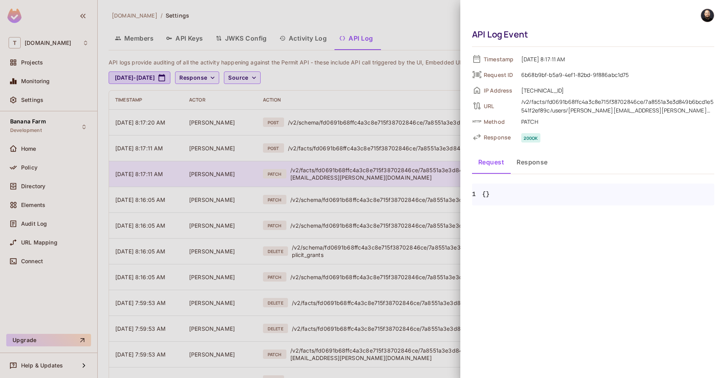
click at [347, 172] on div at bounding box center [363, 189] width 726 height 378
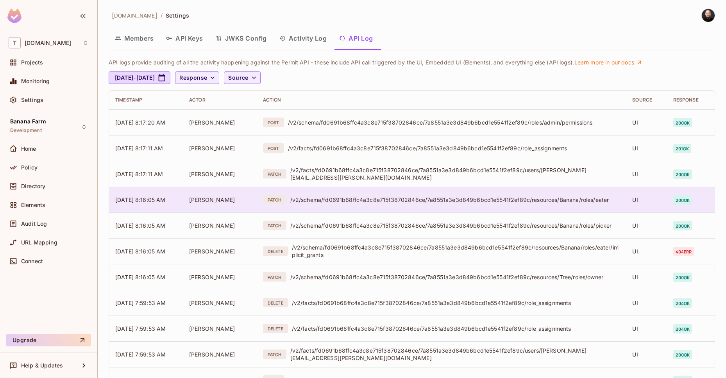
click at [388, 205] on td "PATCH /v2/schema/fd0691b68ffc4a3c8e715f38702846ce/7a8551a3e3d849b6bcd1e5541f2ef…" at bounding box center [441, 200] width 369 height 26
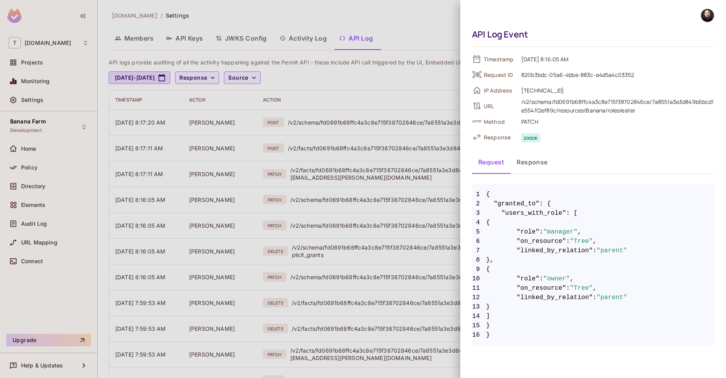
click at [375, 160] on div at bounding box center [363, 189] width 726 height 378
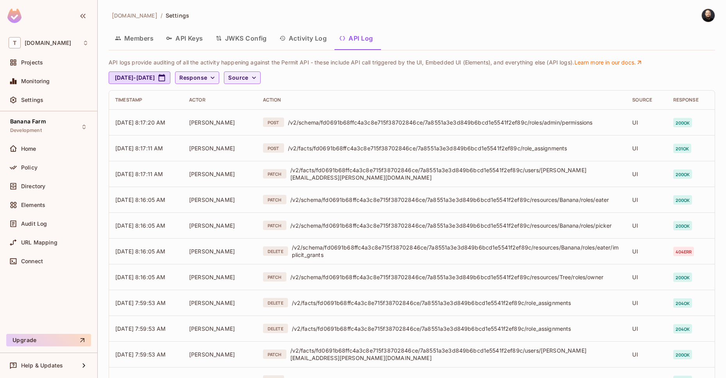
click at [326, 39] on button "Activity Log" at bounding box center [303, 39] width 60 height 20
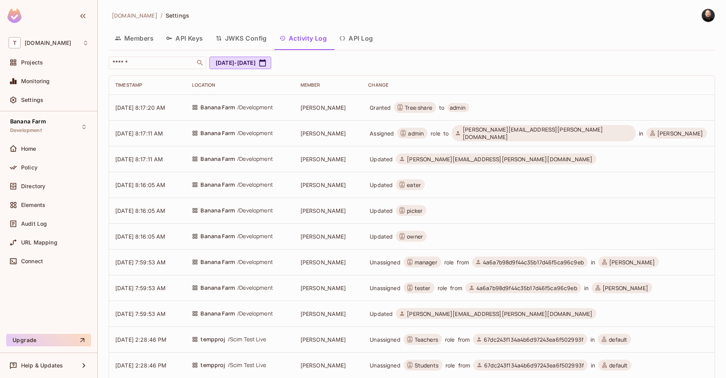
click at [350, 37] on button "API Log" at bounding box center [356, 39] width 46 height 20
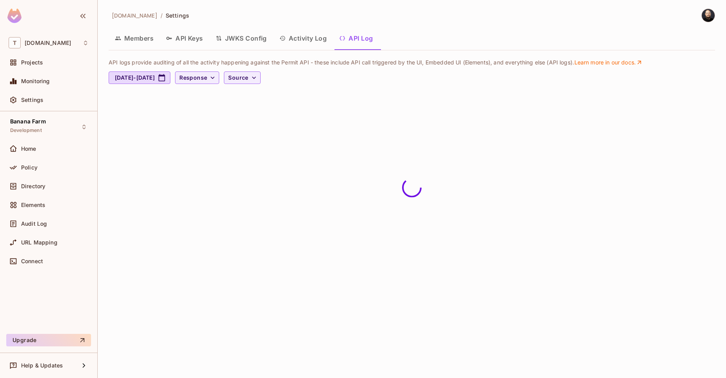
click at [327, 39] on button "Activity Log" at bounding box center [303, 39] width 60 height 20
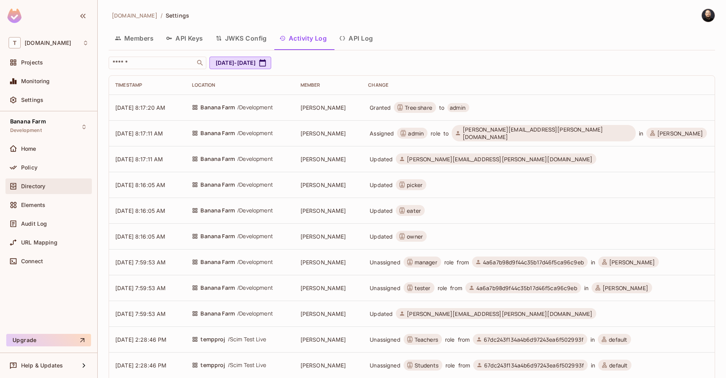
click at [33, 178] on div "Policy" at bounding box center [48, 169] width 86 height 19
click at [32, 184] on span "Directory" at bounding box center [33, 186] width 24 height 6
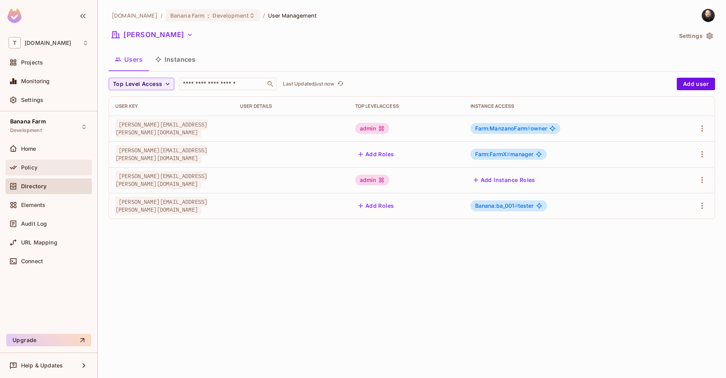
click at [38, 171] on div "Policy" at bounding box center [49, 167] width 80 height 9
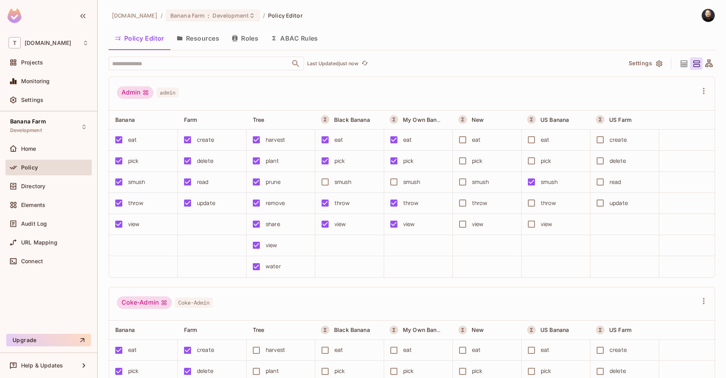
click at [215, 38] on button "Resources" at bounding box center [197, 39] width 55 height 20
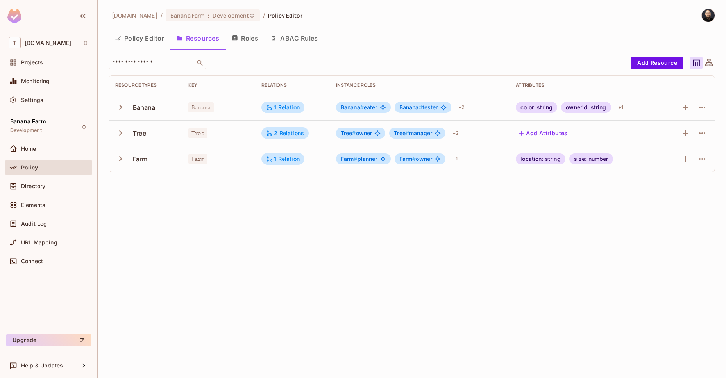
click at [142, 105] on div "Banana" at bounding box center [144, 107] width 23 height 9
click at [122, 109] on icon "button" at bounding box center [120, 107] width 11 height 11
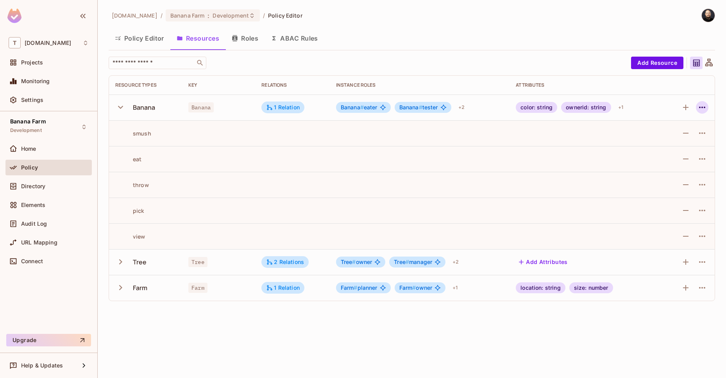
click at [704, 105] on icon "button" at bounding box center [701, 107] width 9 height 9
click at [672, 138] on div "Edit Resource" at bounding box center [668, 138] width 37 height 8
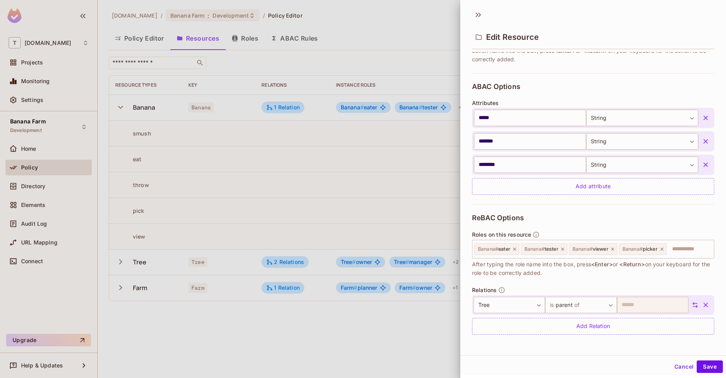
scroll to position [1, 0]
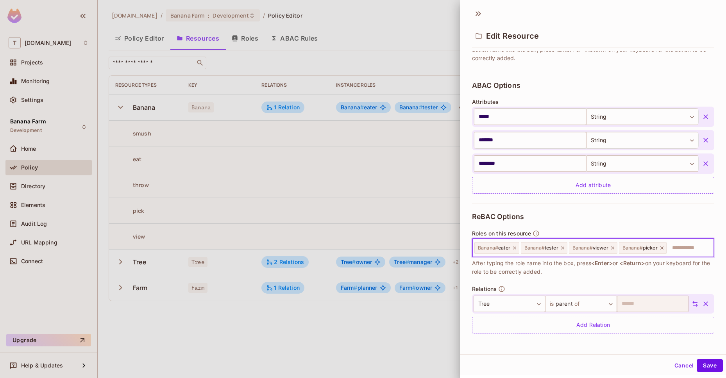
click at [688, 243] on input "text" at bounding box center [688, 248] width 43 height 16
type input "*"
type input "*******"
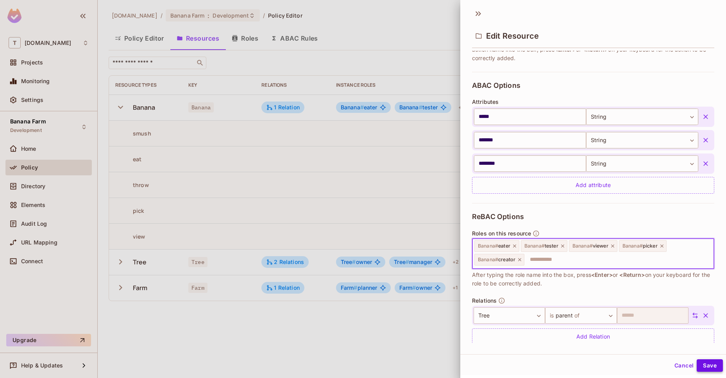
click at [709, 368] on button "Save" at bounding box center [710, 365] width 26 height 13
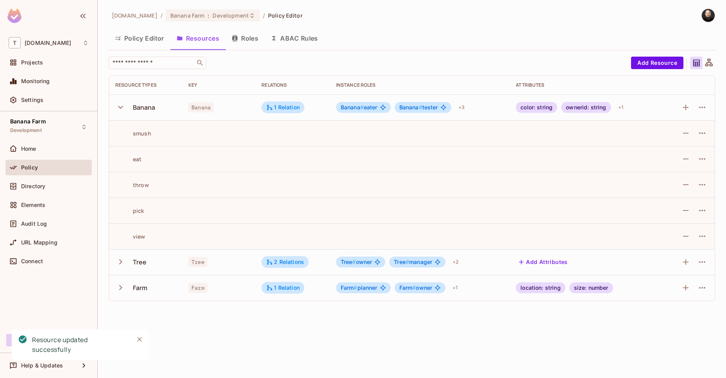
click at [144, 42] on button "Policy Editor" at bounding box center [140, 39] width 62 height 20
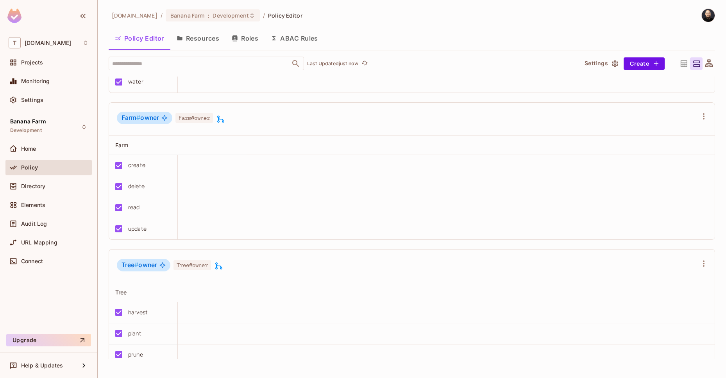
scroll to position [1270, 0]
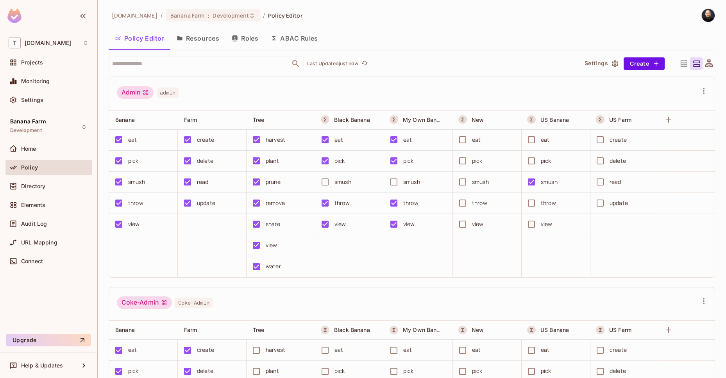
click at [136, 64] on input "text" at bounding box center [199, 64] width 179 height 14
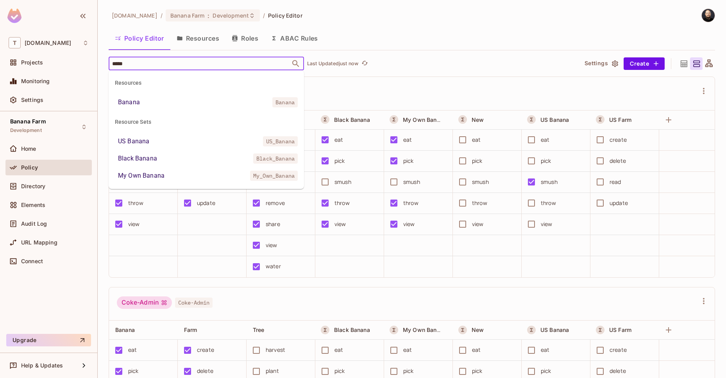
type input "******"
click at [144, 105] on li "Banana Banana" at bounding box center [206, 102] width 195 height 14
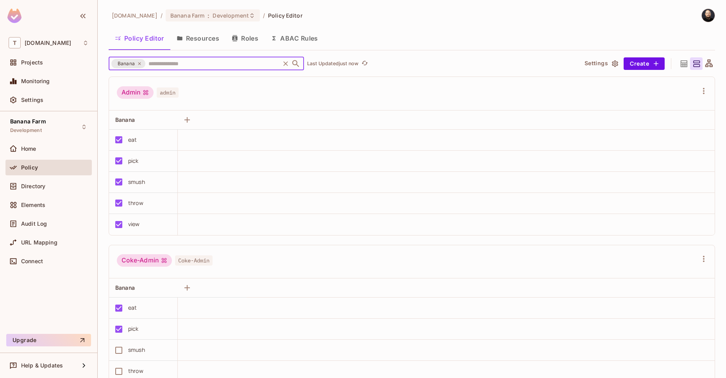
scroll to position [473, 0]
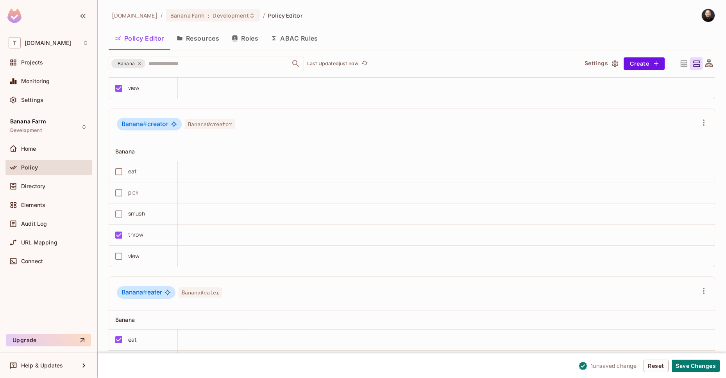
click at [294, 38] on button "ABAC Rules" at bounding box center [294, 39] width 60 height 20
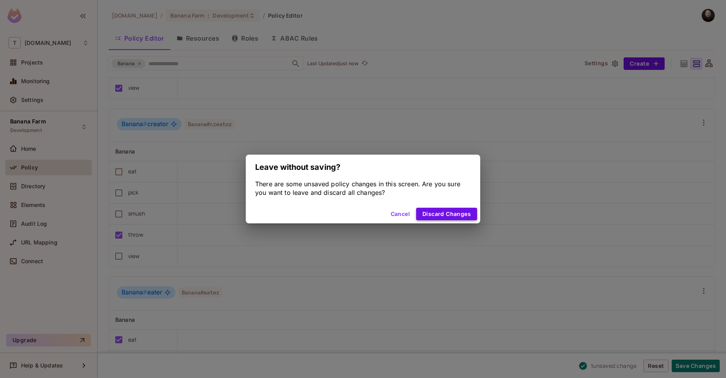
click at [434, 208] on button "Discard Changes" at bounding box center [446, 214] width 61 height 13
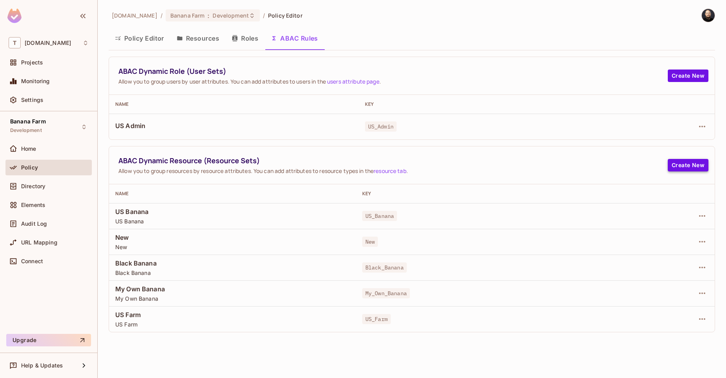
click at [684, 168] on button "Create New" at bounding box center [688, 165] width 41 height 13
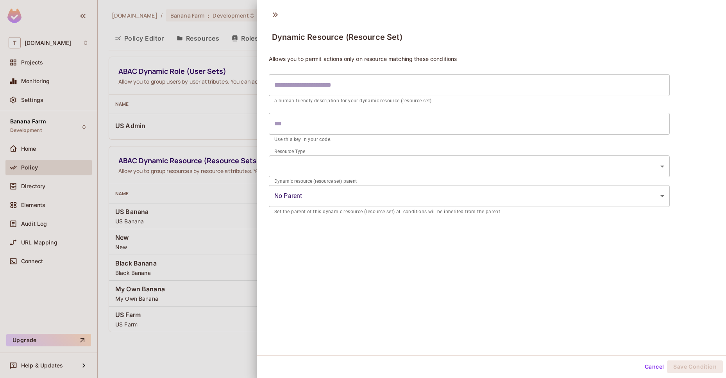
click at [357, 173] on body "T tk-permit.io Projects Monitoring Settings Banana Farm Development Home Policy…" at bounding box center [363, 189] width 726 height 378
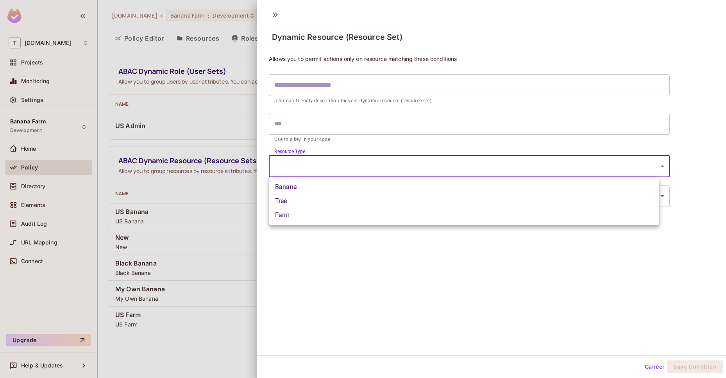
click at [347, 188] on li "Banana" at bounding box center [464, 187] width 390 height 14
type input "******"
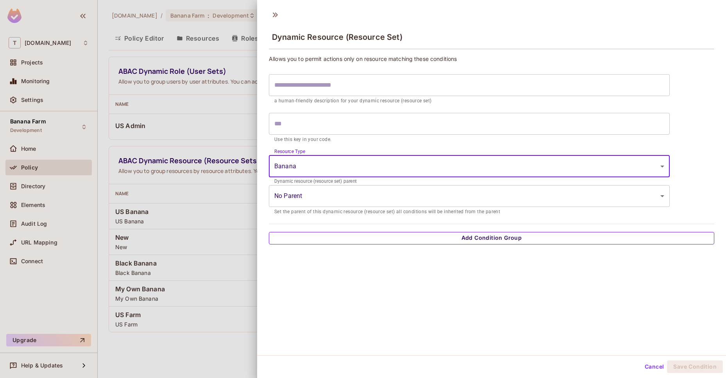
click at [324, 233] on button "Add Condition Group" at bounding box center [491, 238] width 445 height 13
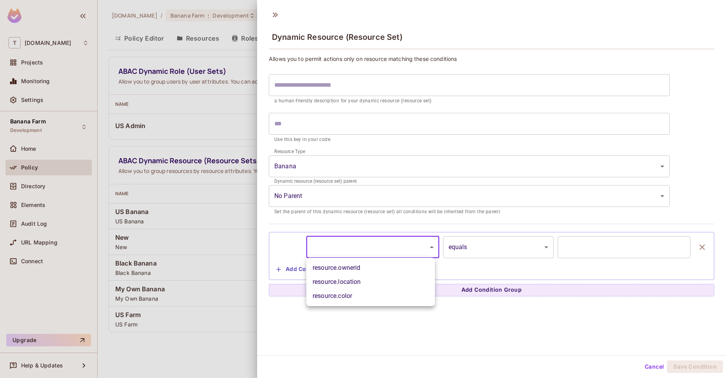
click at [331, 248] on body "T tk-permit.io Projects Monitoring Settings Banana Farm Development Home Policy…" at bounding box center [363, 189] width 726 height 378
click at [349, 272] on li "resource.ownerid" at bounding box center [370, 268] width 129 height 14
type input "**********"
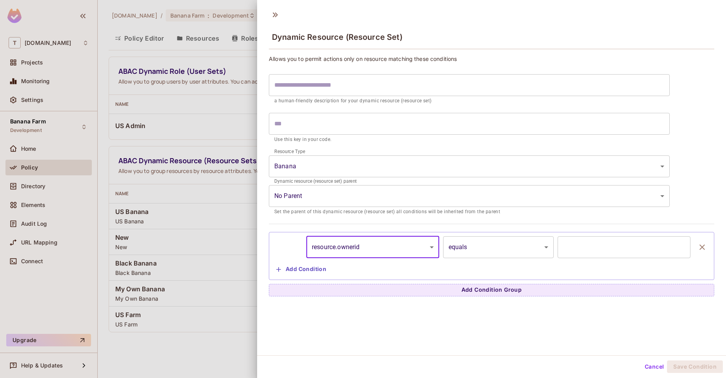
click at [466, 249] on body "T tk-permit.io Projects Monitoring Settings Banana Farm Development Home Policy…" at bounding box center [363, 189] width 726 height 378
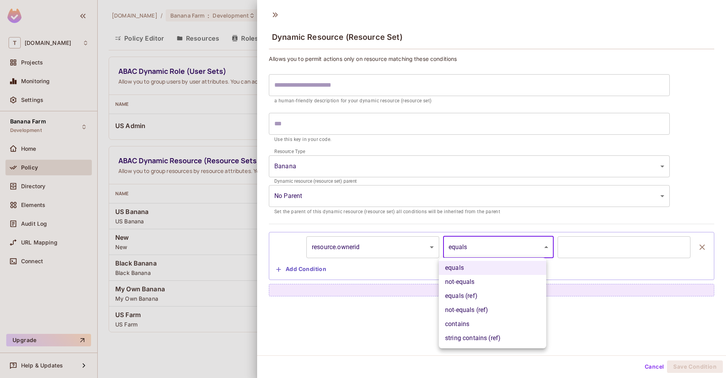
click at [467, 292] on li "equals (ref)" at bounding box center [492, 296] width 107 height 14
type input "**********"
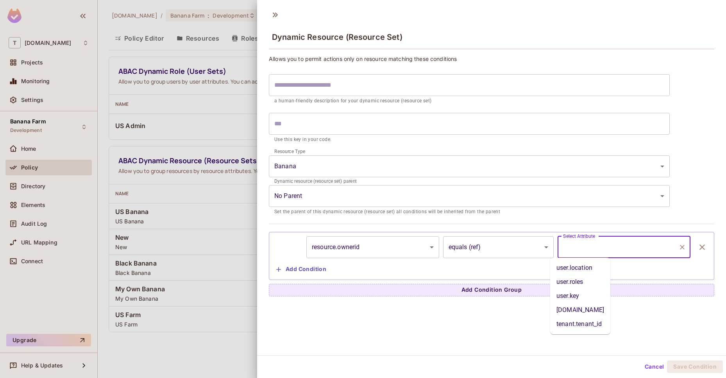
click at [561, 241] on input "Select Attribute" at bounding box center [618, 247] width 114 height 15
click at [575, 298] on li "user.key" at bounding box center [580, 296] width 60 height 14
type input "********"
click at [599, 338] on div "**********" at bounding box center [491, 180] width 469 height 350
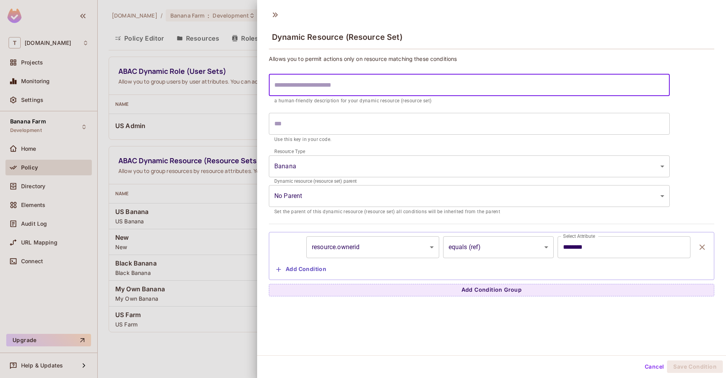
click at [381, 93] on input "text" at bounding box center [469, 85] width 401 height 22
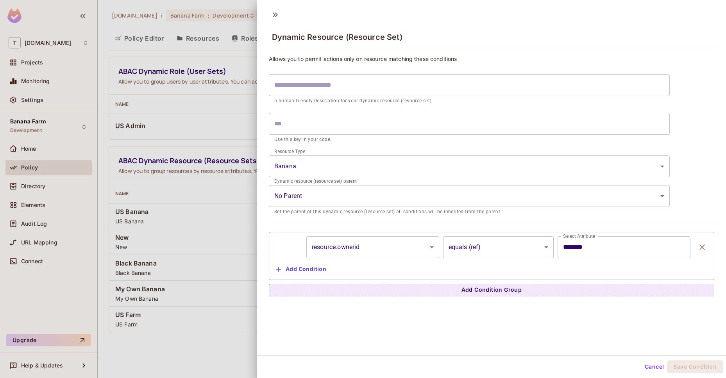
click at [212, 221] on div at bounding box center [363, 189] width 726 height 378
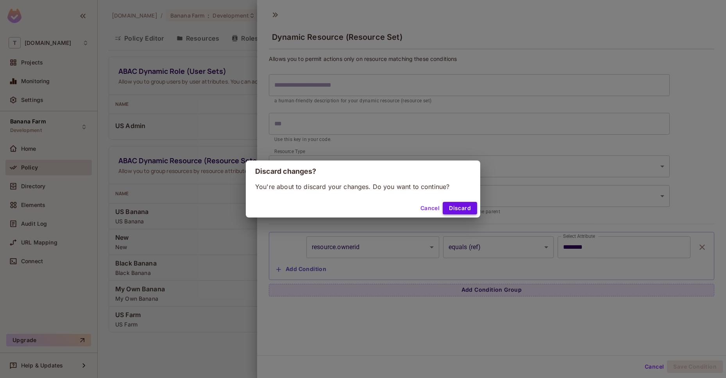
click at [448, 206] on button "Discard" at bounding box center [460, 208] width 34 height 13
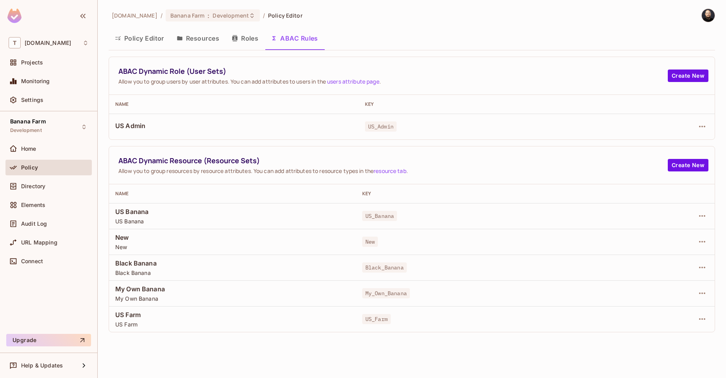
click at [38, 252] on div "URL Mapping" at bounding box center [48, 244] width 86 height 19
click at [39, 259] on span "Connect" at bounding box center [32, 261] width 22 height 6
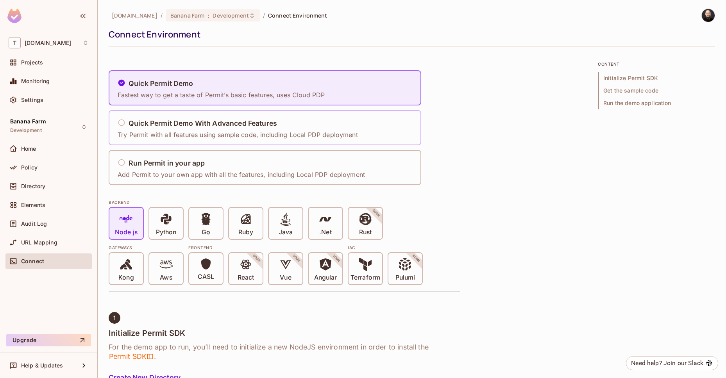
click at [156, 119] on div "Quick Permit Demo With Advanced Features" at bounding box center [238, 124] width 240 height 10
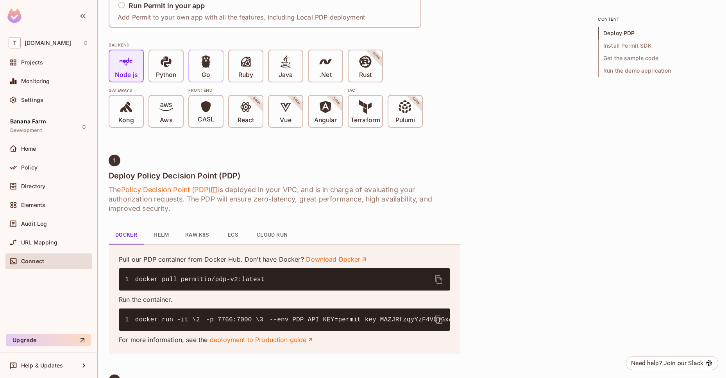
scroll to position [153, 0]
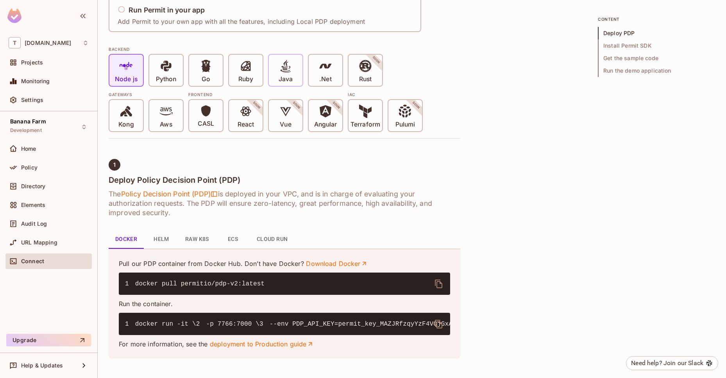
click at [293, 73] on div "Java" at bounding box center [286, 70] width 34 height 31
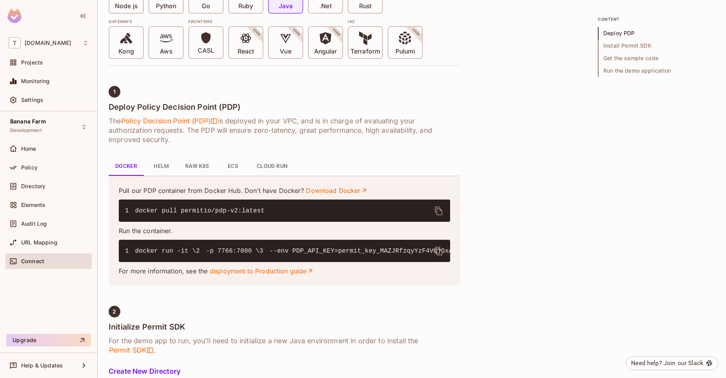
scroll to position [179, 0]
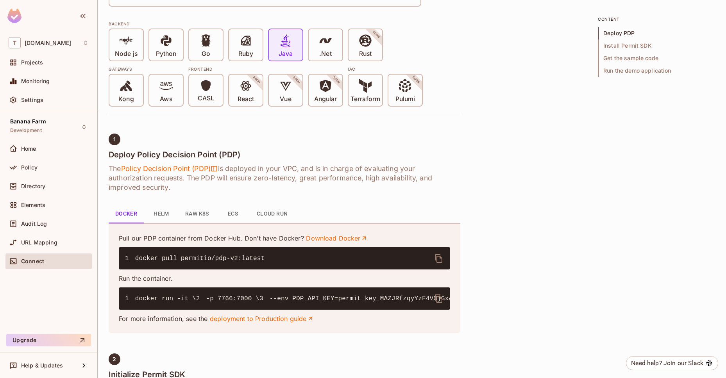
click at [233, 213] on button "ECS" at bounding box center [232, 214] width 35 height 19
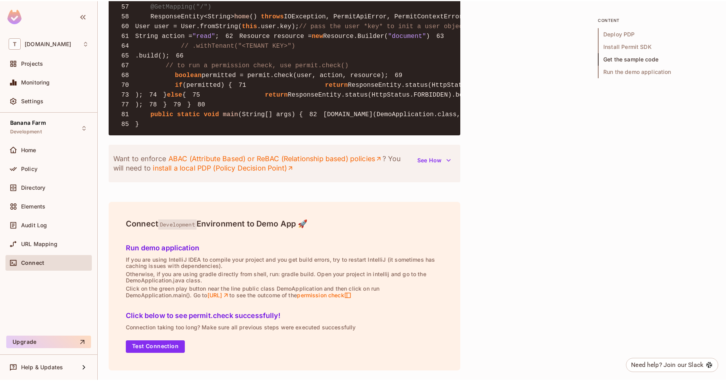
scroll to position [1417, 0]
